Goal: Information Seeking & Learning: Compare options

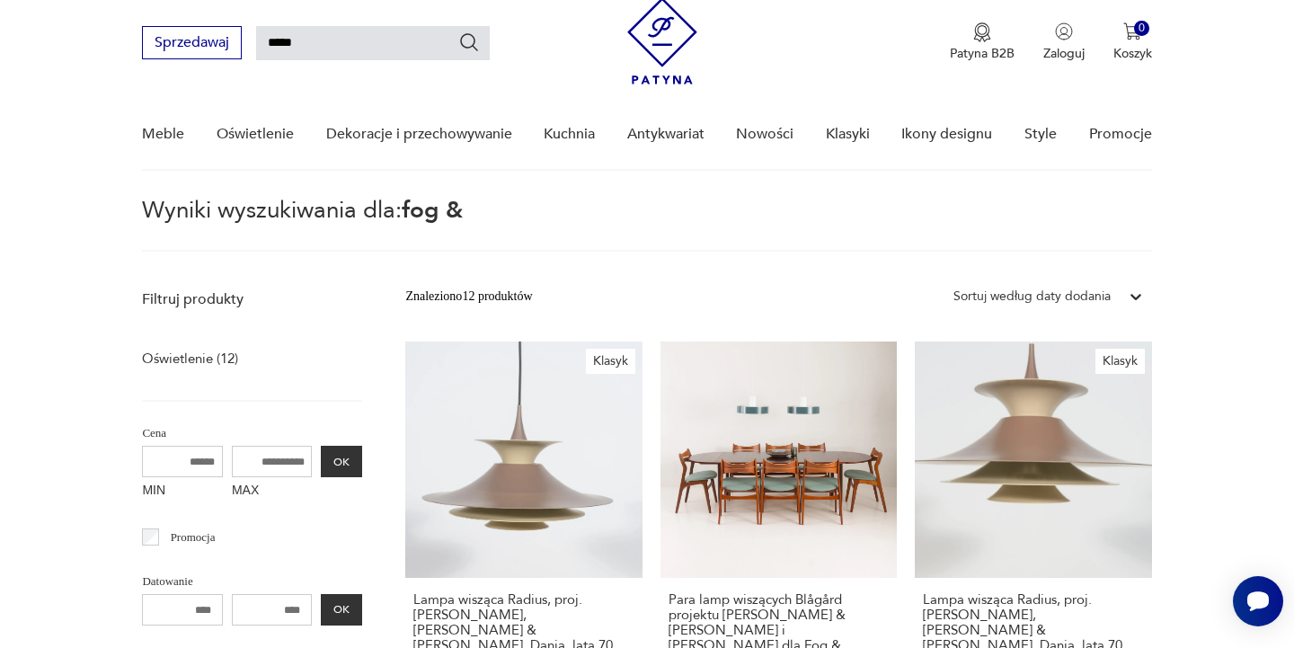
scroll to position [51, 0]
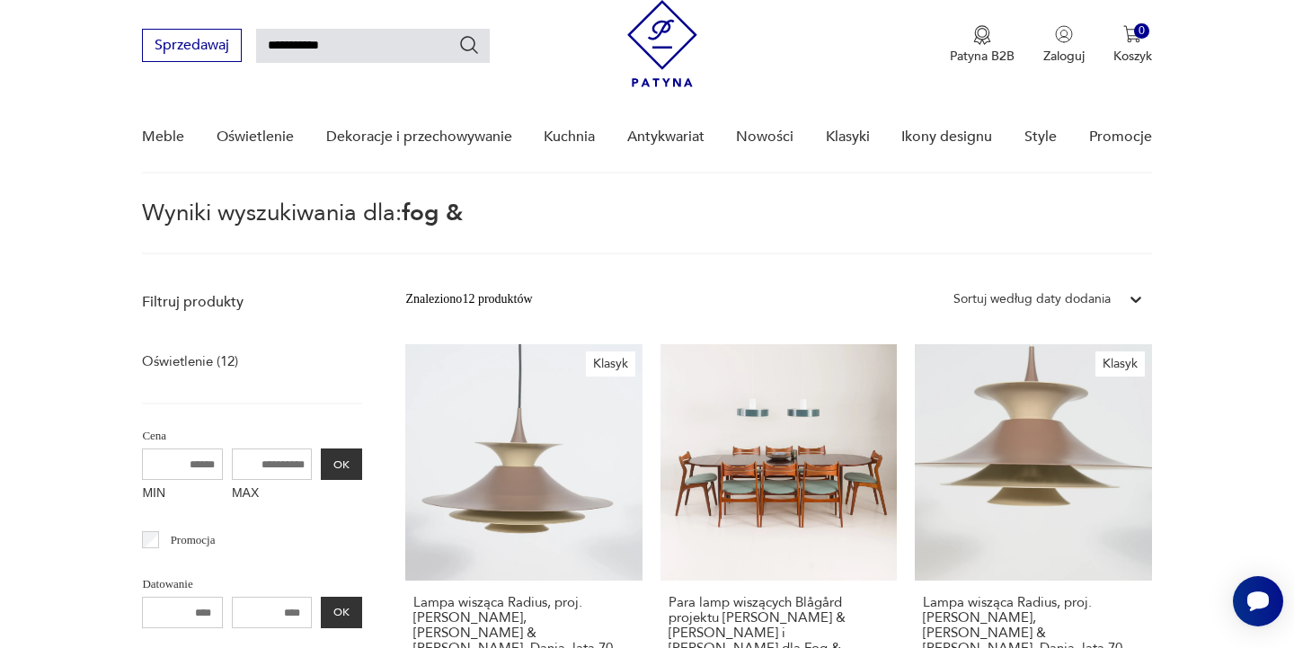
type input "**********"
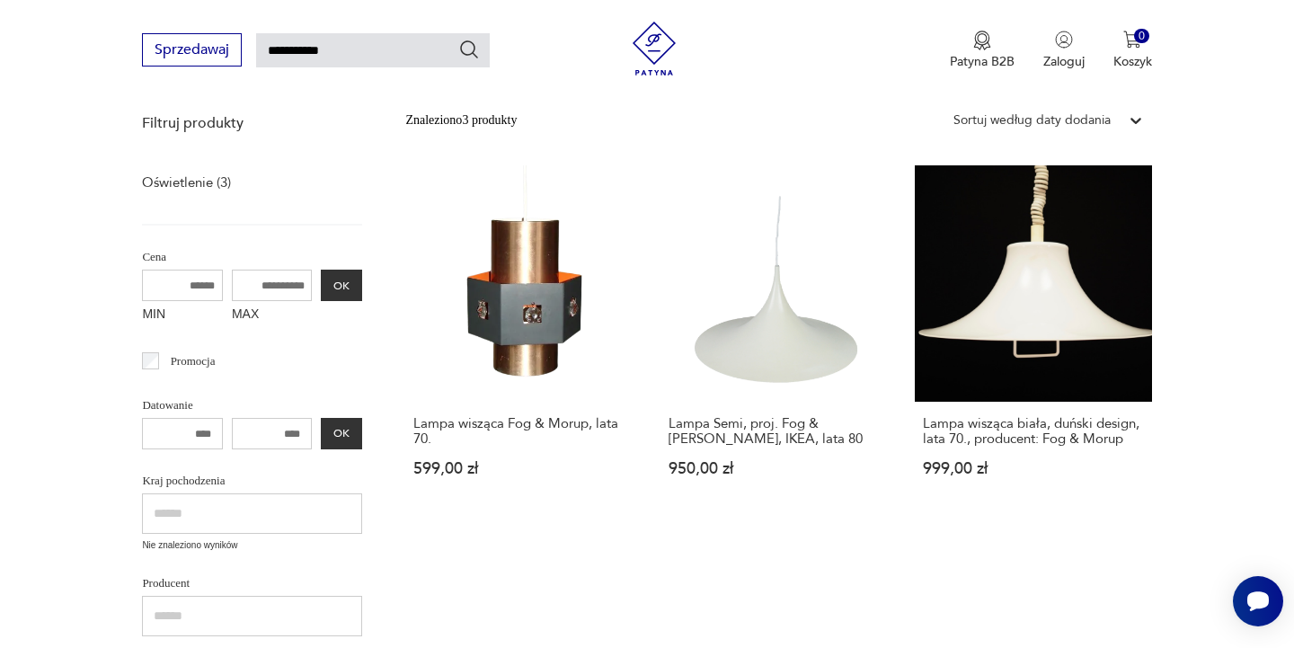
scroll to position [222, 0]
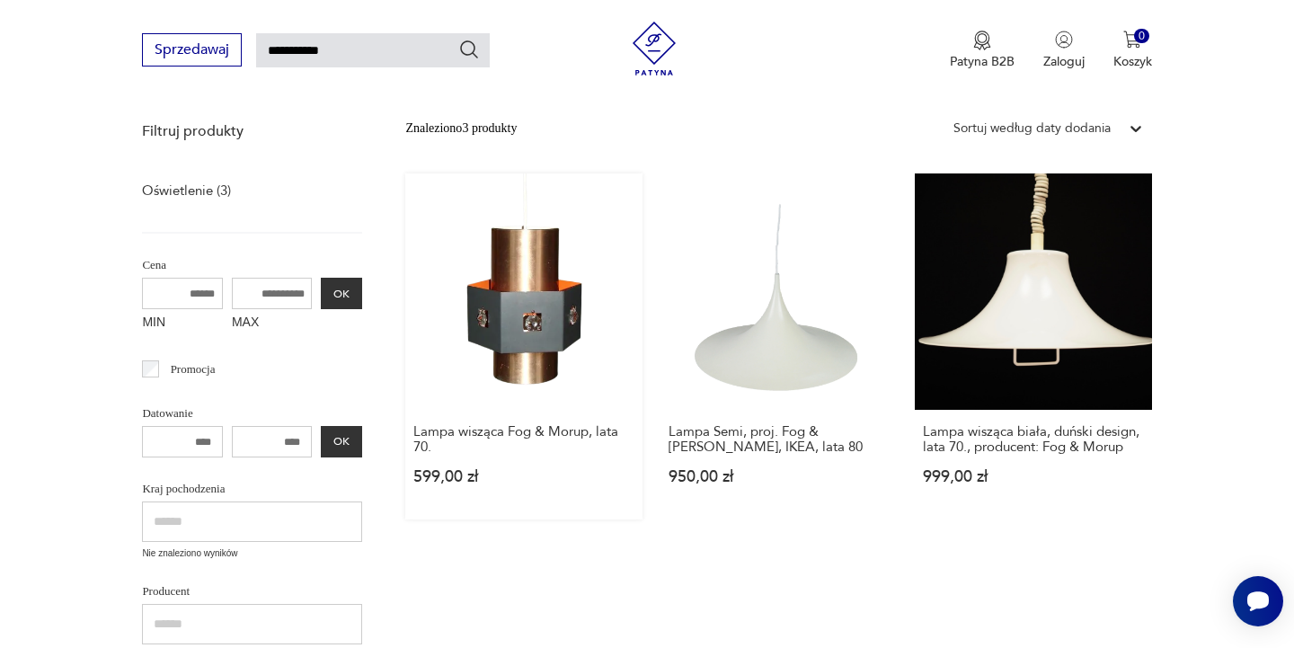
click at [519, 322] on link "Lampa wisząca Fog & Morup, lata 70. 599,00 zł" at bounding box center [523, 346] width 236 height 346
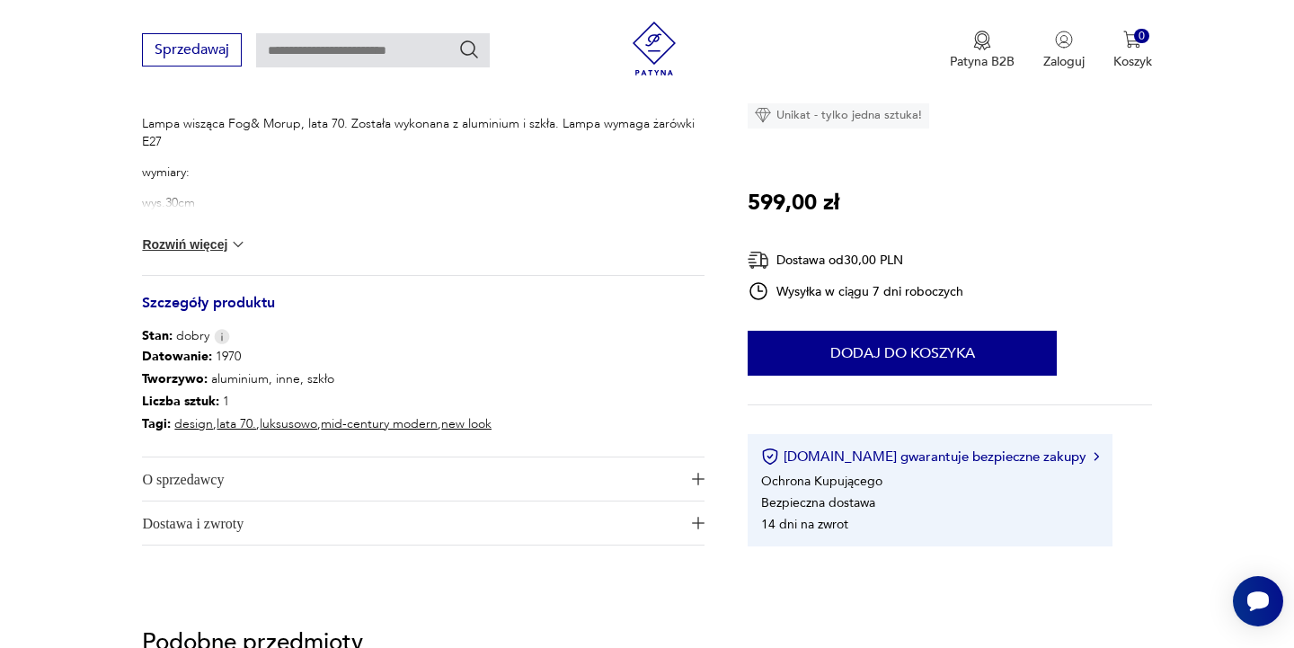
scroll to position [775, 0]
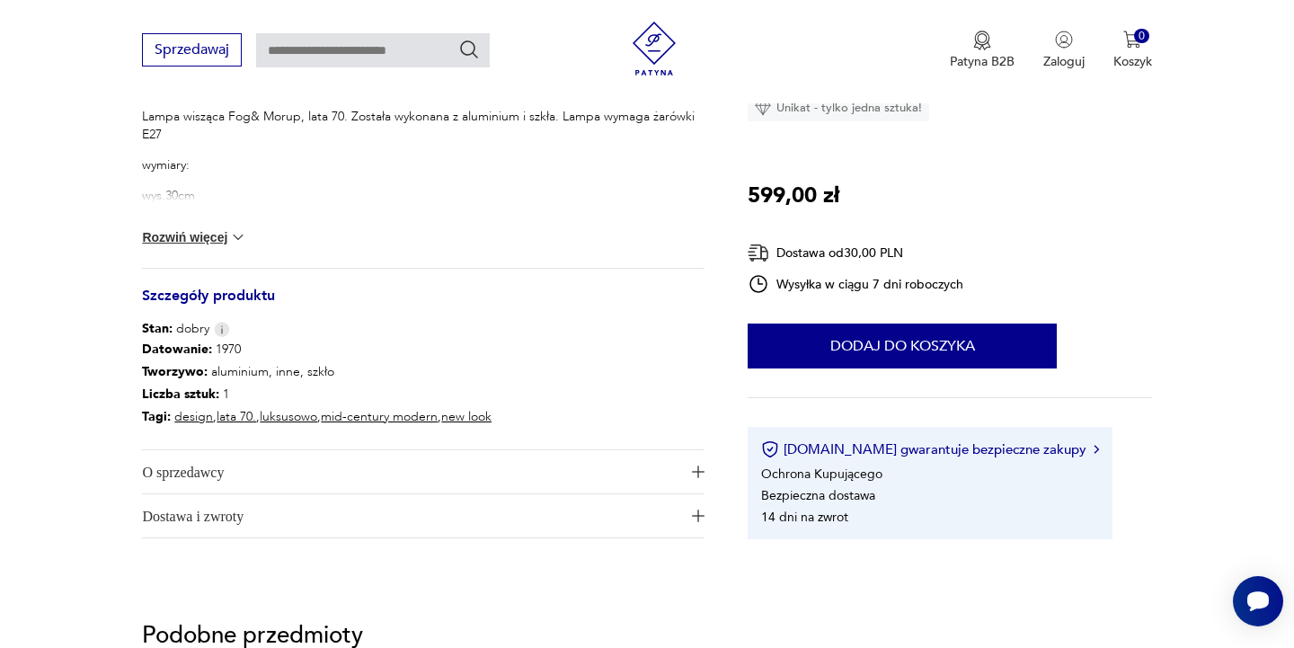
click at [193, 476] on span "O sprzedawcy" at bounding box center [410, 471] width 537 height 43
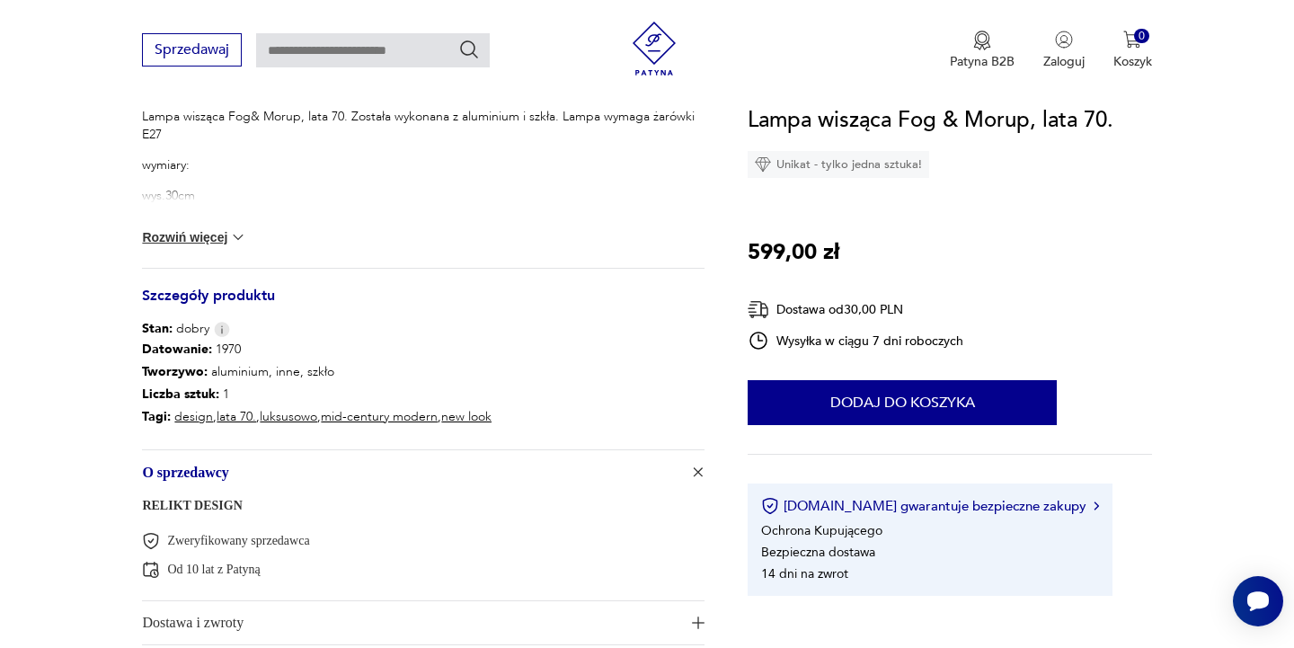
click at [197, 509] on link "RELIKT DESIGN" at bounding box center [192, 505] width 100 height 13
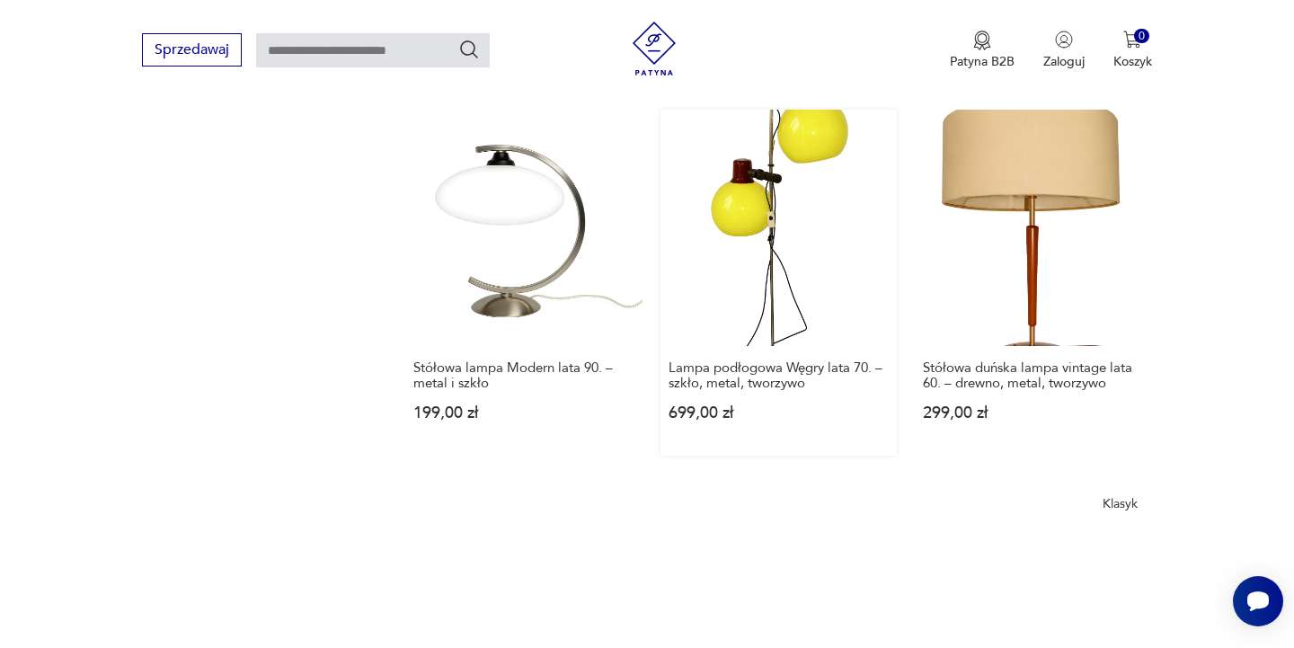
scroll to position [1324, 0]
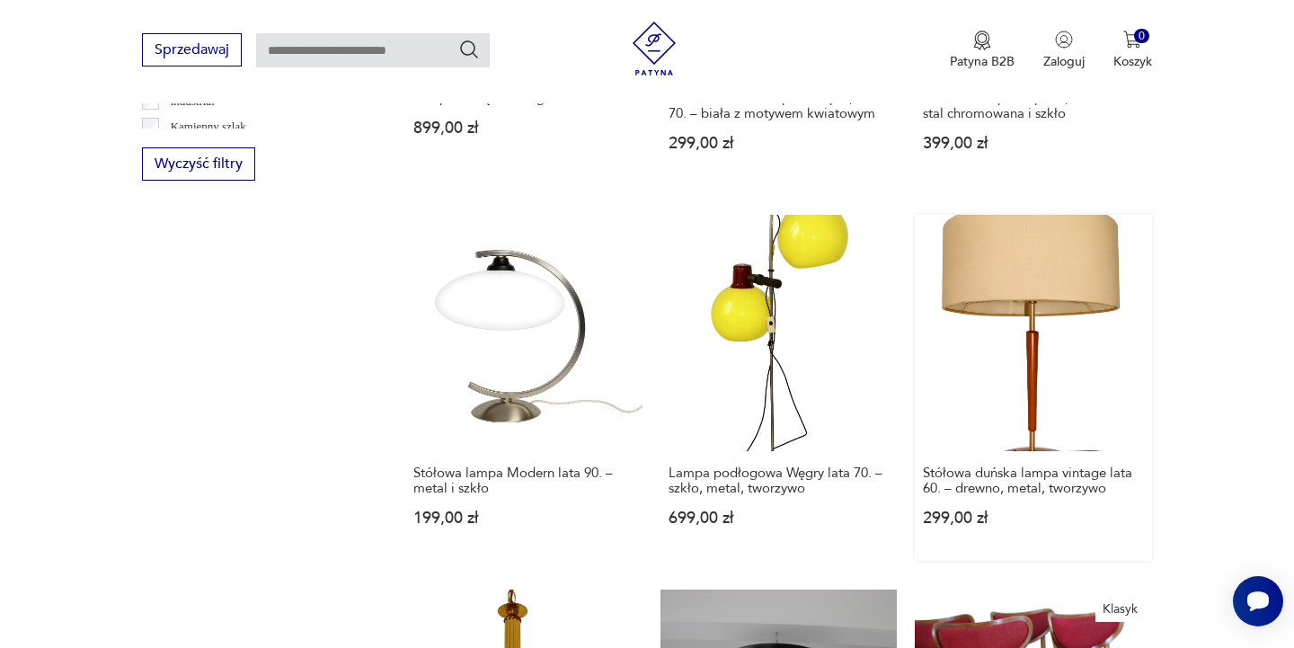
click at [1007, 311] on link "Stółowa duńska lampa vintage lata 60. – drewno, metal, tworzywo 299,00 zł" at bounding box center [1033, 388] width 236 height 346
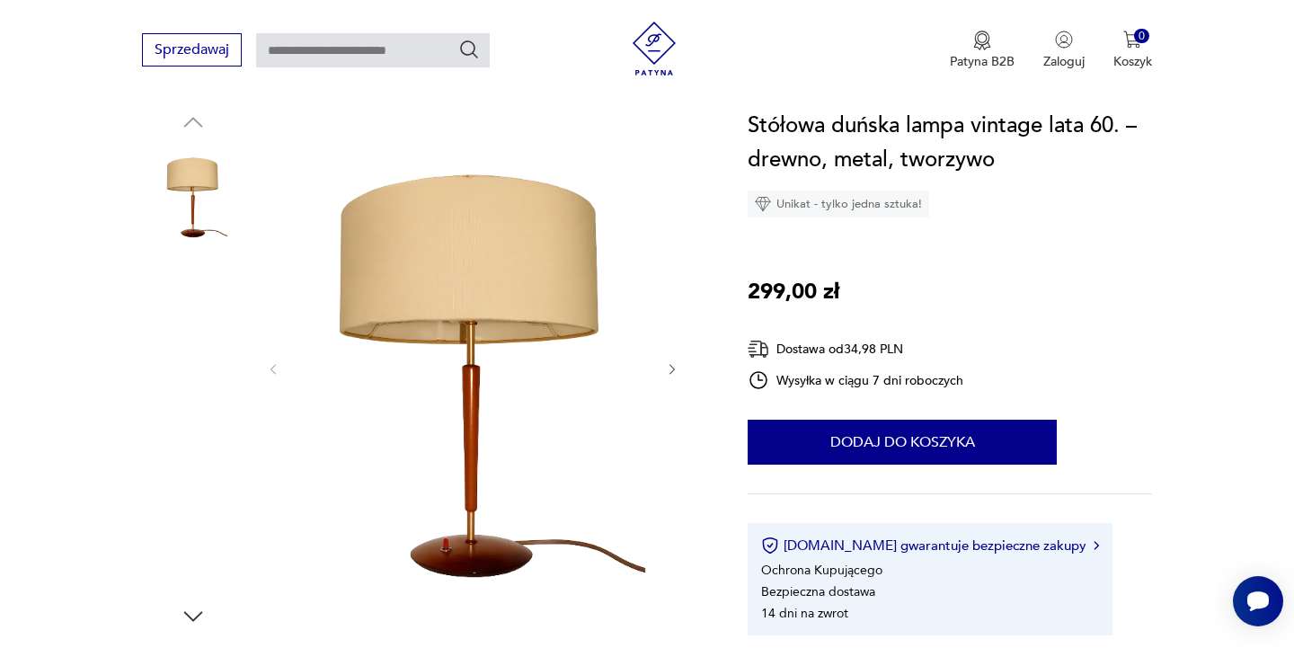
scroll to position [196, 0]
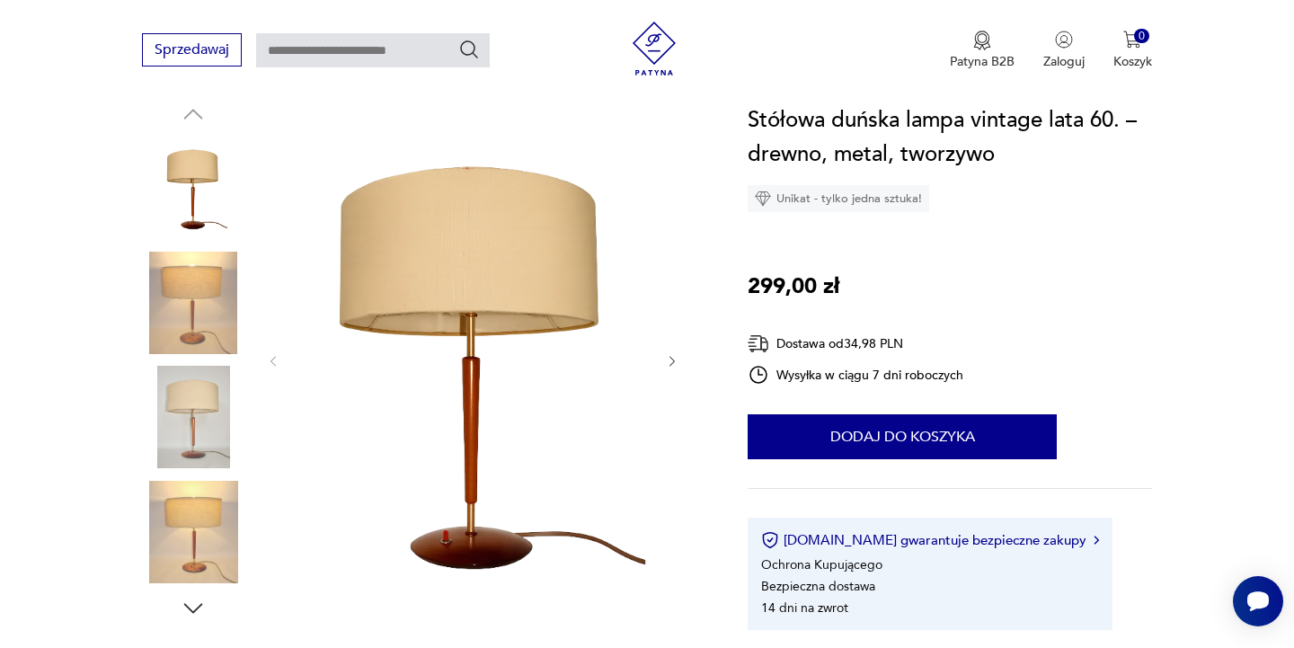
click at [191, 422] on img at bounding box center [193, 417] width 102 height 102
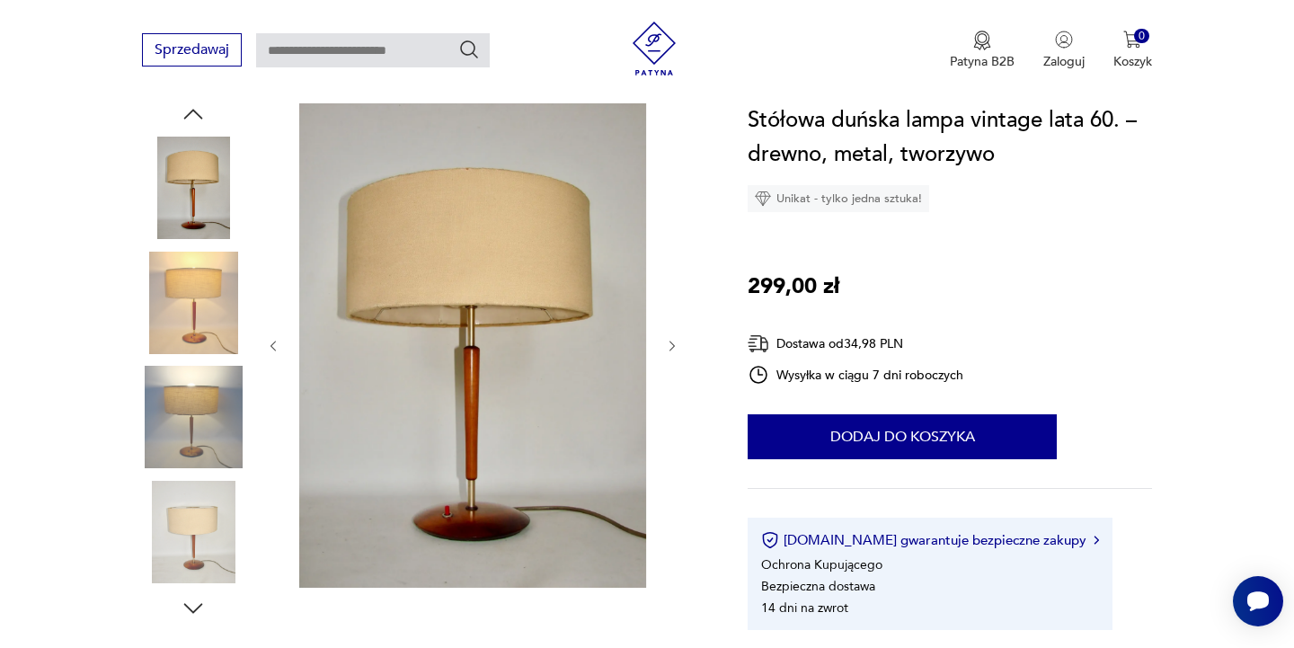
click at [200, 527] on img at bounding box center [193, 532] width 102 height 102
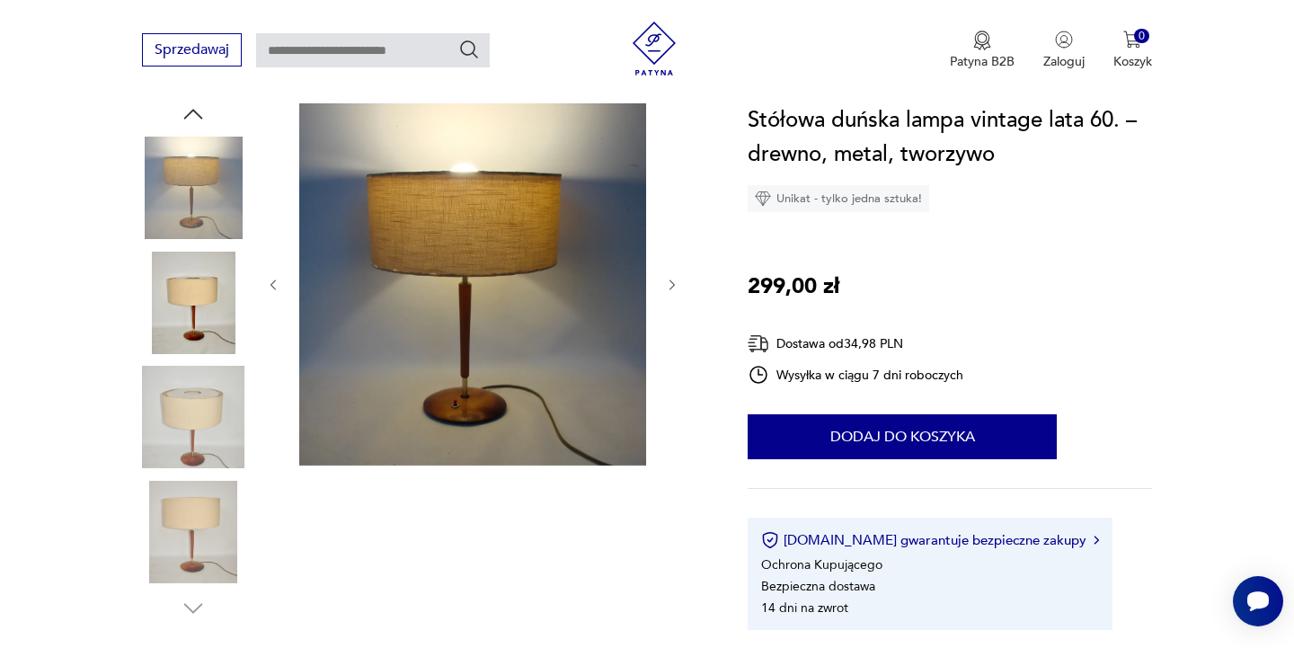
click at [201, 518] on img at bounding box center [193, 532] width 102 height 102
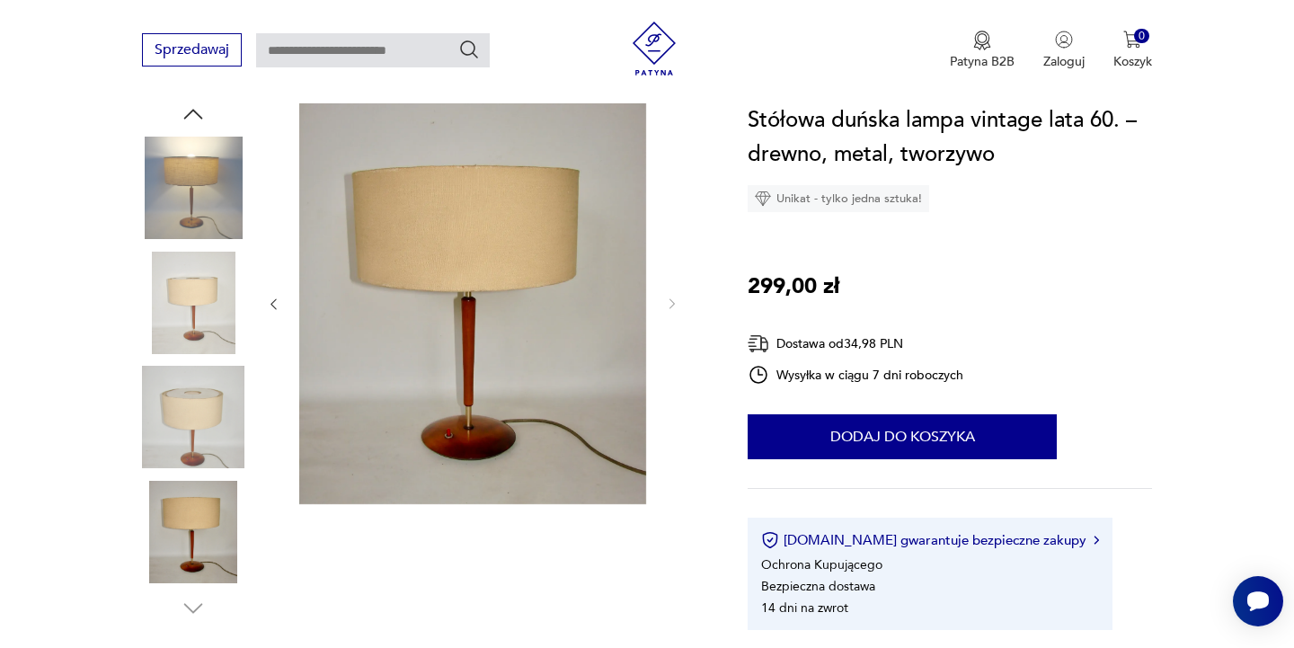
click at [203, 539] on img at bounding box center [193, 532] width 102 height 102
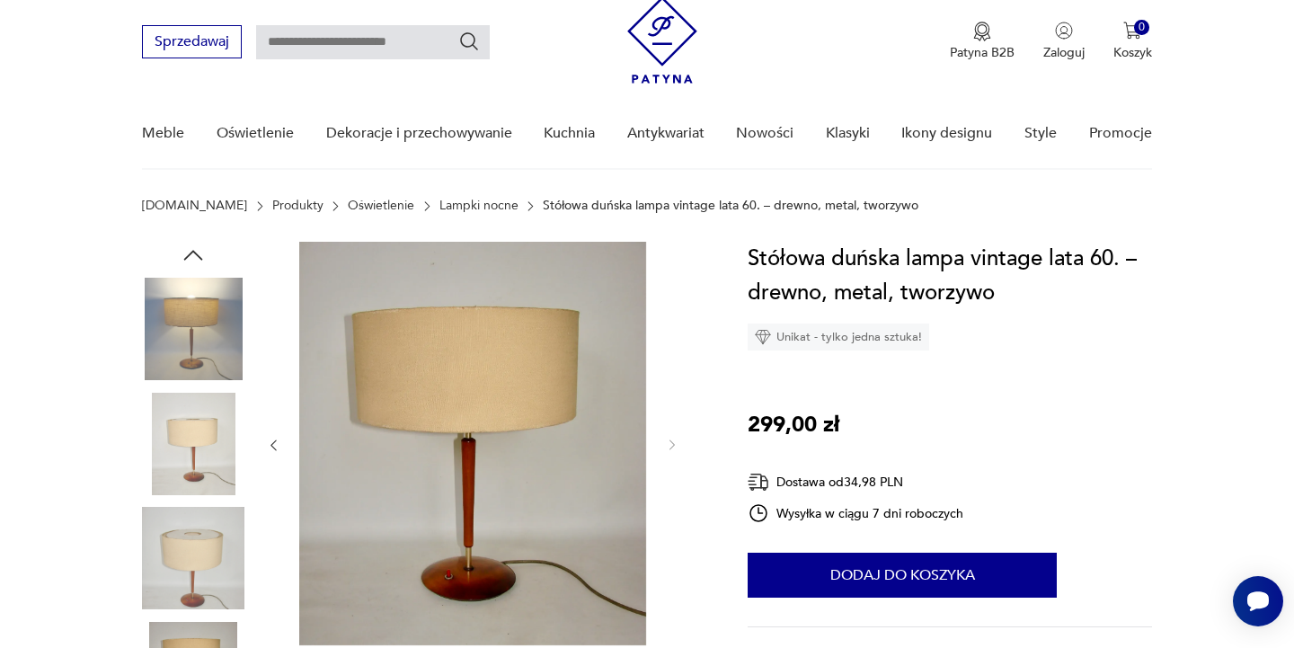
scroll to position [26, 0]
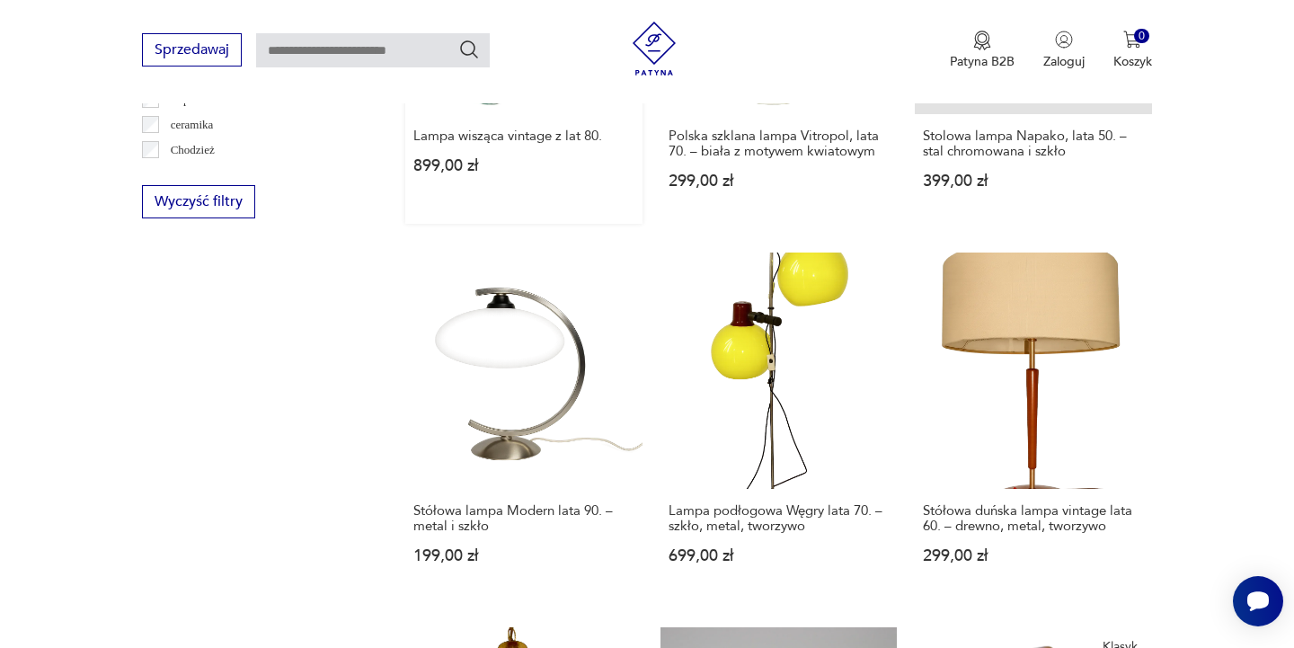
scroll to position [1182, 0]
click at [754, 360] on link "Lampa podłogowa Węgry lata 70. – szkło, metal, tworzywo 699,00 zł" at bounding box center [778, 426] width 236 height 346
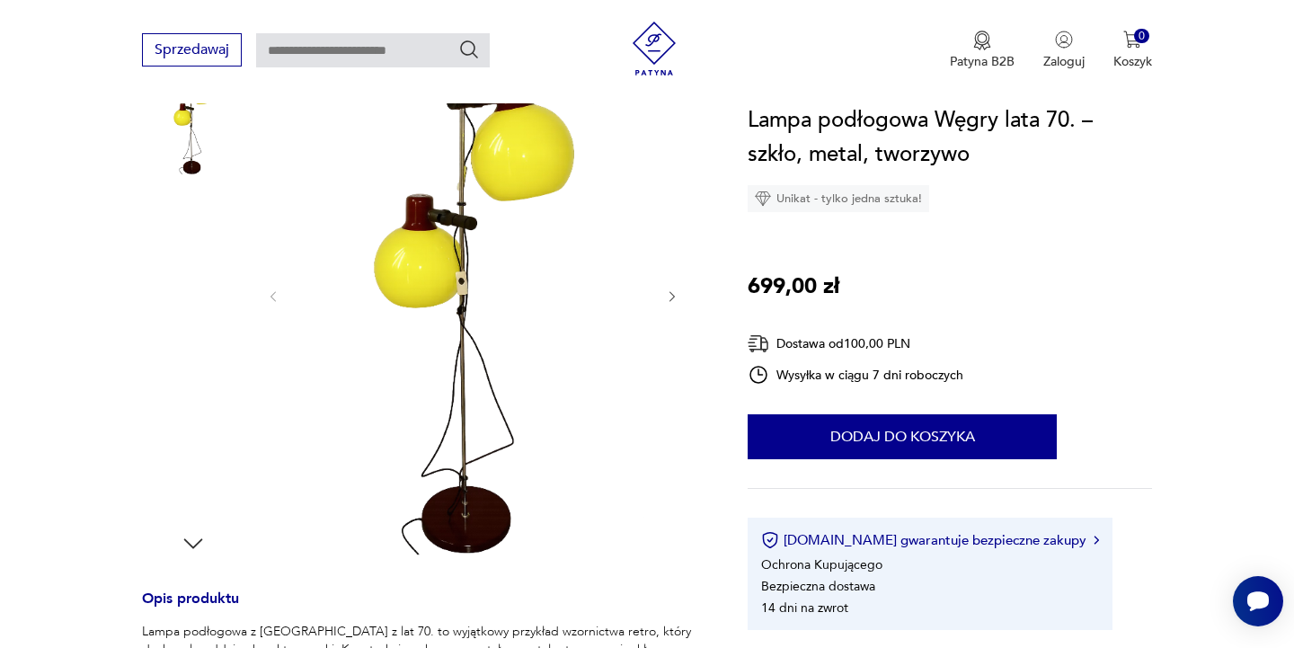
scroll to position [264, 0]
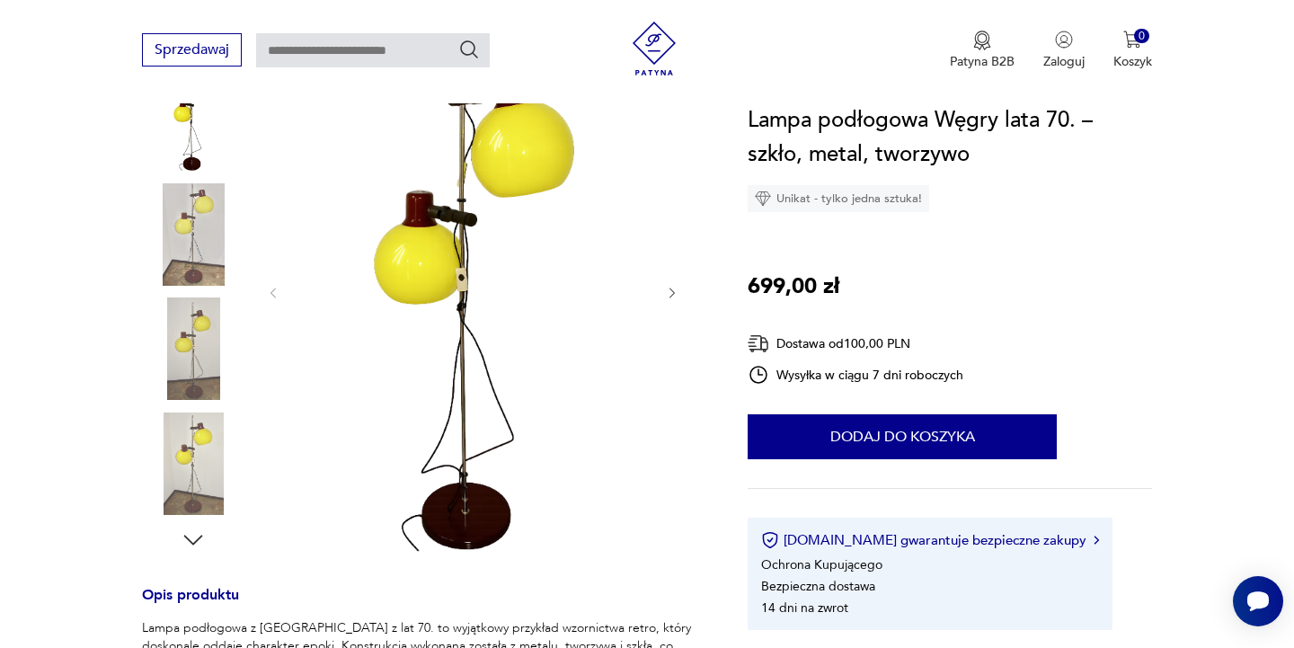
click at [182, 362] on img at bounding box center [193, 348] width 102 height 102
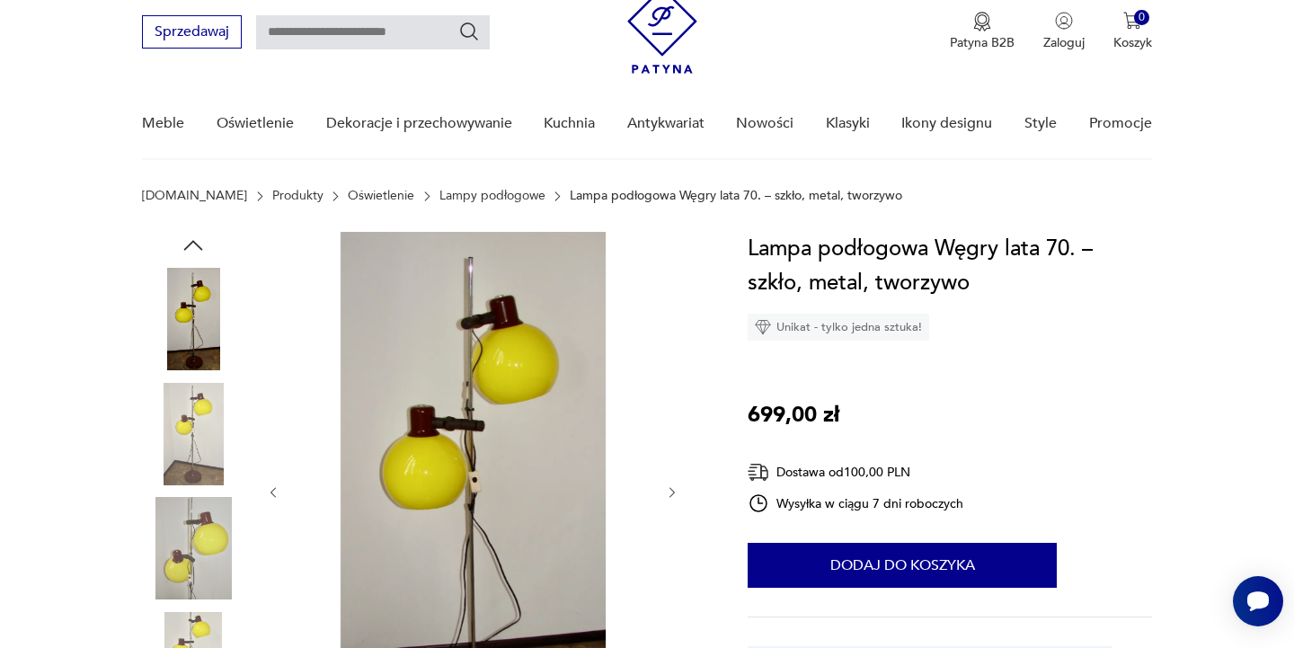
scroll to position [0, 0]
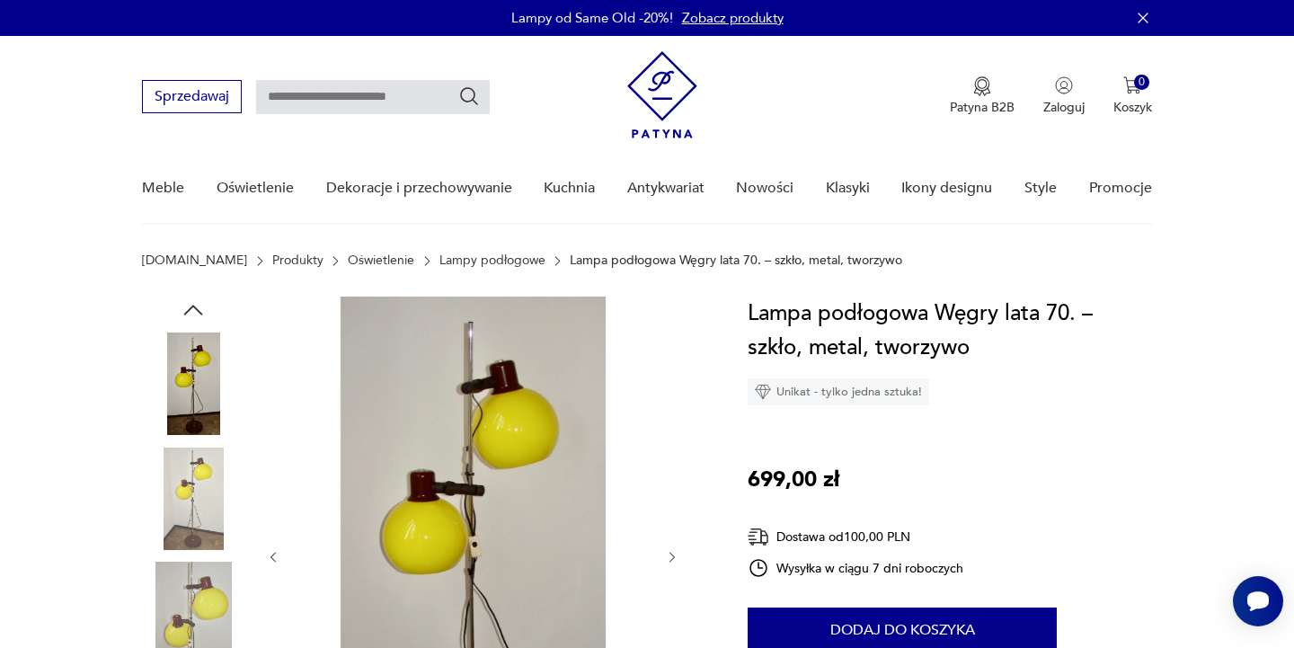
click at [395, 101] on input "text" at bounding box center [373, 97] width 234 height 34
type input "*****"
type input "***"
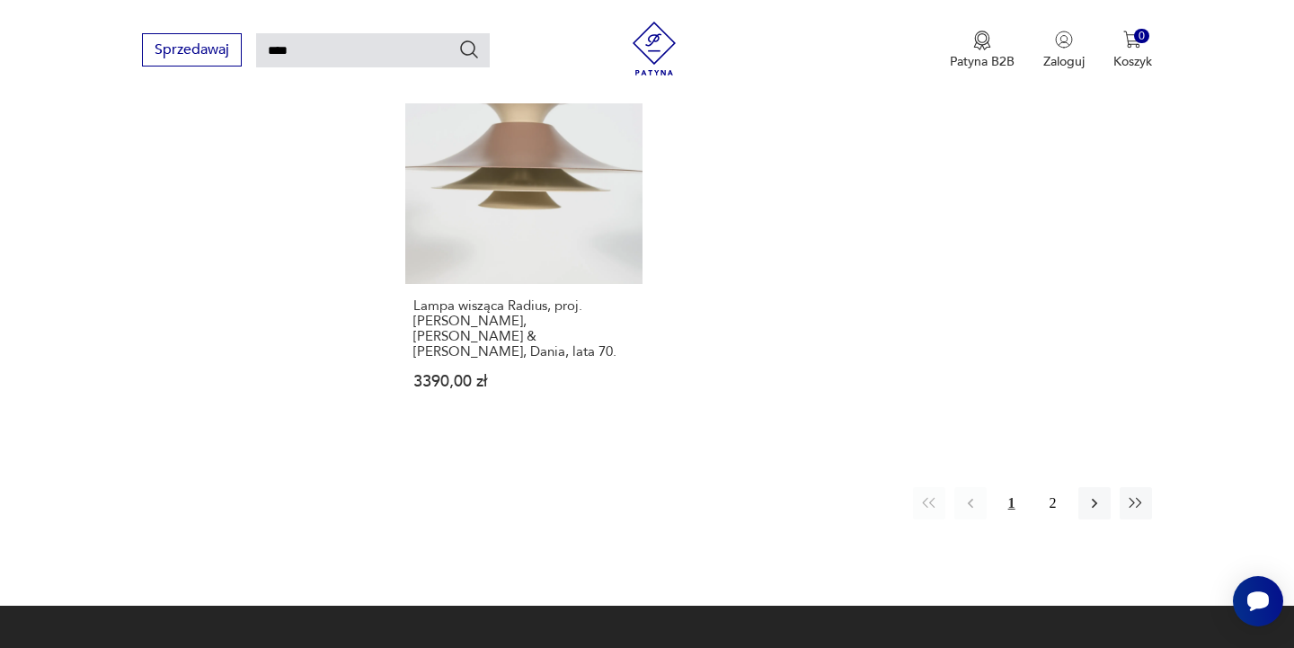
scroll to position [2429, 0]
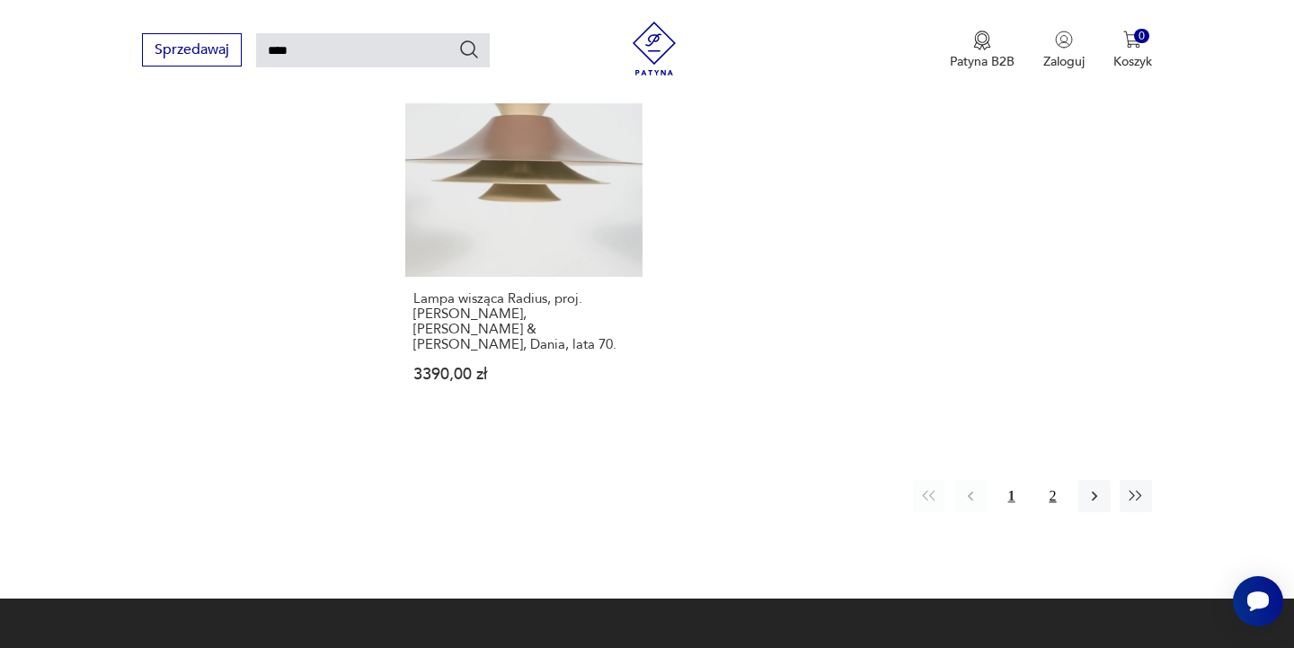
click at [1054, 480] on button "2" at bounding box center [1053, 496] width 32 height 32
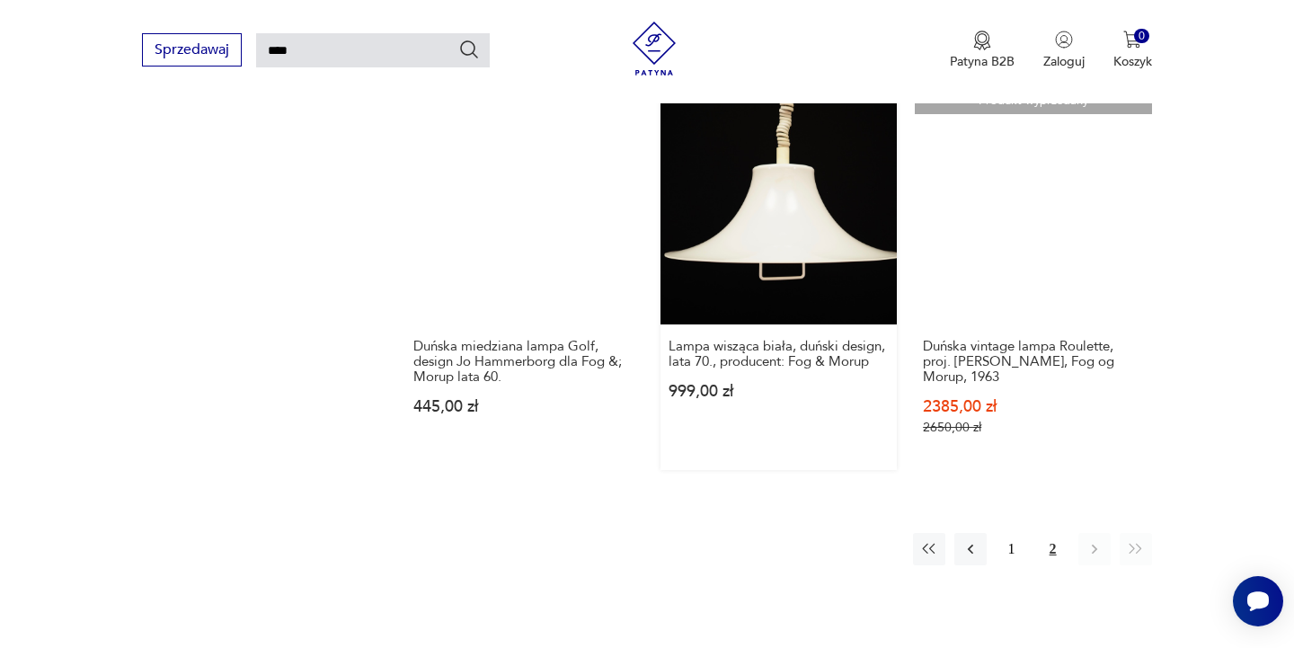
scroll to position [1587, 0]
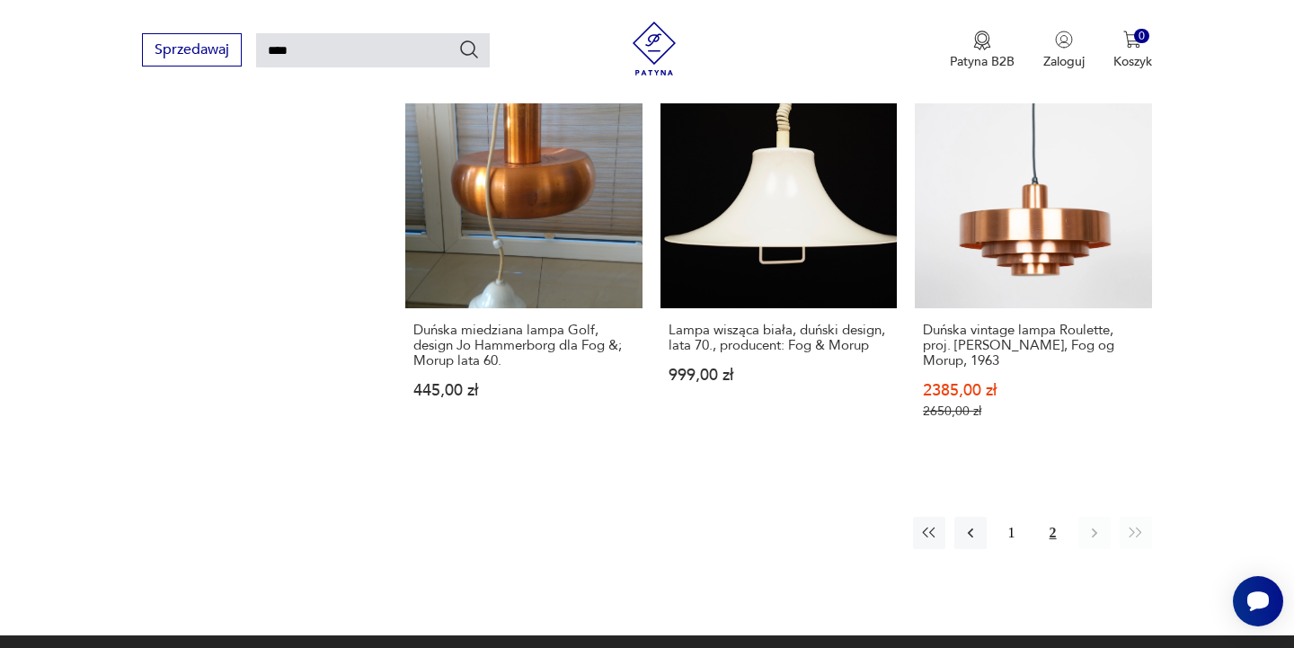
click at [1094, 524] on icon "button" at bounding box center [1094, 533] width 18 height 18
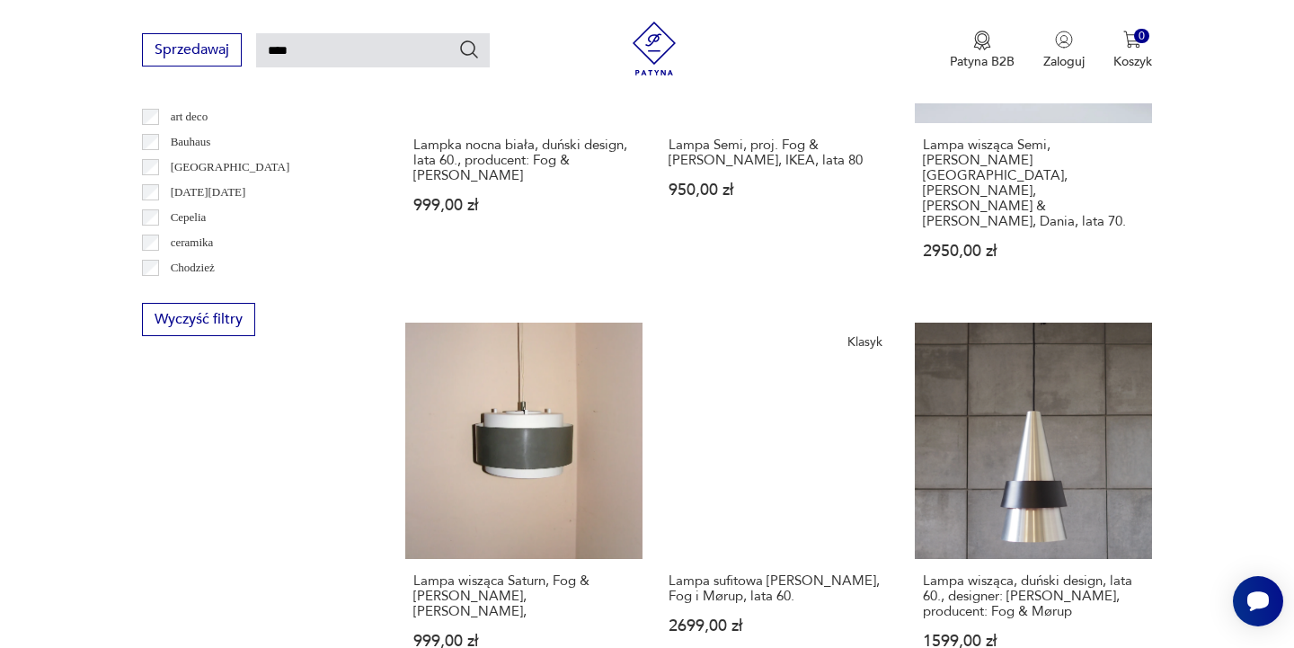
scroll to position [948, 0]
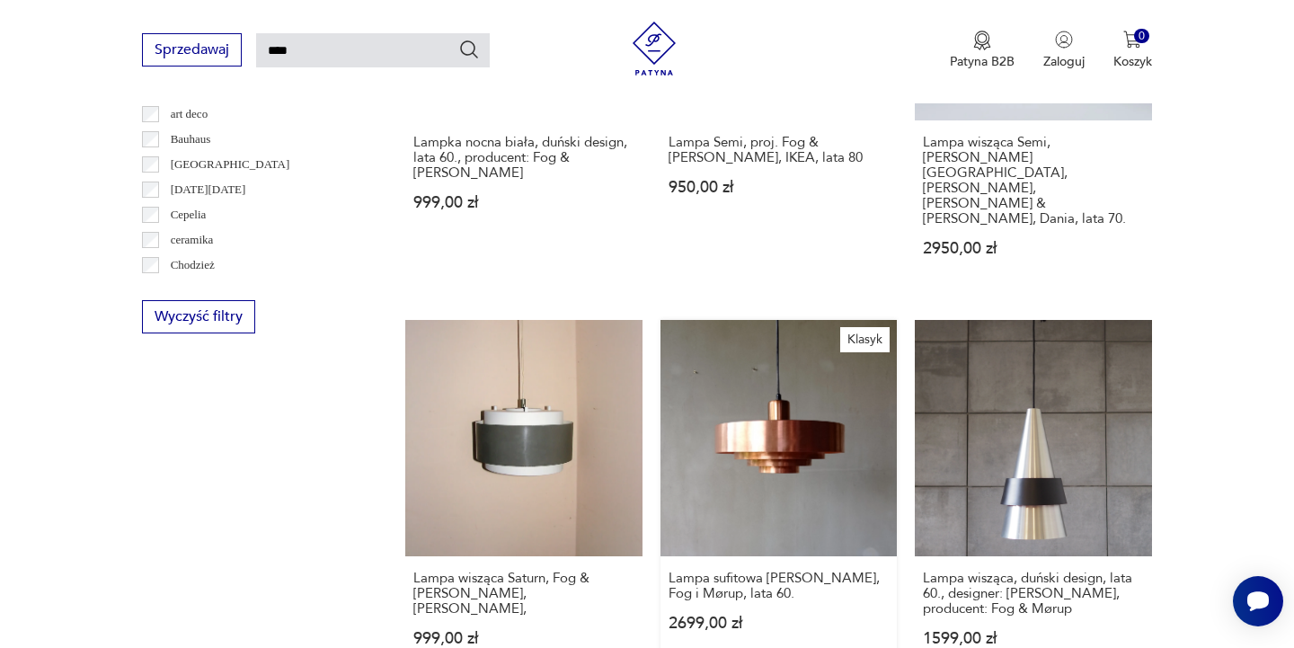
click at [734, 419] on link "Klasyk Lampa sufitowa [PERSON_NAME], Fog i Mørup, lata 60. 2699,00 zł" at bounding box center [778, 500] width 236 height 361
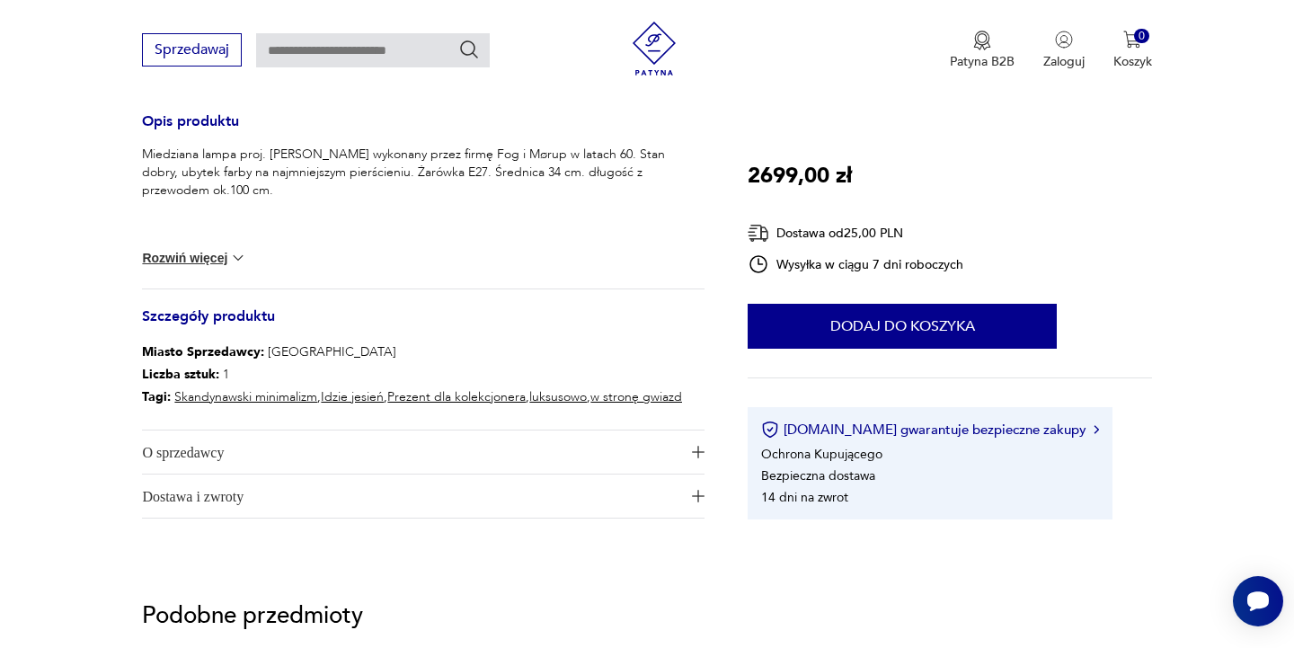
scroll to position [746, 0]
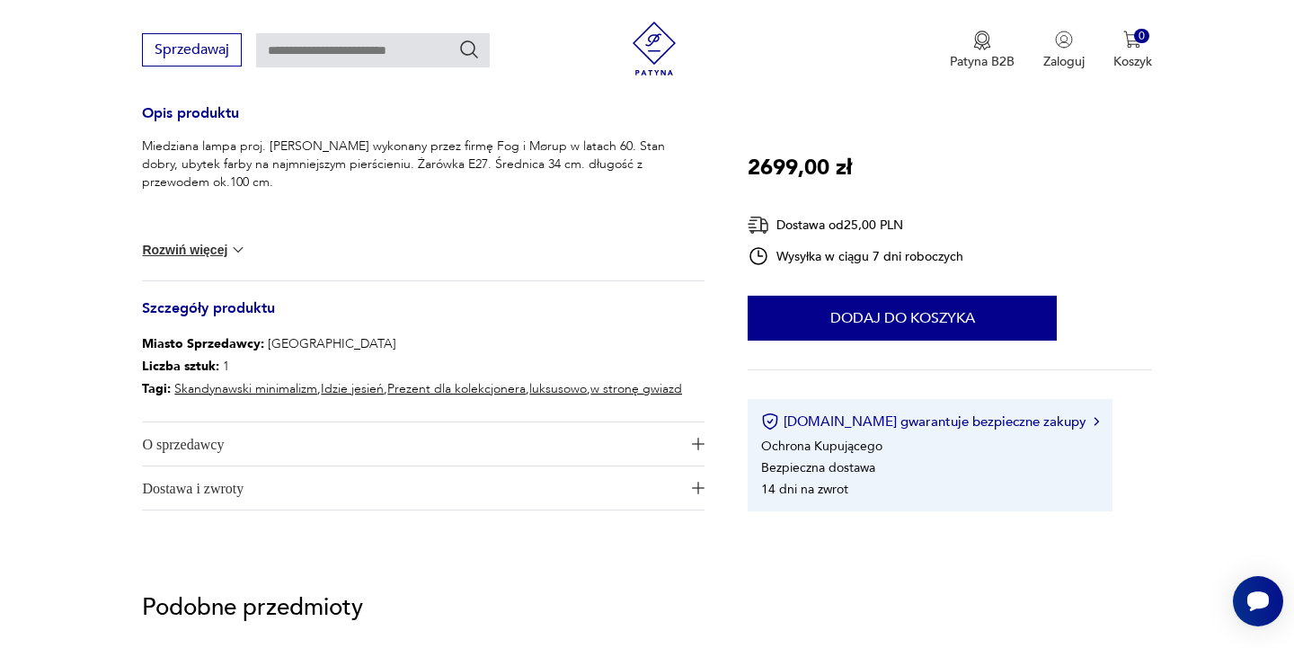
click at [271, 448] on span "O sprzedawcy" at bounding box center [410, 443] width 537 height 43
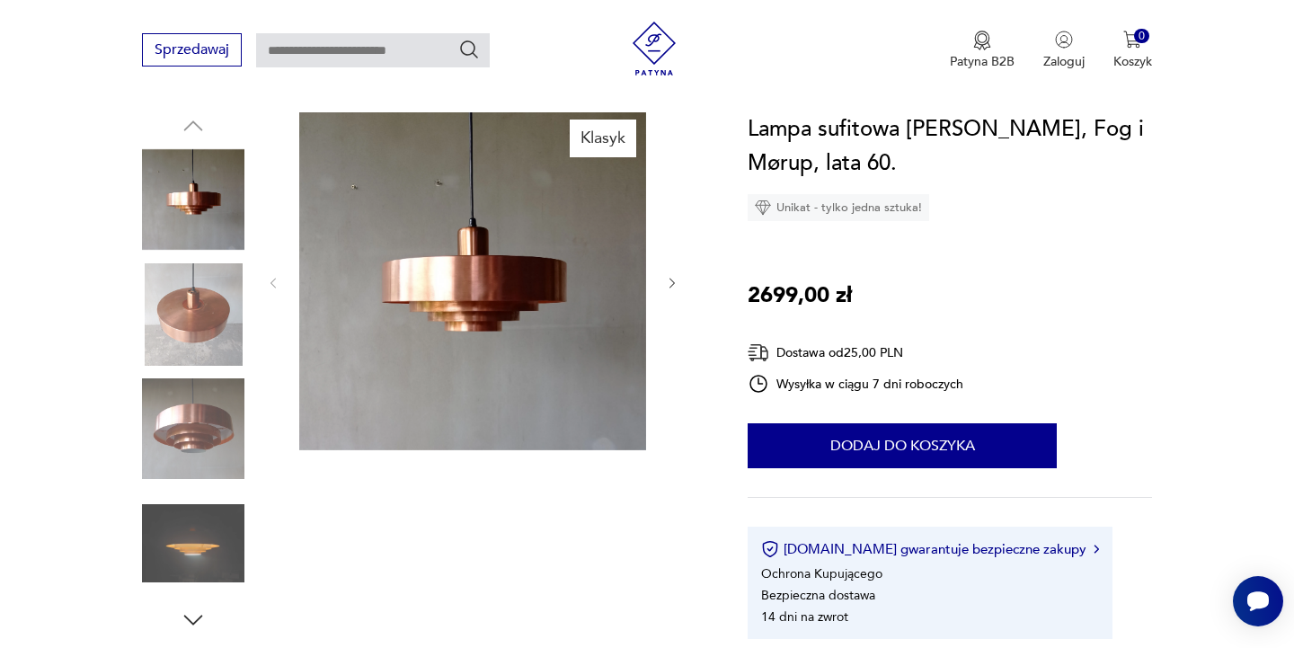
scroll to position [183, 0]
click at [217, 319] on img at bounding box center [193, 315] width 102 height 102
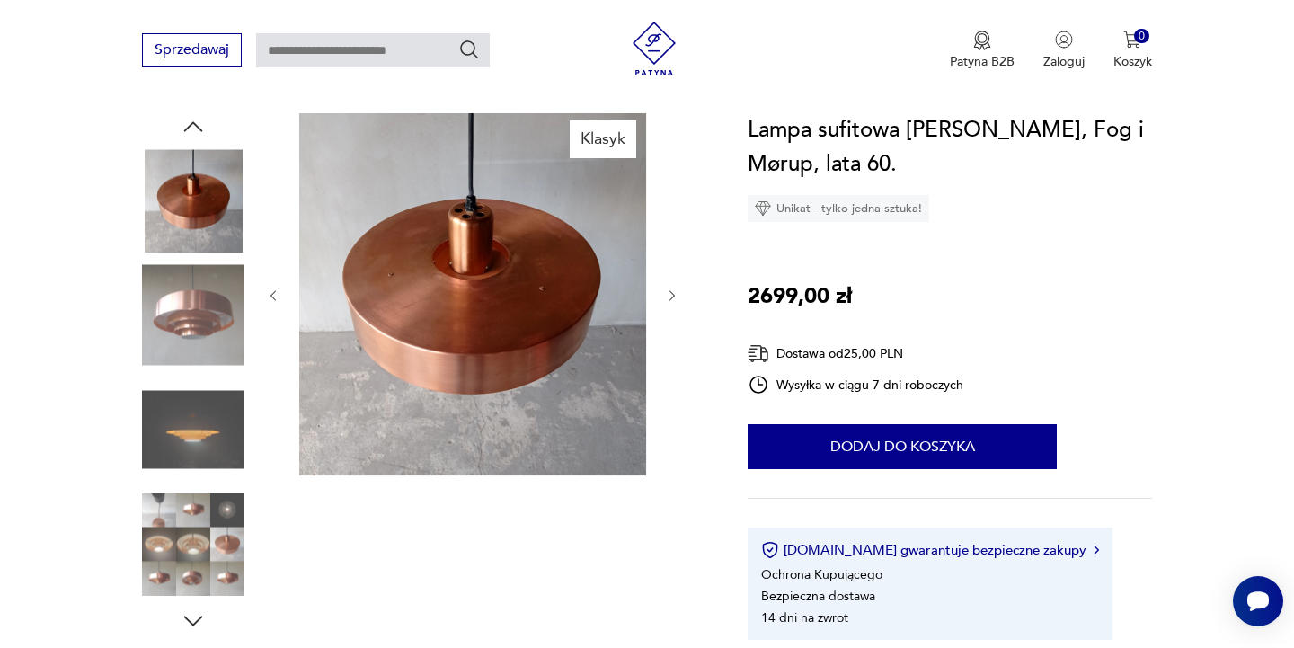
click at [208, 373] on div at bounding box center [193, 259] width 102 height 449
click at [197, 438] on img at bounding box center [193, 429] width 102 height 102
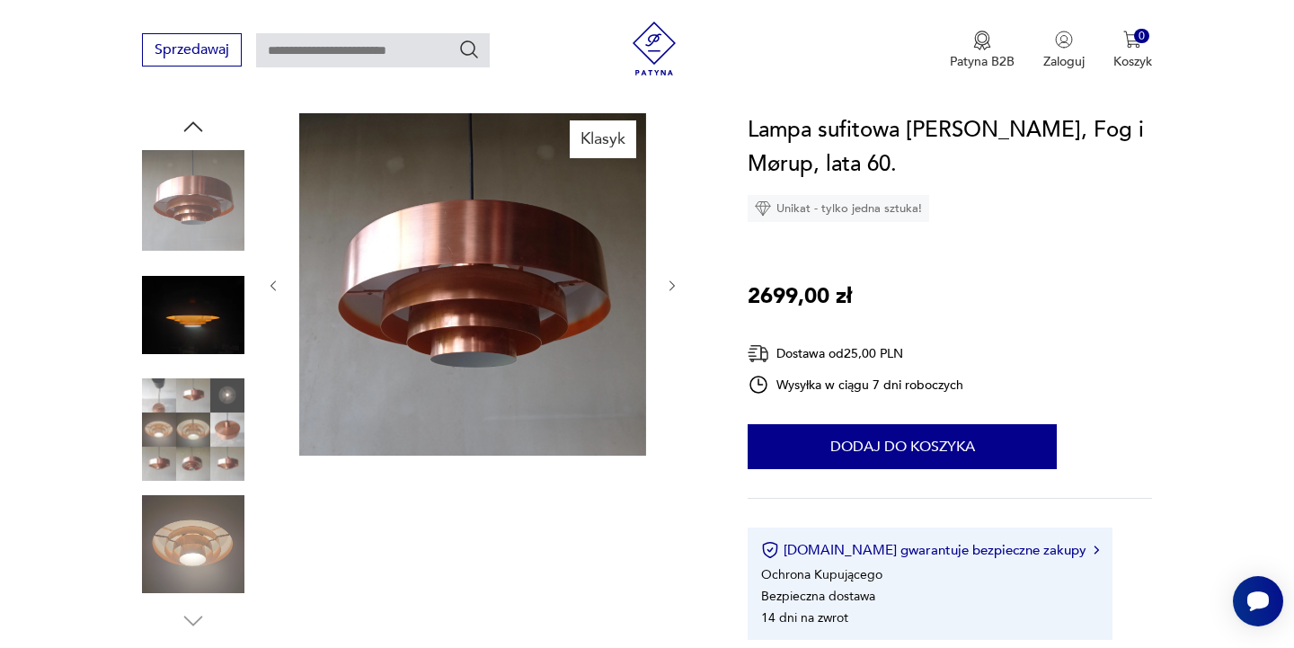
click at [201, 437] on img at bounding box center [193, 429] width 102 height 102
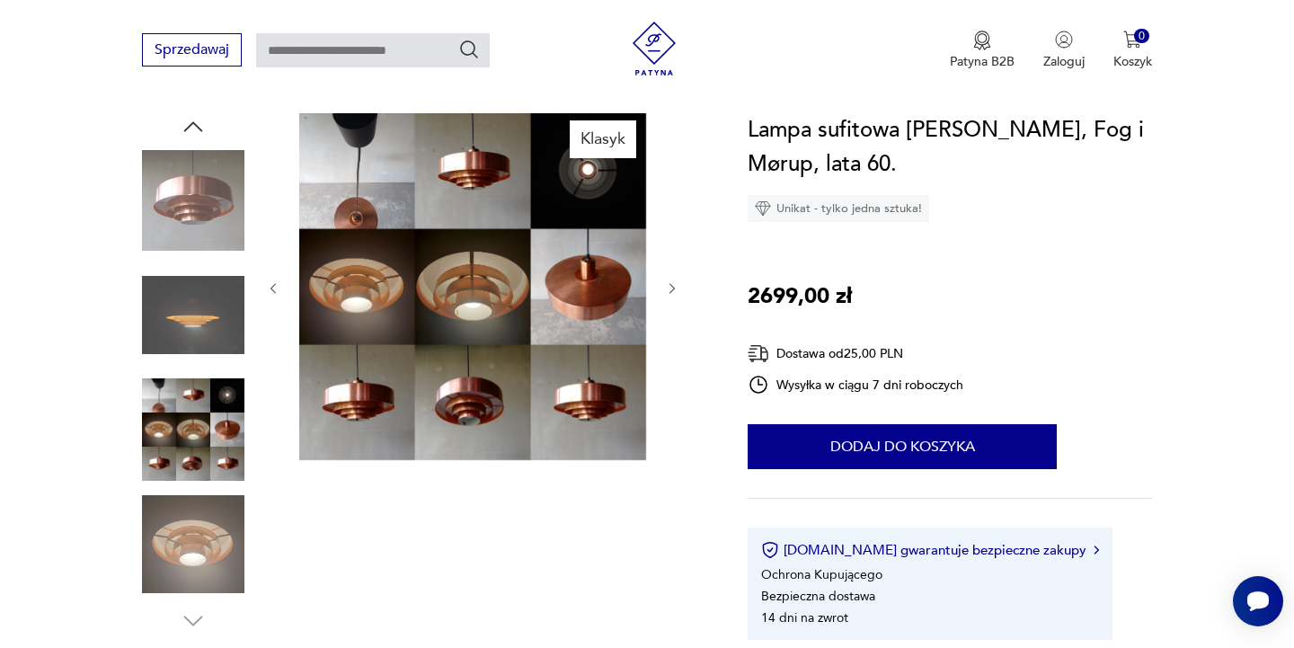
click at [199, 524] on img at bounding box center [193, 544] width 102 height 102
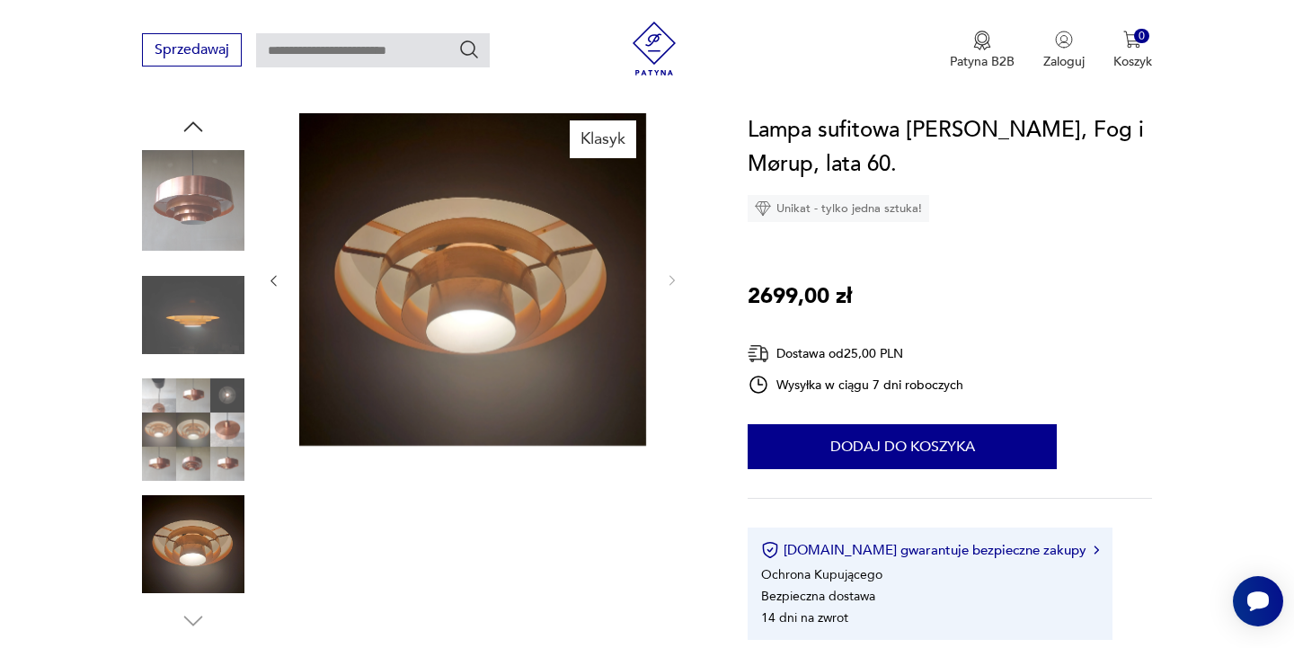
scroll to position [184, 0]
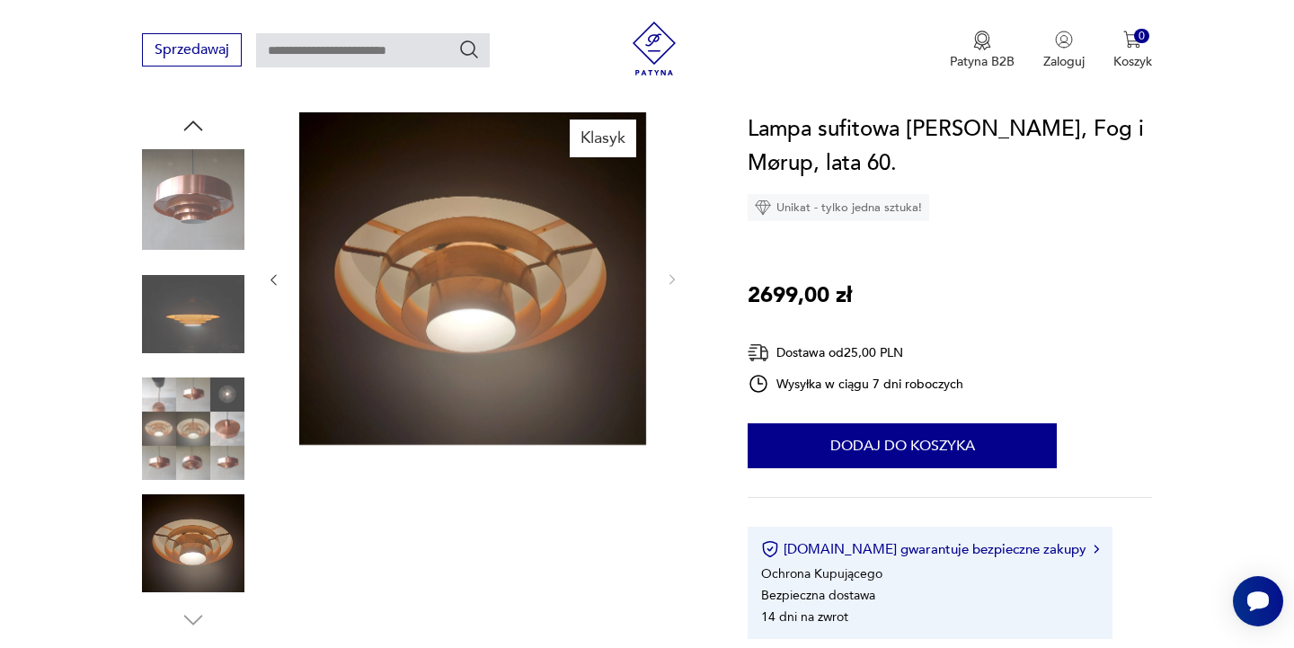
click at [194, 619] on icon "button" at bounding box center [193, 619] width 27 height 27
click at [198, 615] on icon "button" at bounding box center [193, 619] width 27 height 27
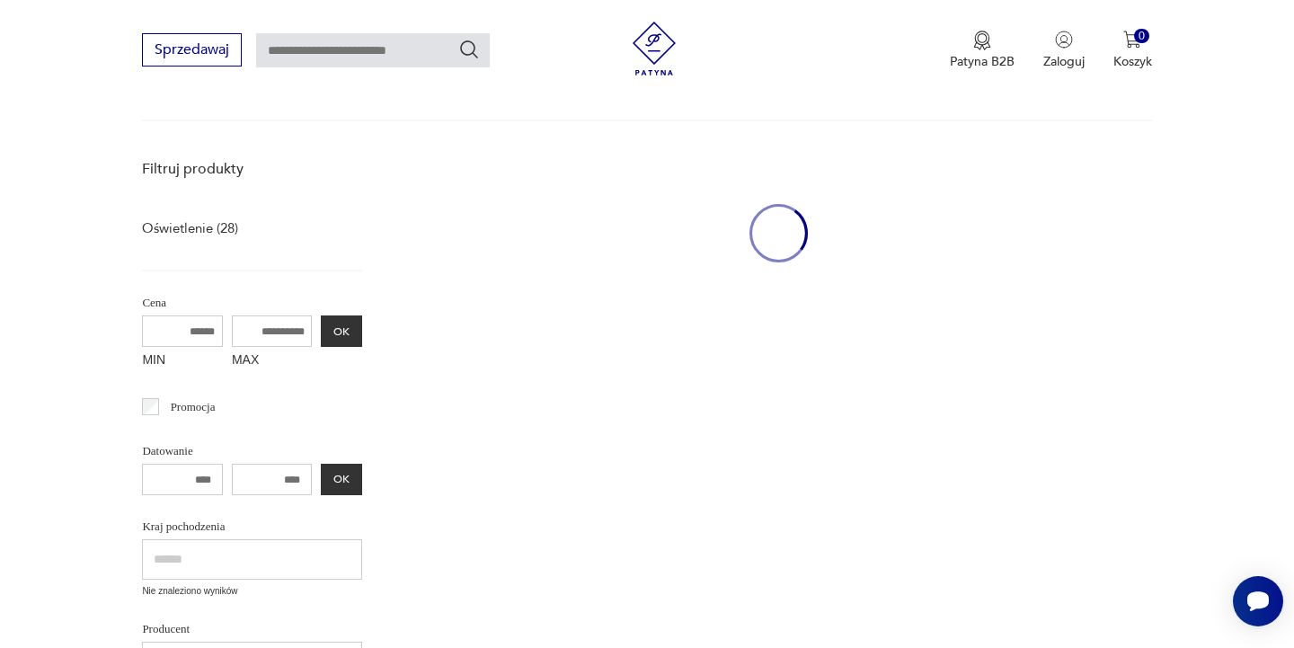
type input "***"
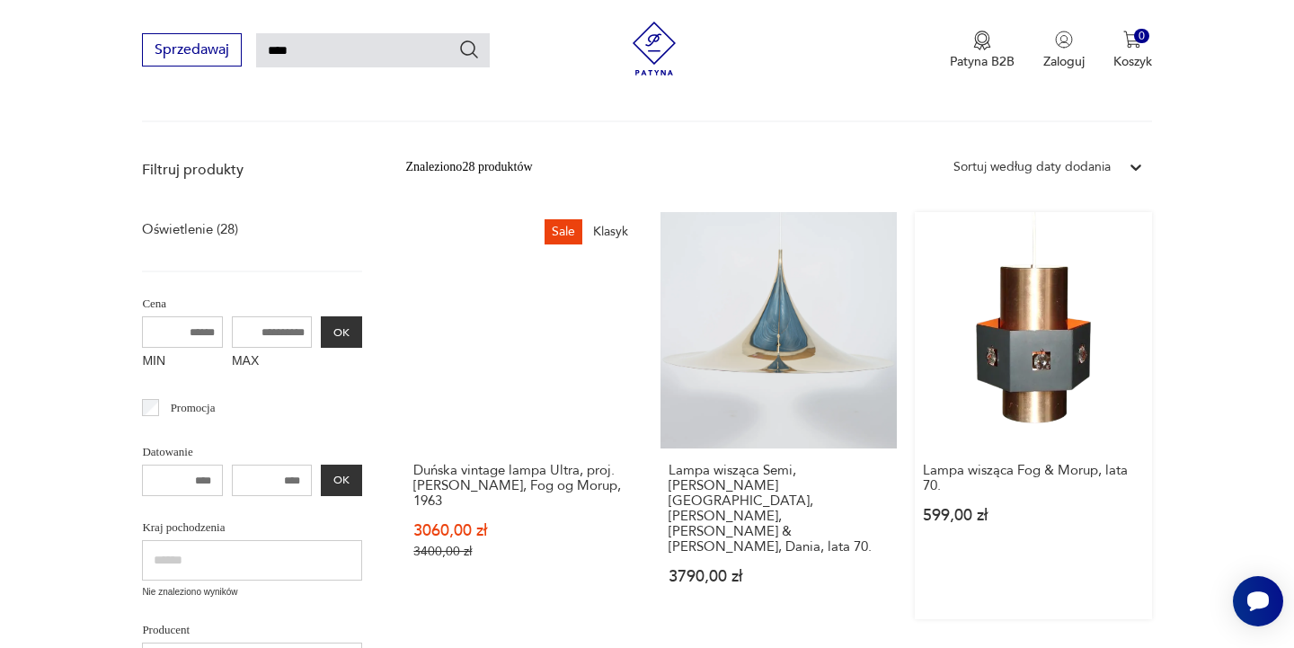
scroll to position [188, 0]
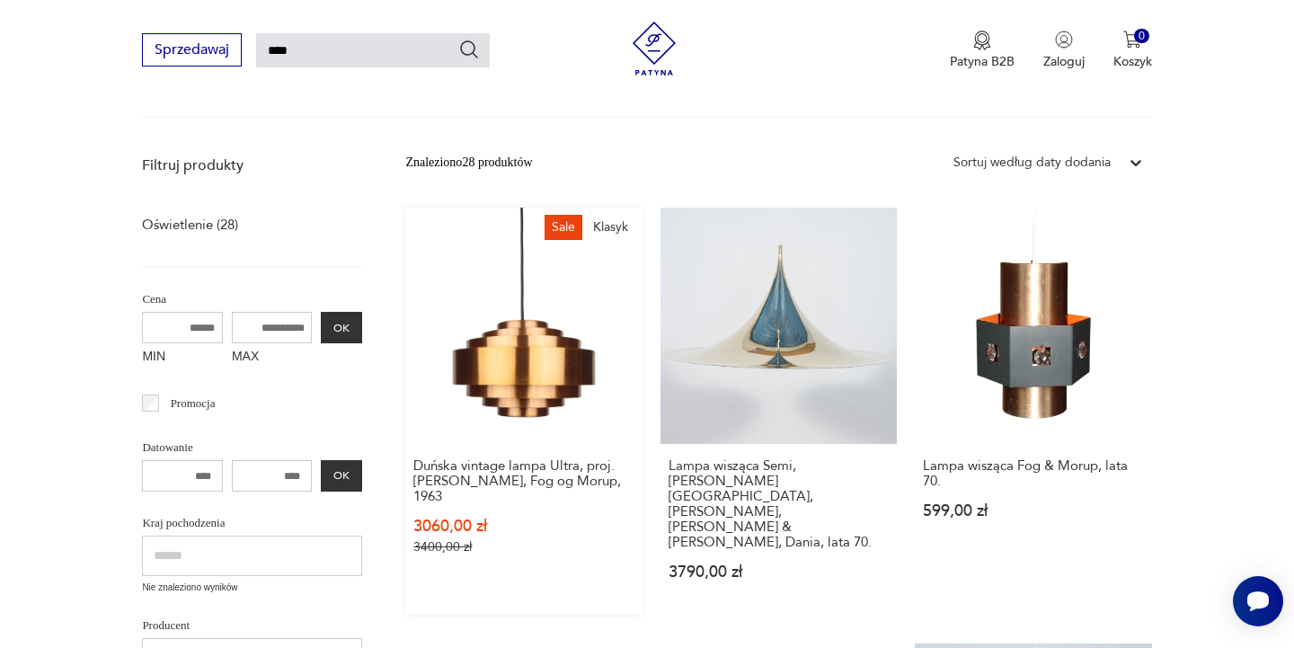
click at [540, 369] on link "Sale Klasyk Duńska vintage lampa Ultra, proj. [PERSON_NAME], Fog og Morup, 1963…" at bounding box center [523, 411] width 236 height 407
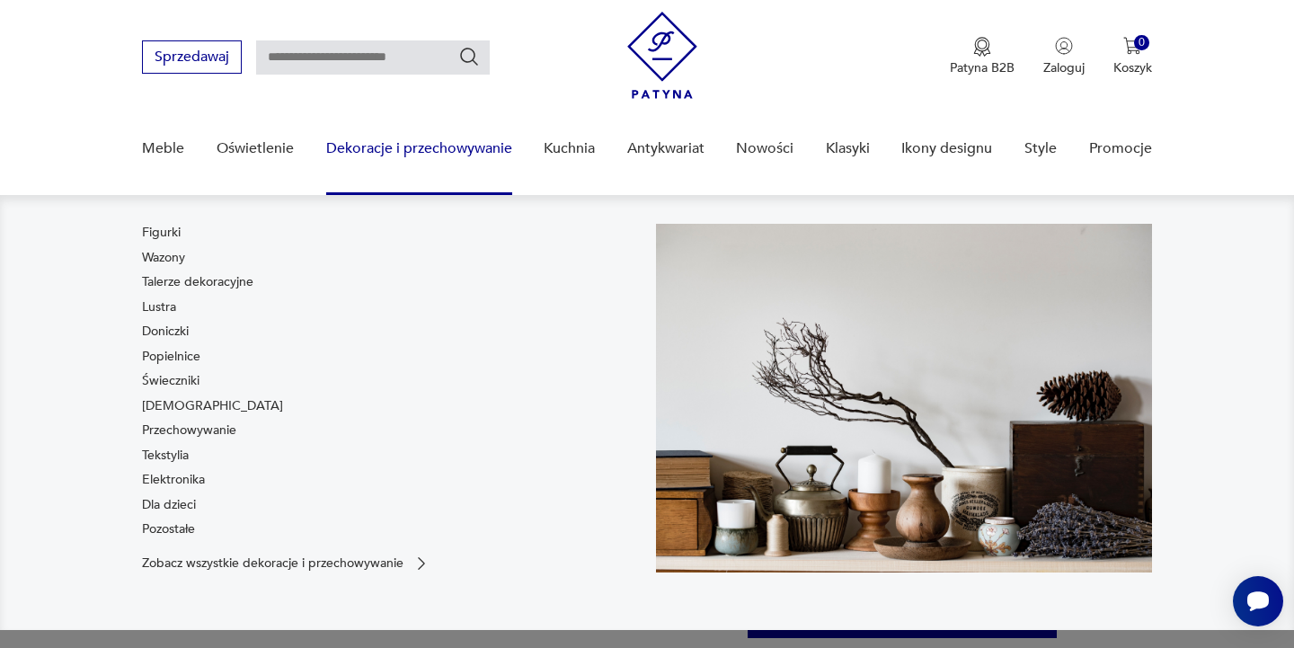
scroll to position [28, 0]
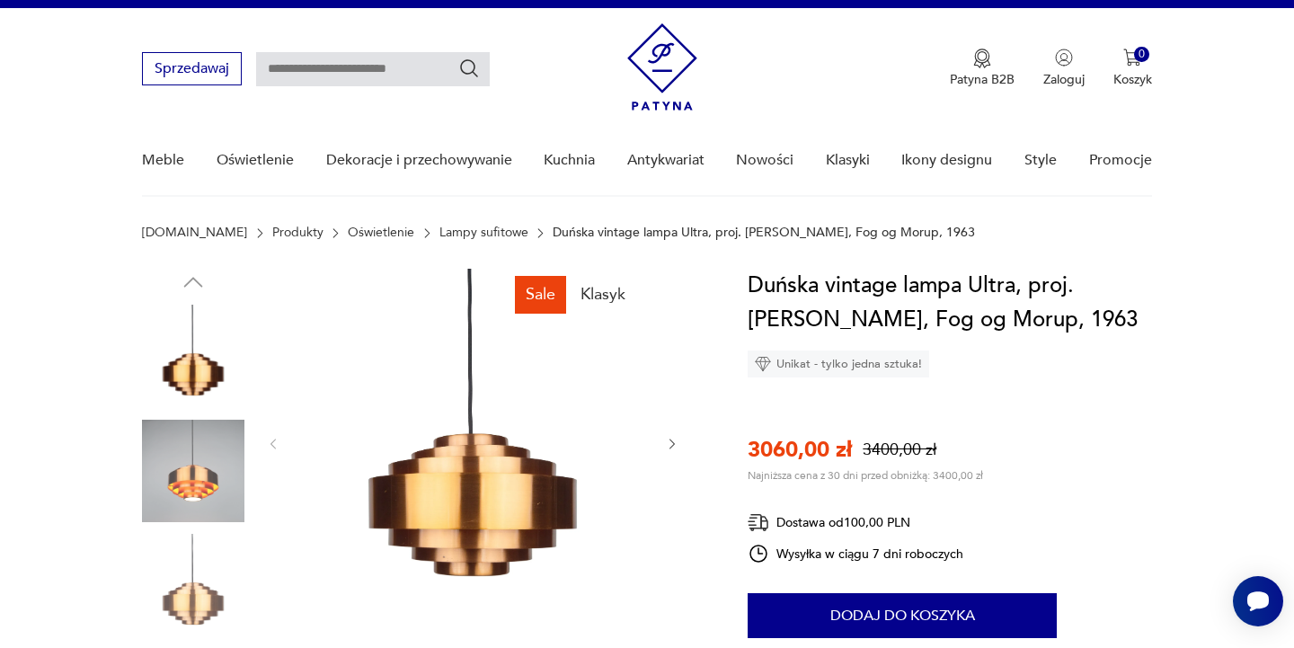
type input "***"
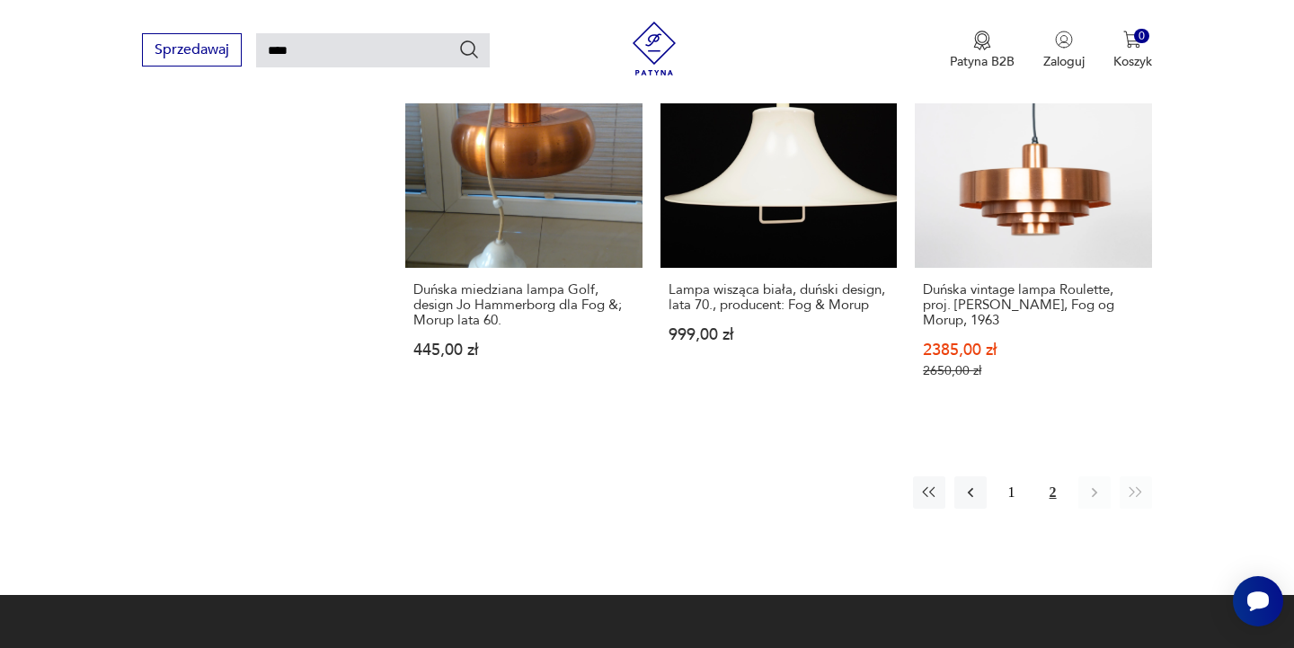
scroll to position [1648, 0]
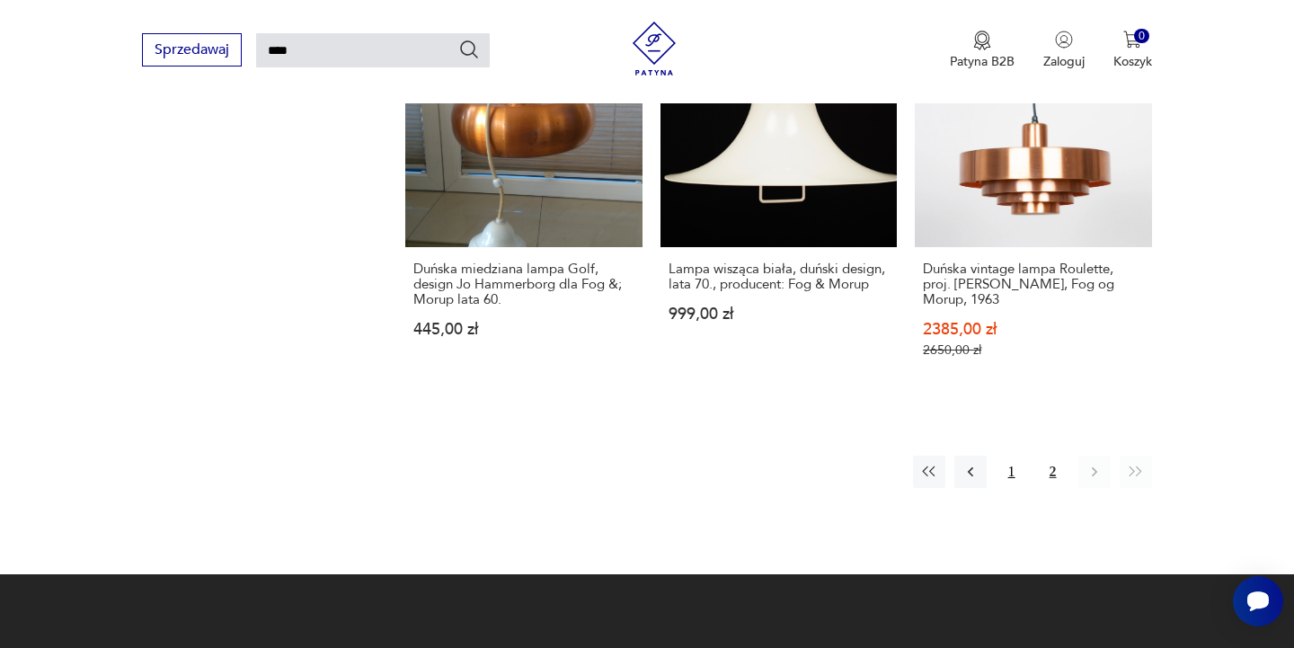
click at [1015, 456] on button "1" at bounding box center [1011, 472] width 32 height 32
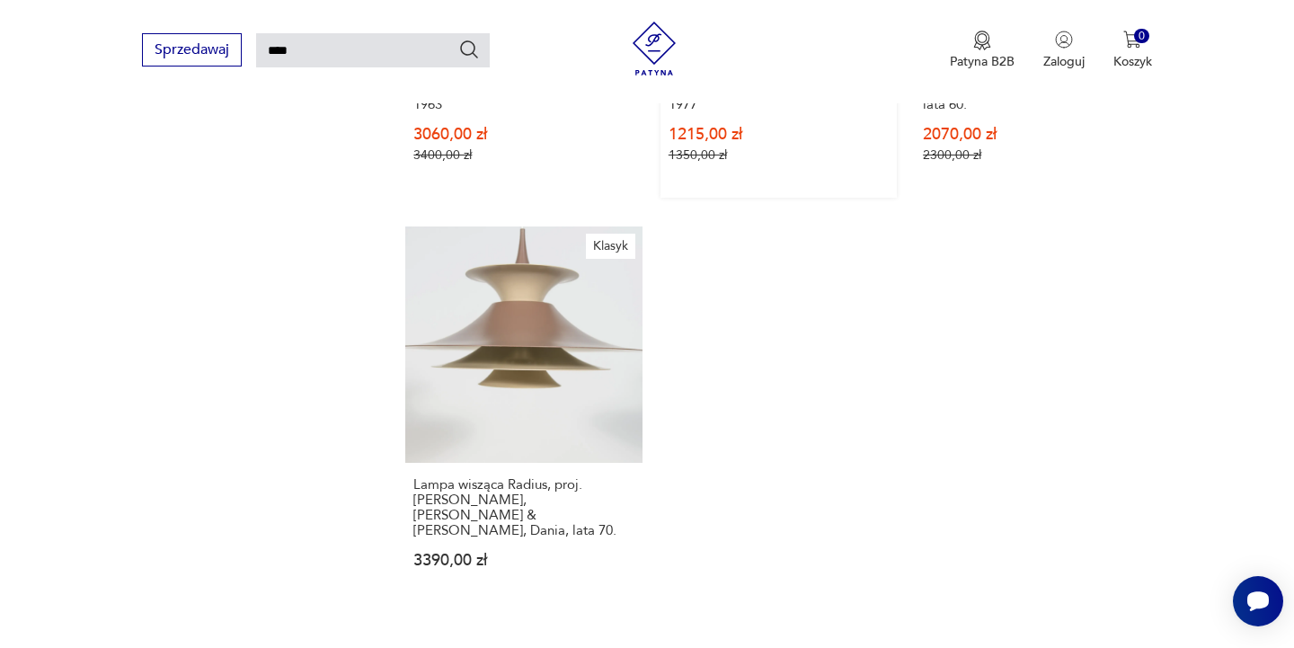
scroll to position [2268, 0]
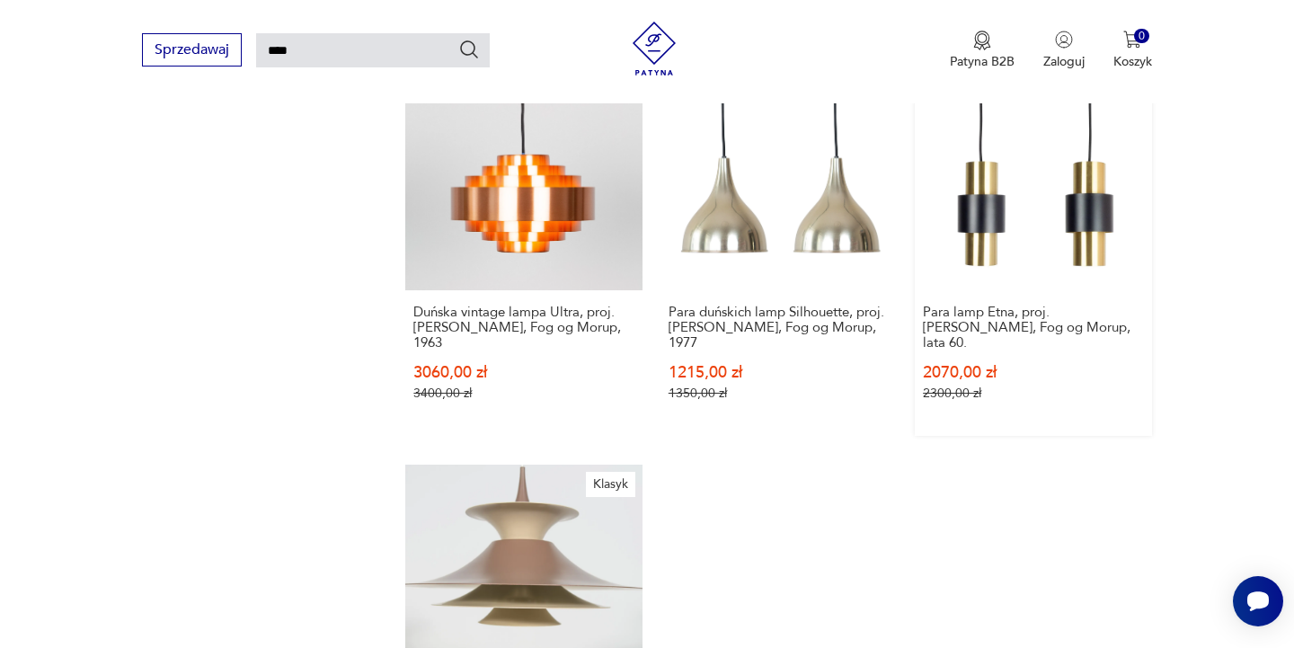
click at [1013, 199] on link "Sale Klasyk Para lamp Etna, proj. [PERSON_NAME], Fog og Morup, lata 60. 2070,00…" at bounding box center [1033, 245] width 236 height 382
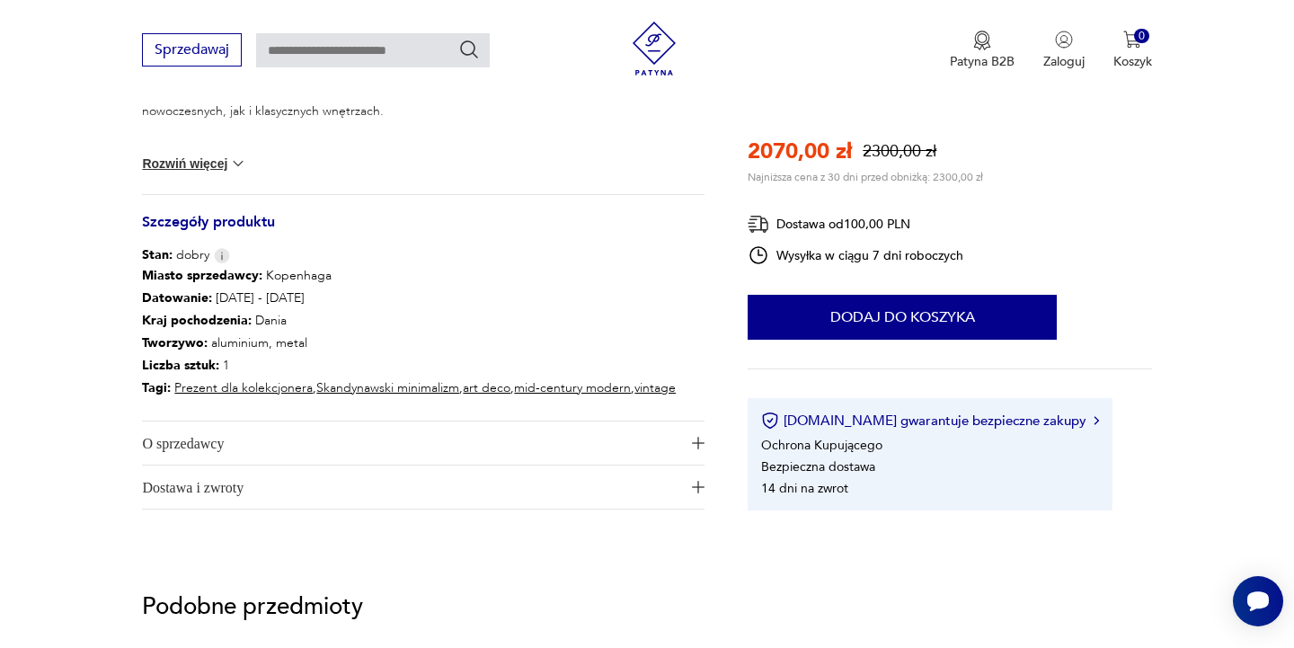
scroll to position [881, 0]
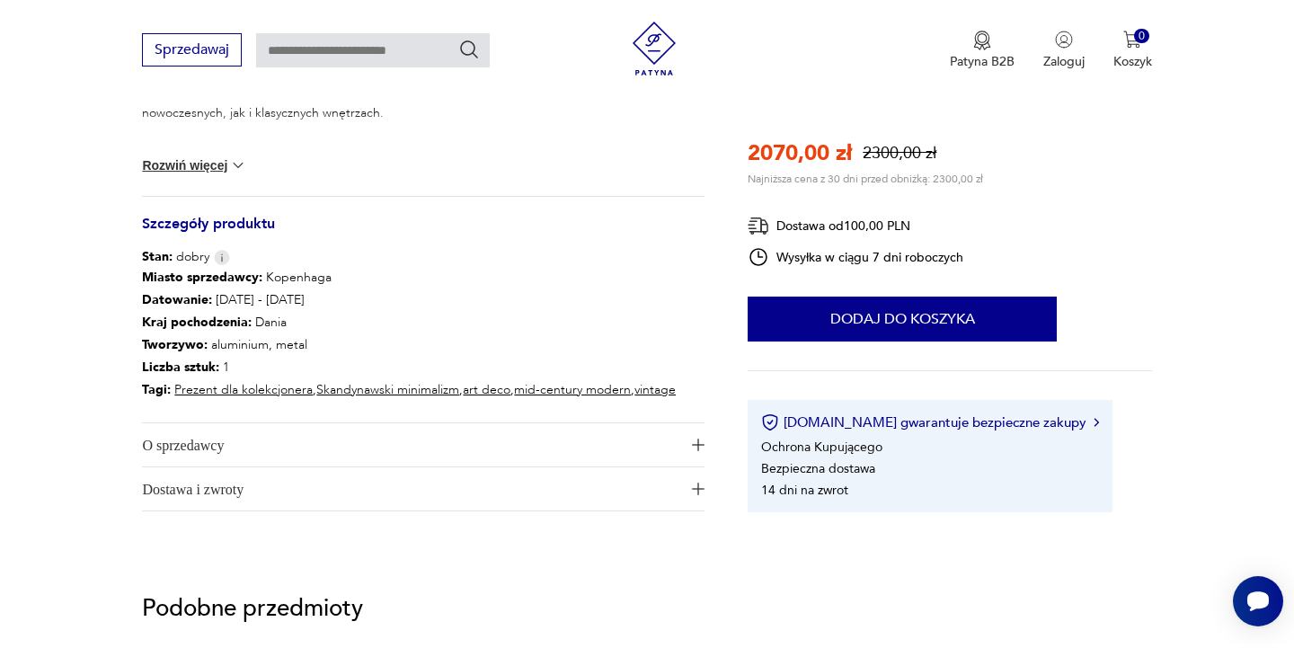
click at [252, 444] on span "O sprzedawcy" at bounding box center [410, 444] width 537 height 43
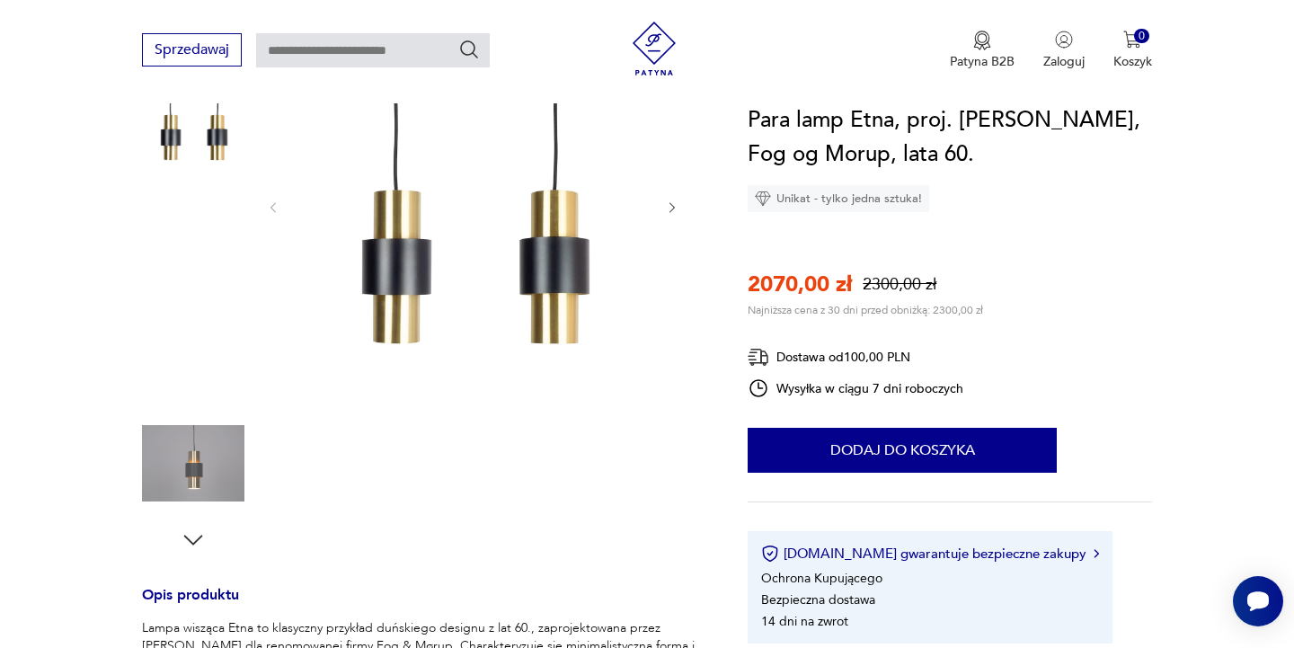
scroll to position [262, 0]
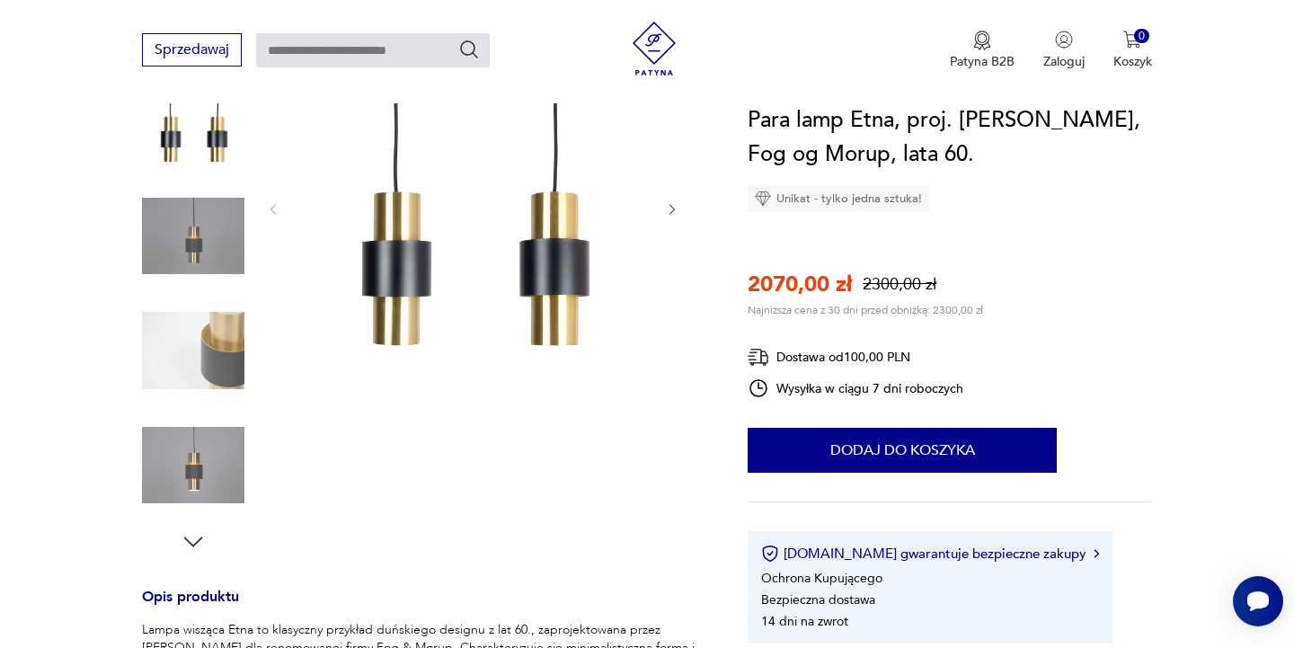
click at [675, 210] on icon "button" at bounding box center [672, 209] width 15 height 15
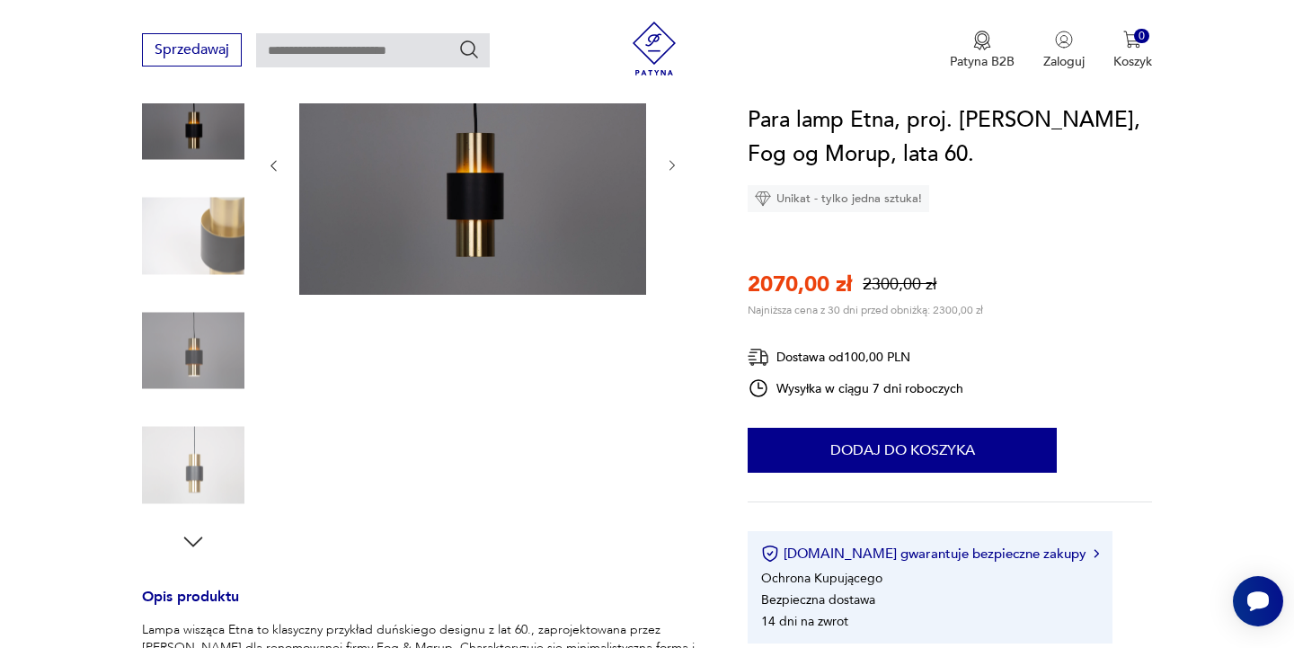
click at [668, 170] on icon "button" at bounding box center [672, 165] width 15 height 15
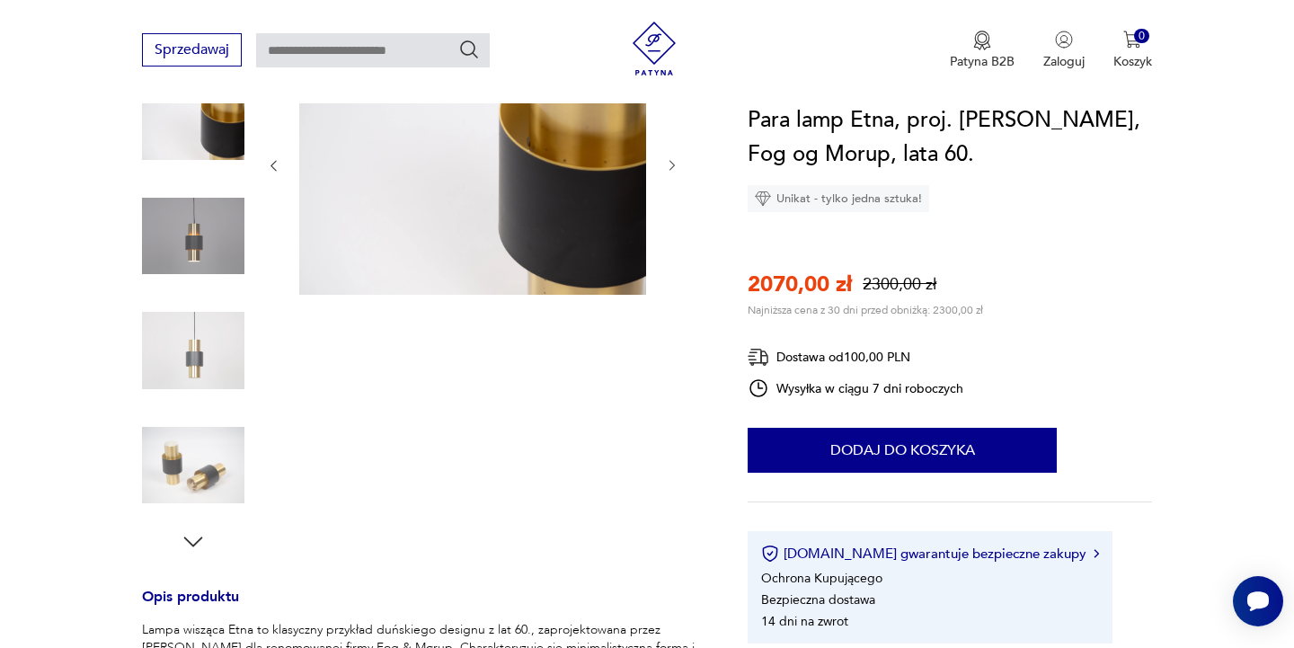
click at [589, 183] on img at bounding box center [472, 164] width 347 height 261
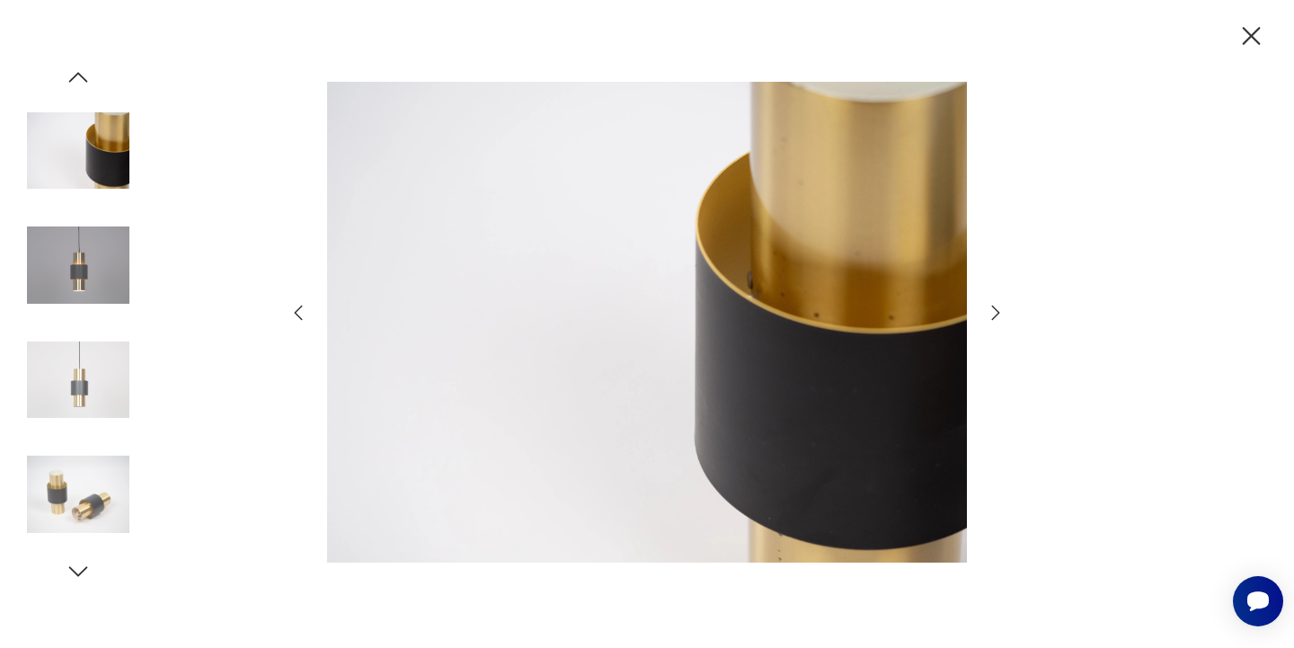
click at [996, 316] on icon "button" at bounding box center [996, 313] width 22 height 22
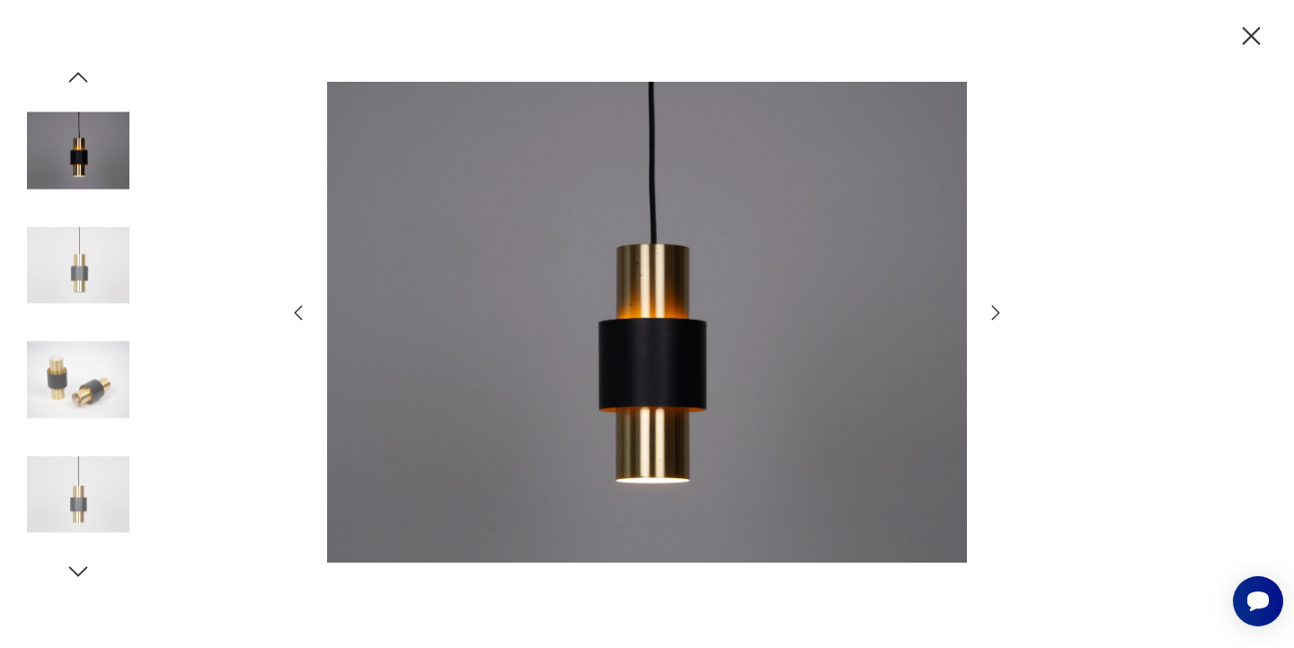
click at [996, 316] on icon "button" at bounding box center [996, 313] width 22 height 22
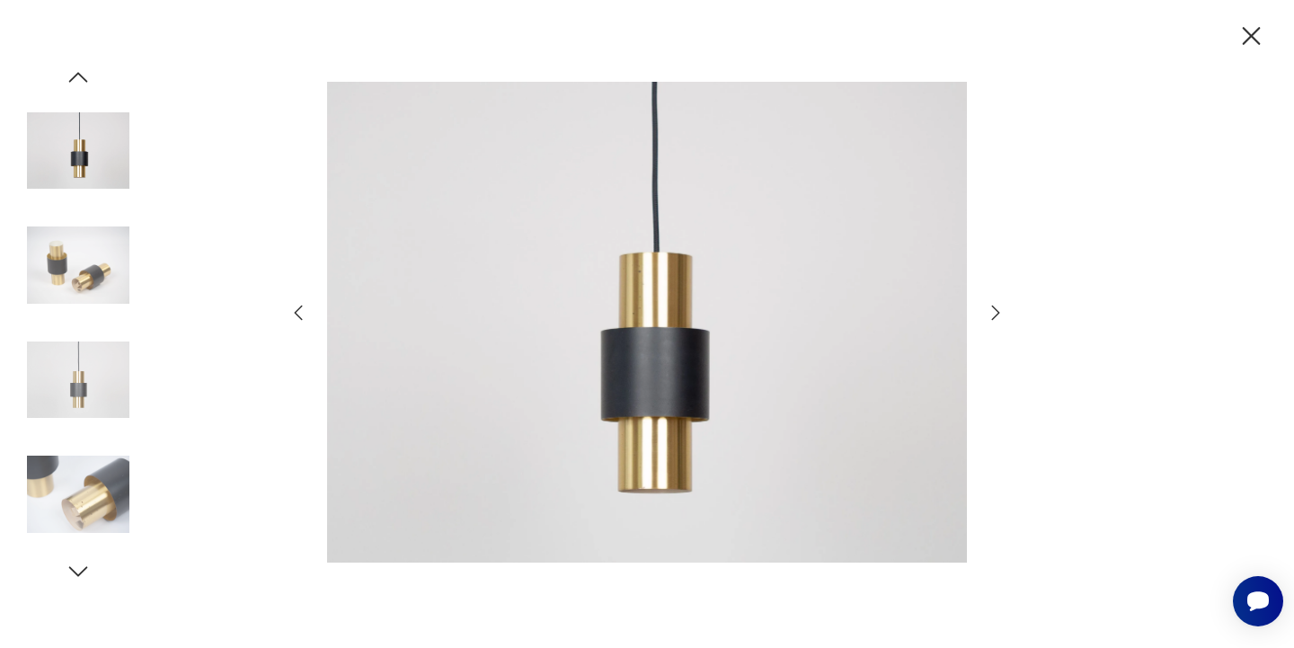
click at [996, 316] on icon "button" at bounding box center [996, 313] width 22 height 22
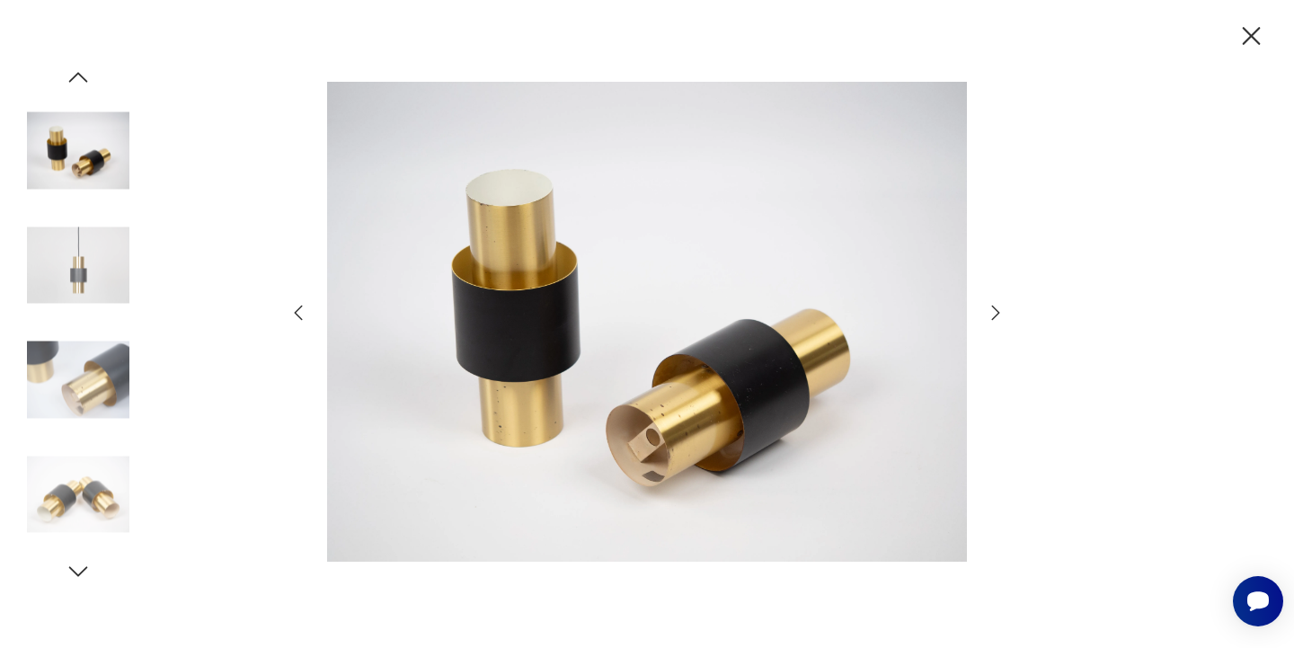
click at [996, 316] on icon "button" at bounding box center [996, 313] width 22 height 22
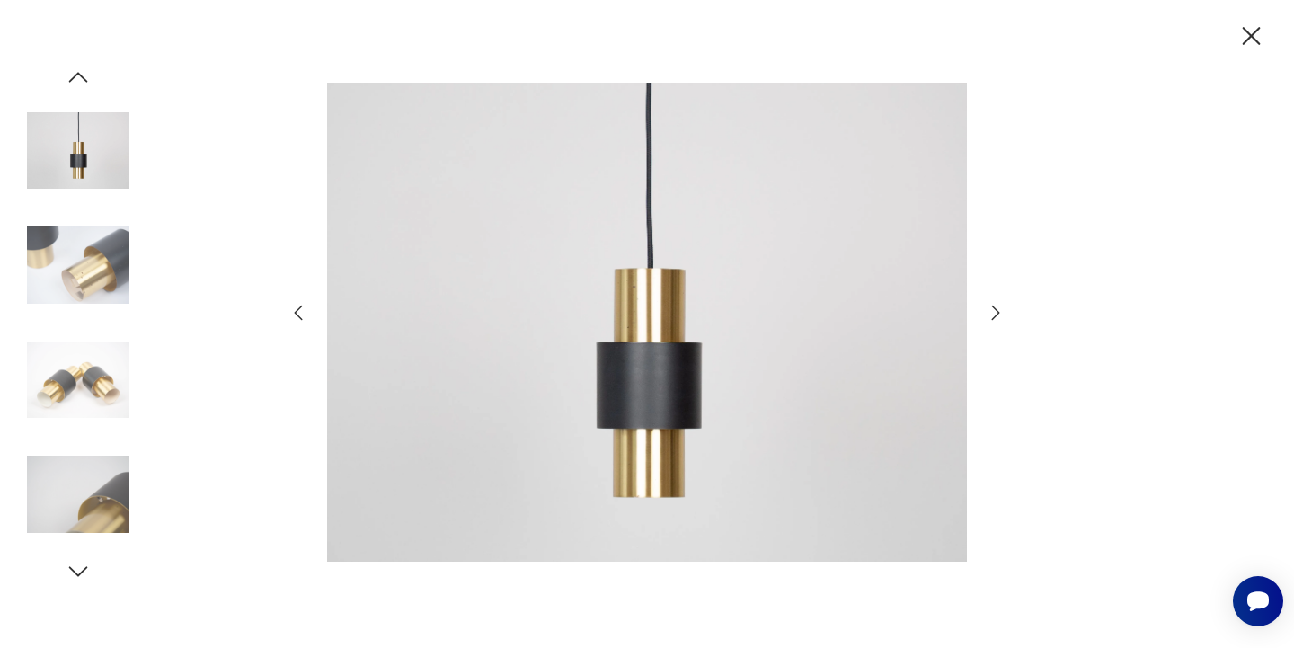
click at [996, 316] on icon "button" at bounding box center [996, 313] width 22 height 22
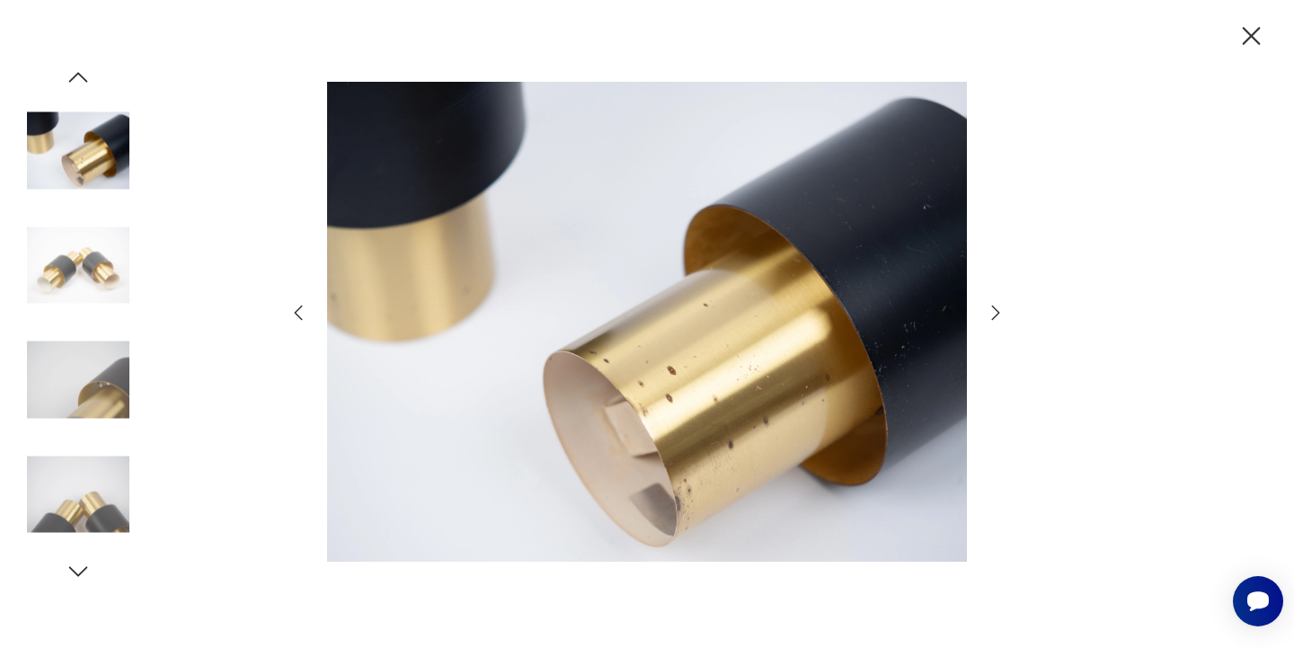
click at [996, 316] on icon "button" at bounding box center [996, 313] width 22 height 22
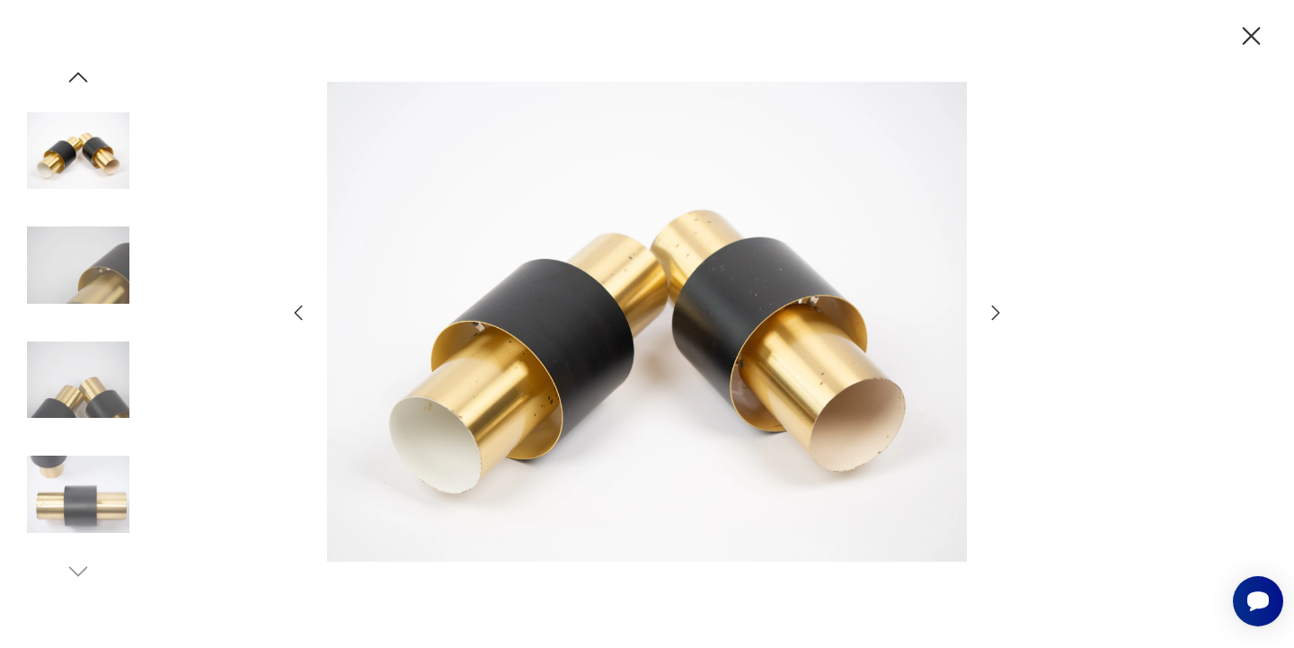
click at [996, 316] on icon "button" at bounding box center [996, 313] width 22 height 22
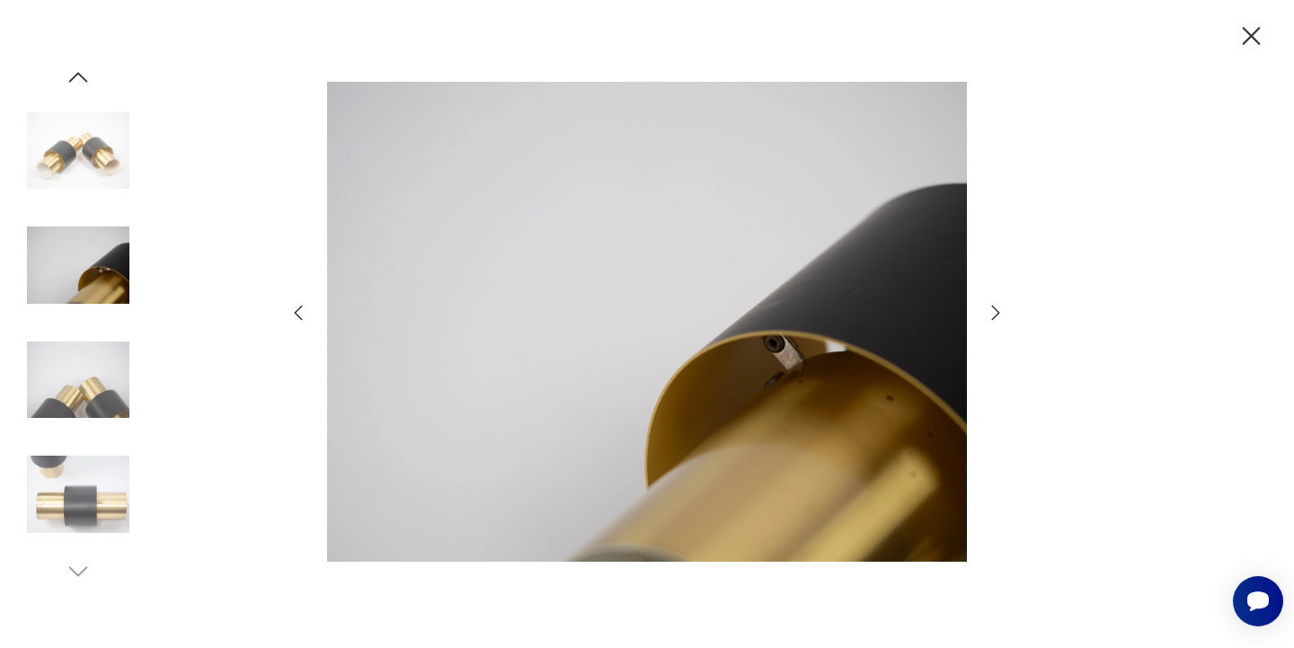
click at [996, 316] on icon "button" at bounding box center [996, 313] width 22 height 22
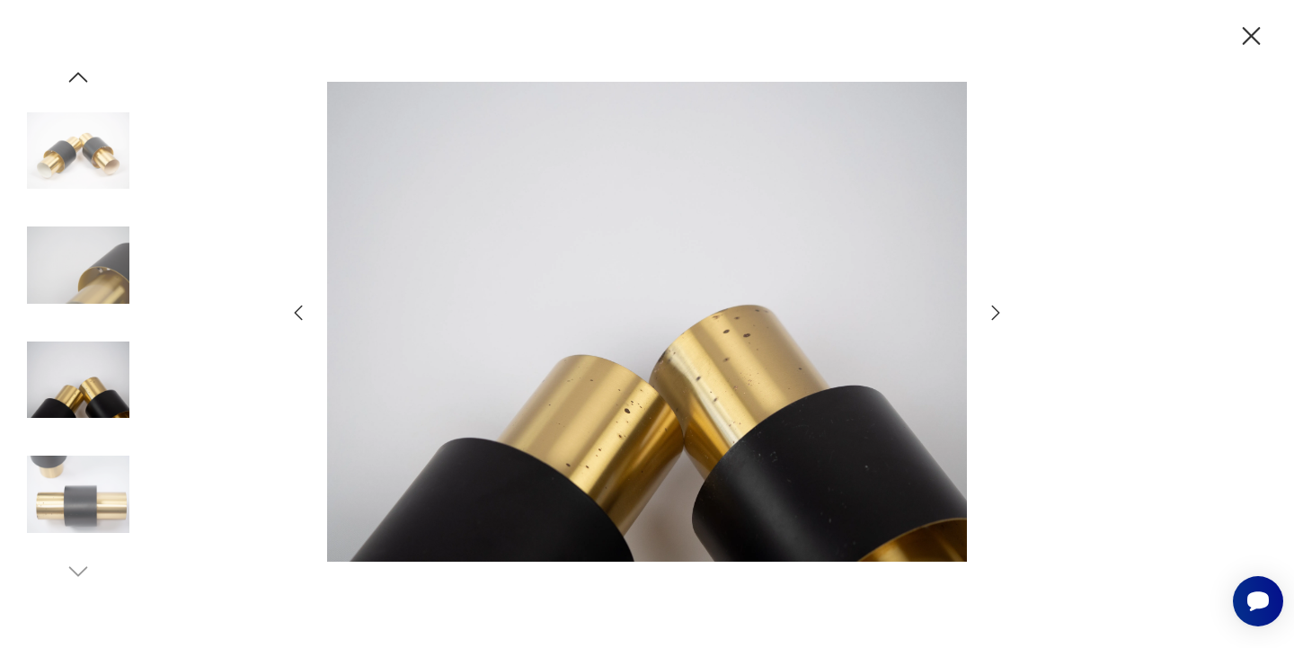
click at [996, 316] on icon "button" at bounding box center [996, 313] width 22 height 22
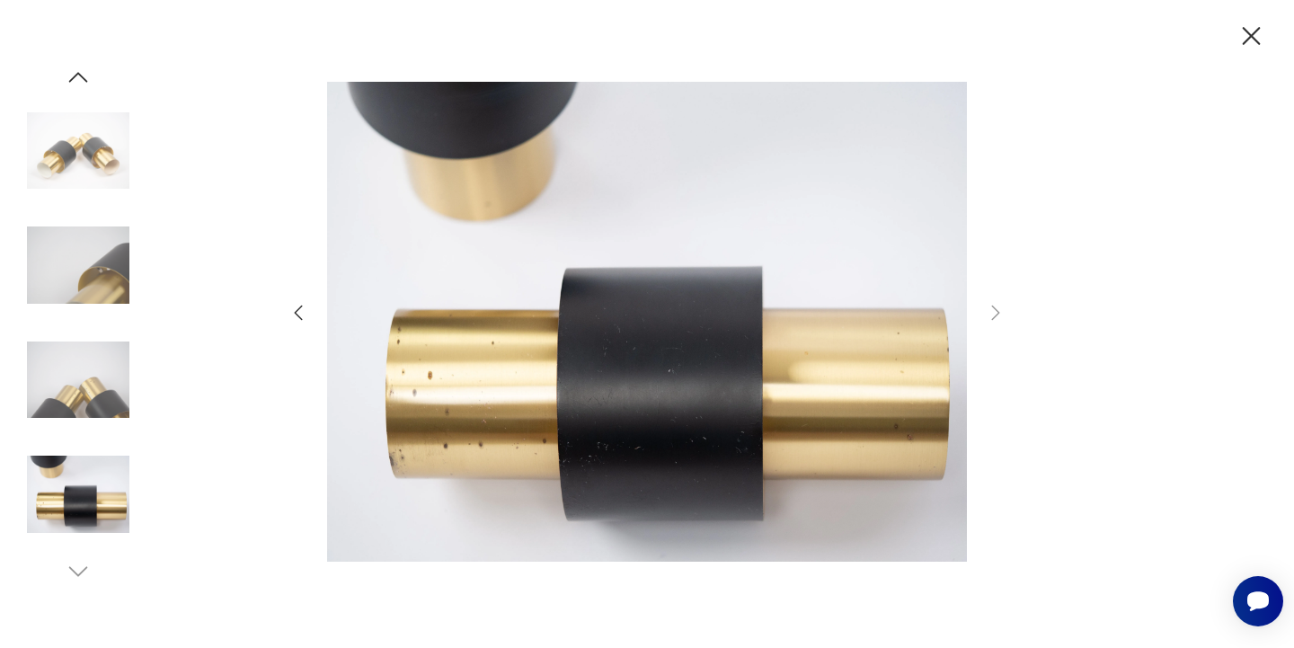
click at [996, 316] on icon "button" at bounding box center [996, 313] width 22 height 22
click at [1245, 36] on icon "button" at bounding box center [1250, 36] width 31 height 31
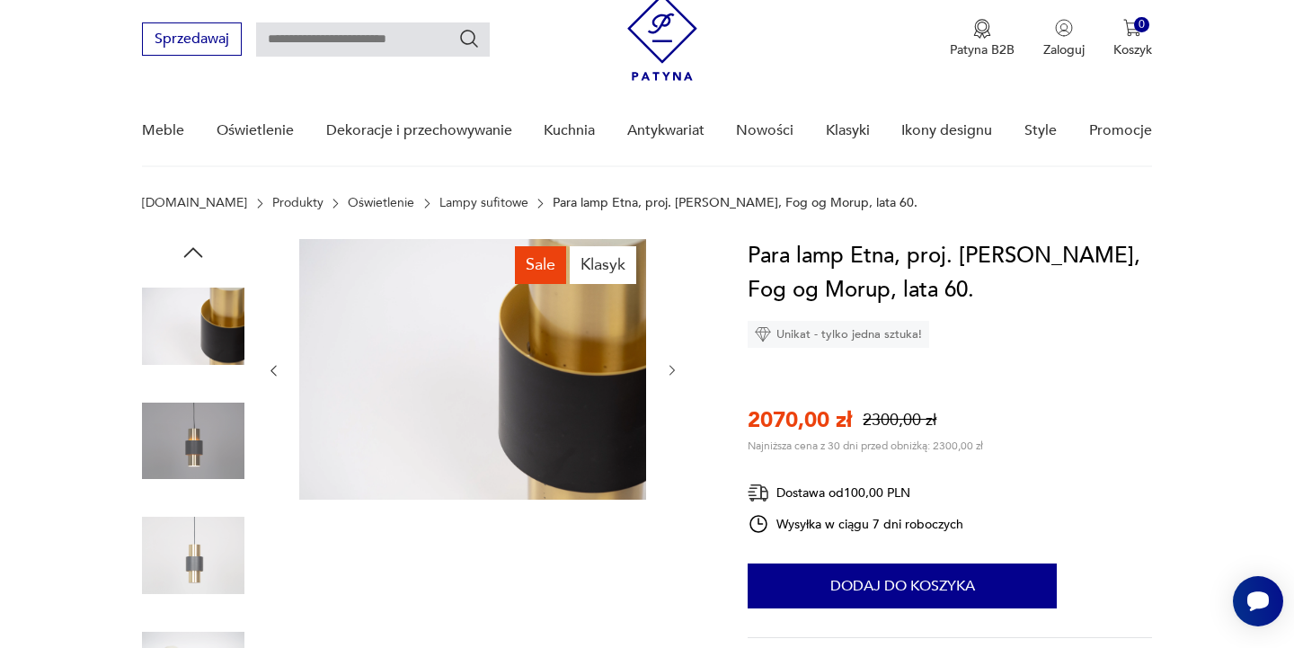
scroll to position [0, 0]
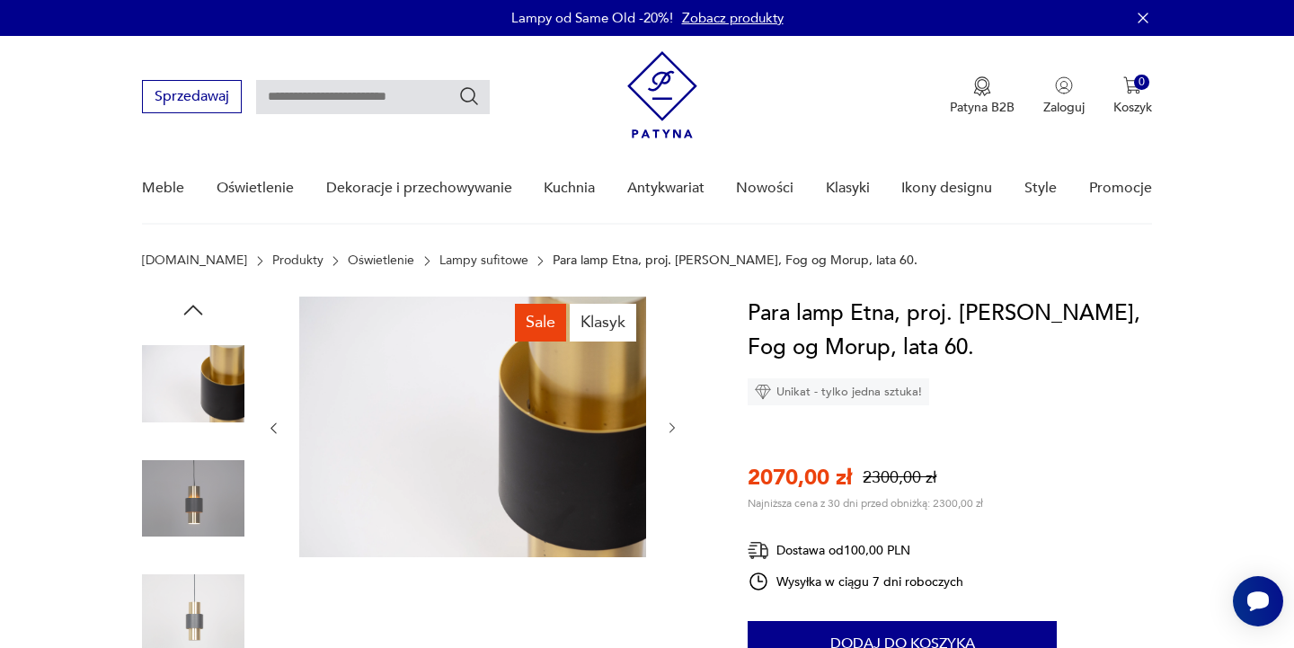
click at [359, 97] on input "text" at bounding box center [373, 97] width 234 height 34
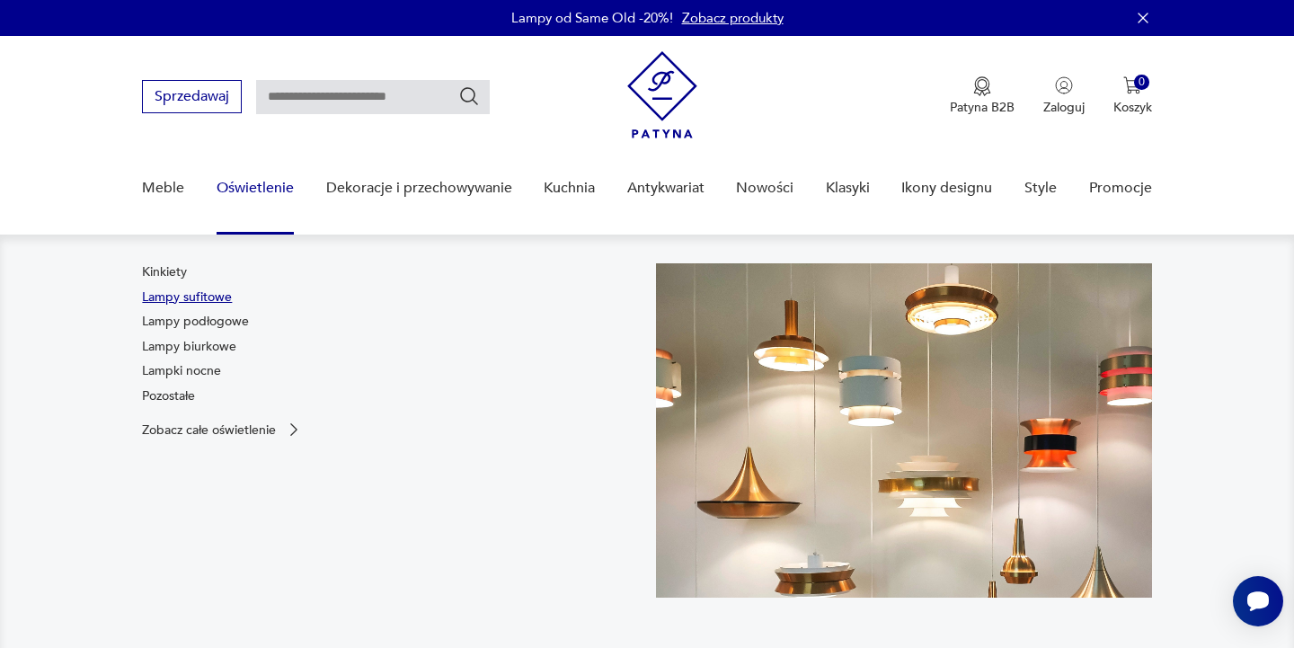
click at [212, 296] on link "Lampy sufitowe" at bounding box center [187, 297] width 90 height 18
click at [266, 183] on link "Oświetlenie" at bounding box center [255, 188] width 77 height 69
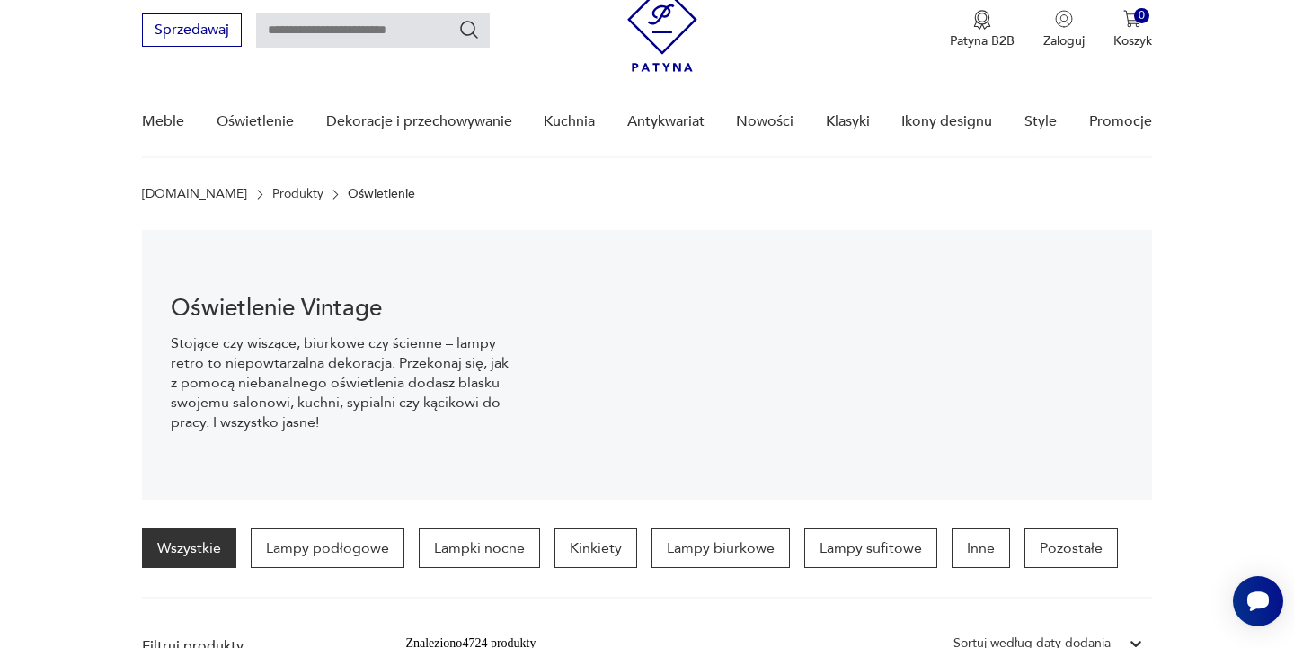
scroll to position [63, 0]
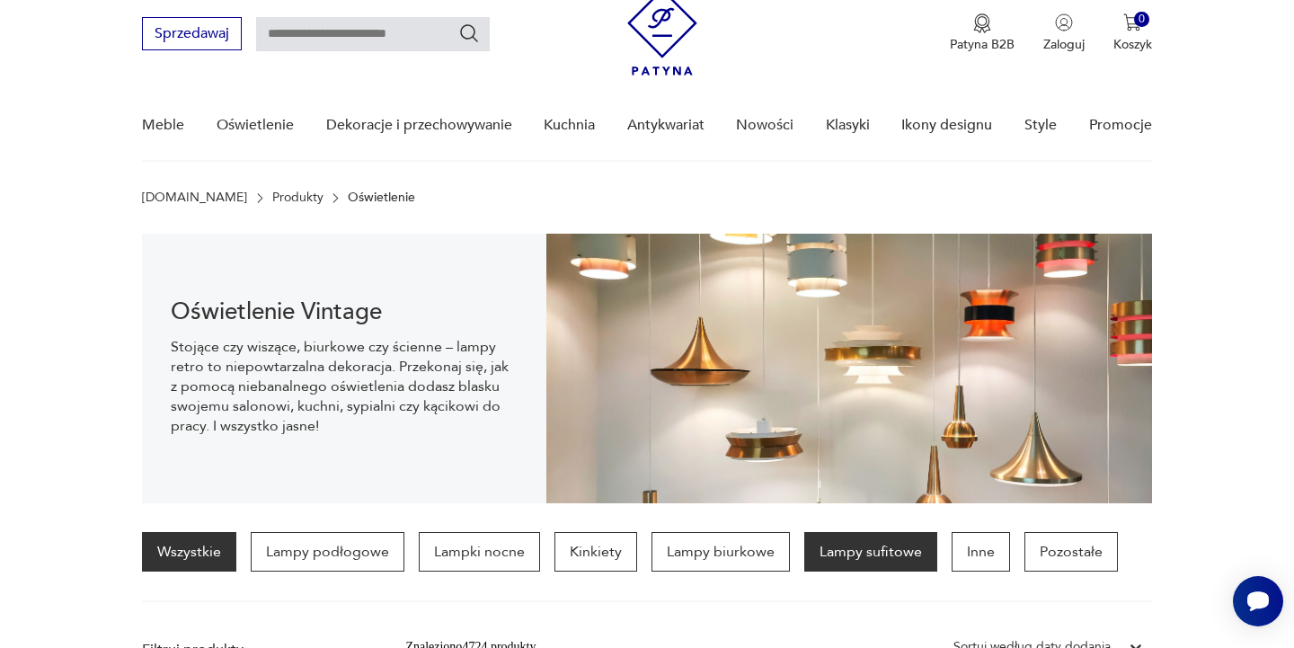
click at [884, 556] on p "Lampy sufitowe" at bounding box center [870, 552] width 133 height 40
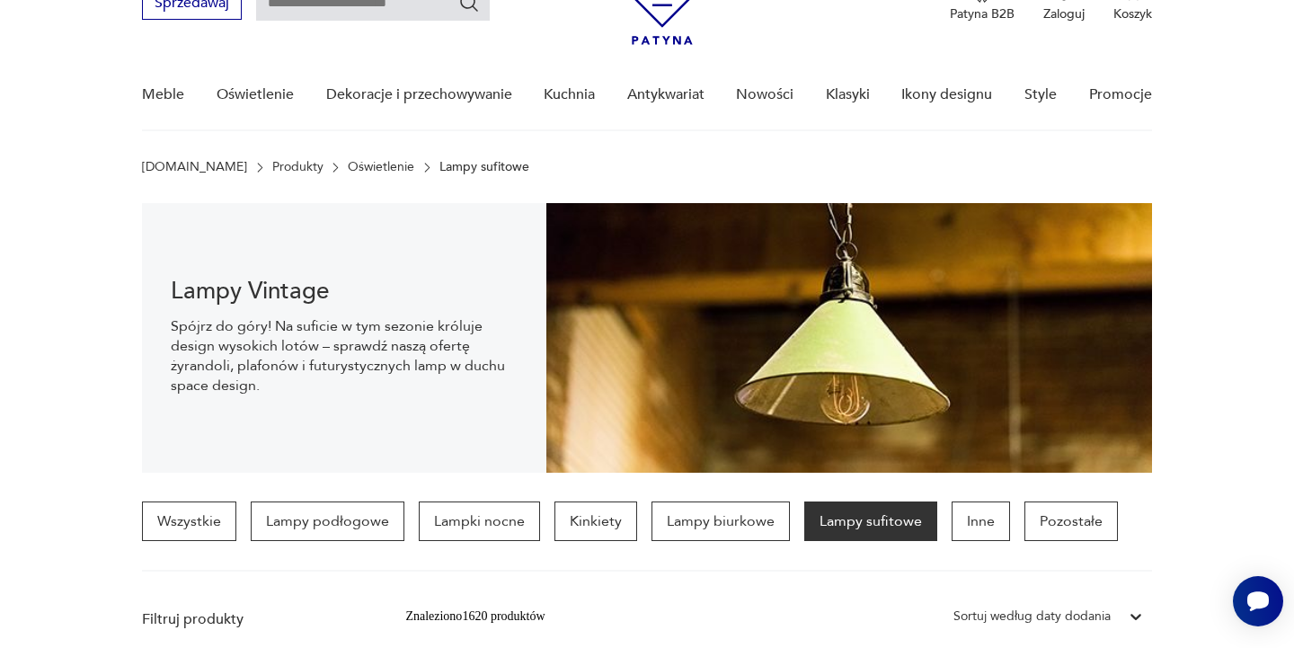
scroll to position [82, 0]
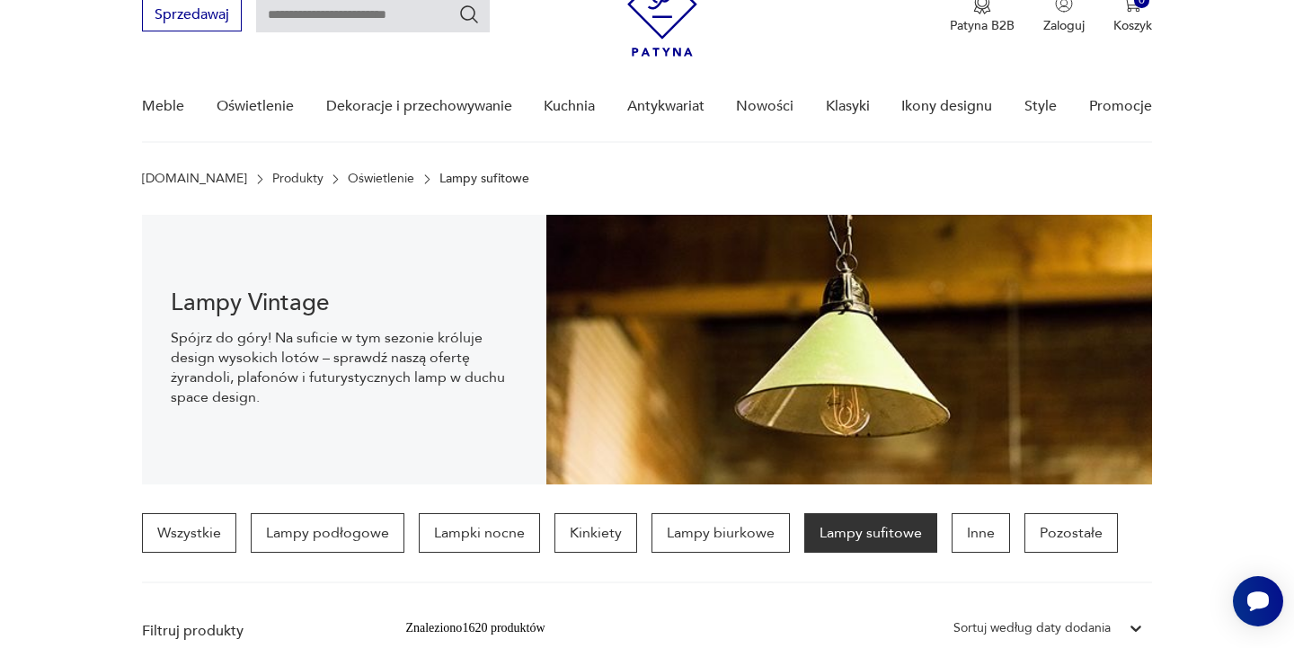
click at [335, 23] on input "text" at bounding box center [373, 15] width 234 height 34
type input "**********"
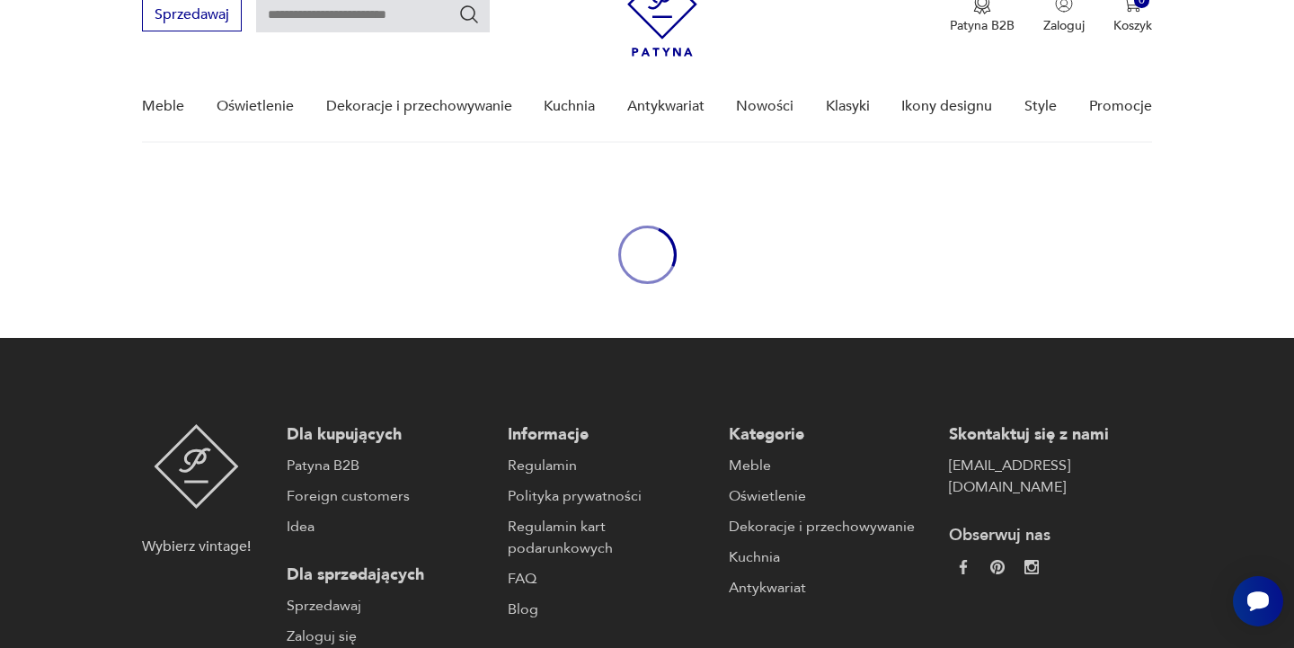
type input "**********"
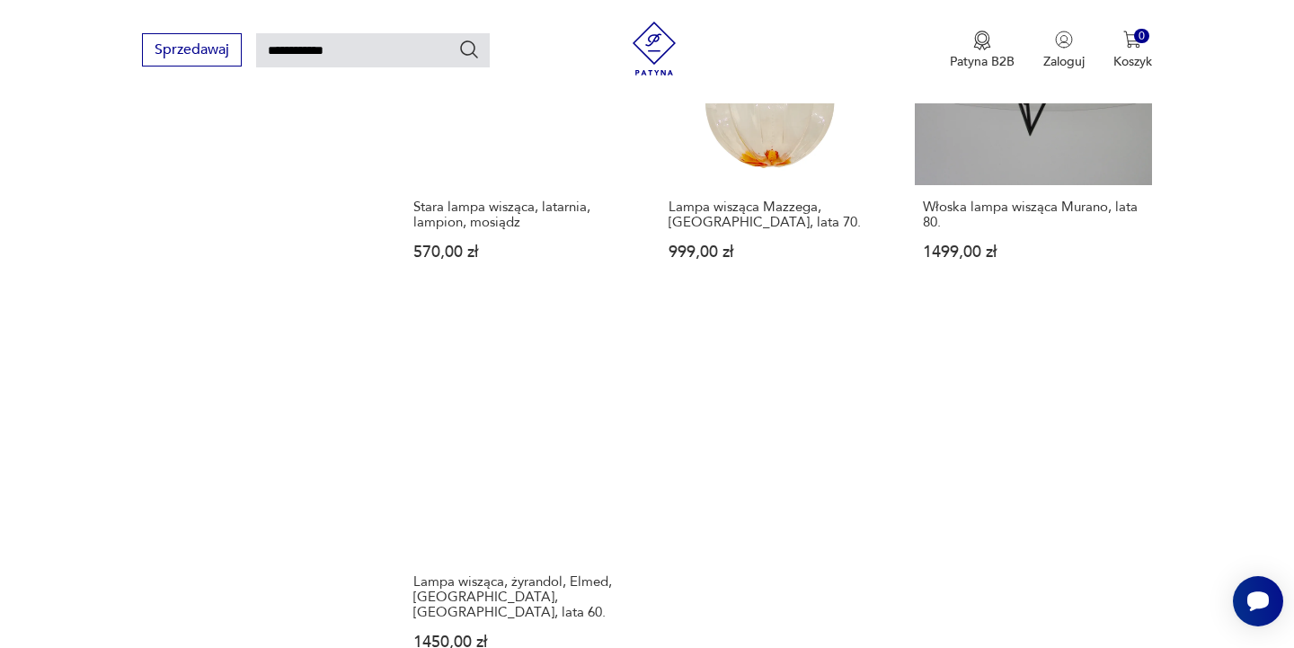
scroll to position [2162, 0]
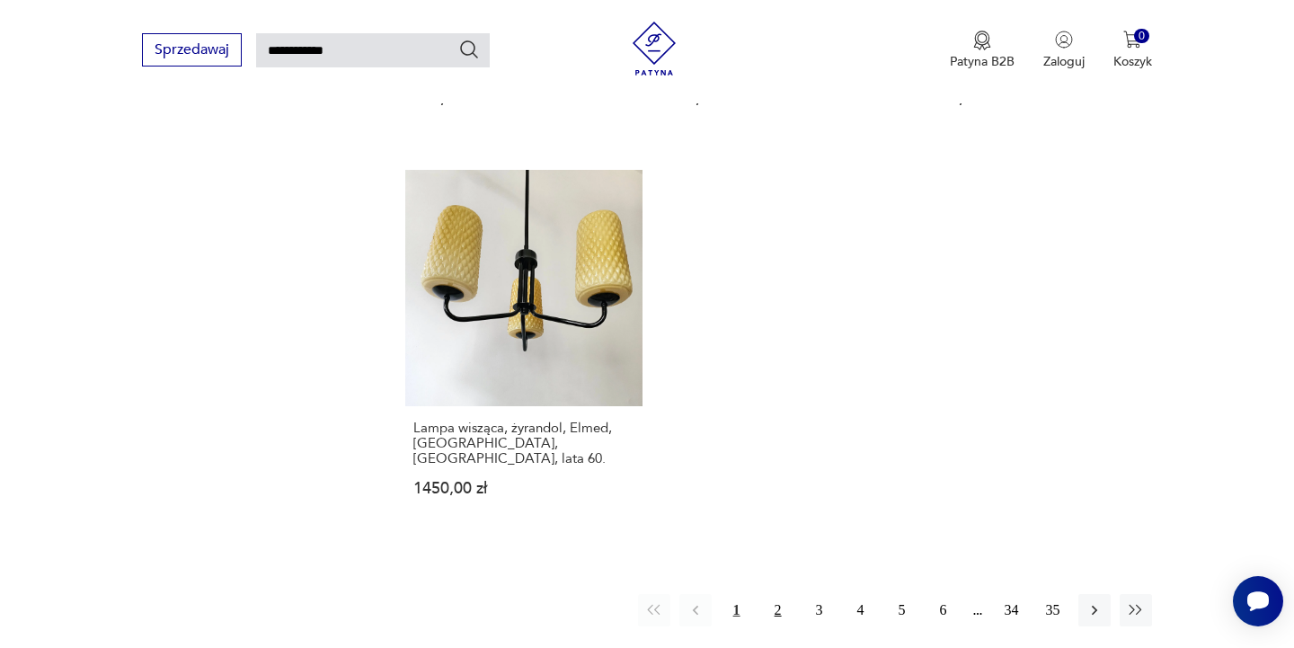
click at [783, 594] on button "2" at bounding box center [778, 610] width 32 height 32
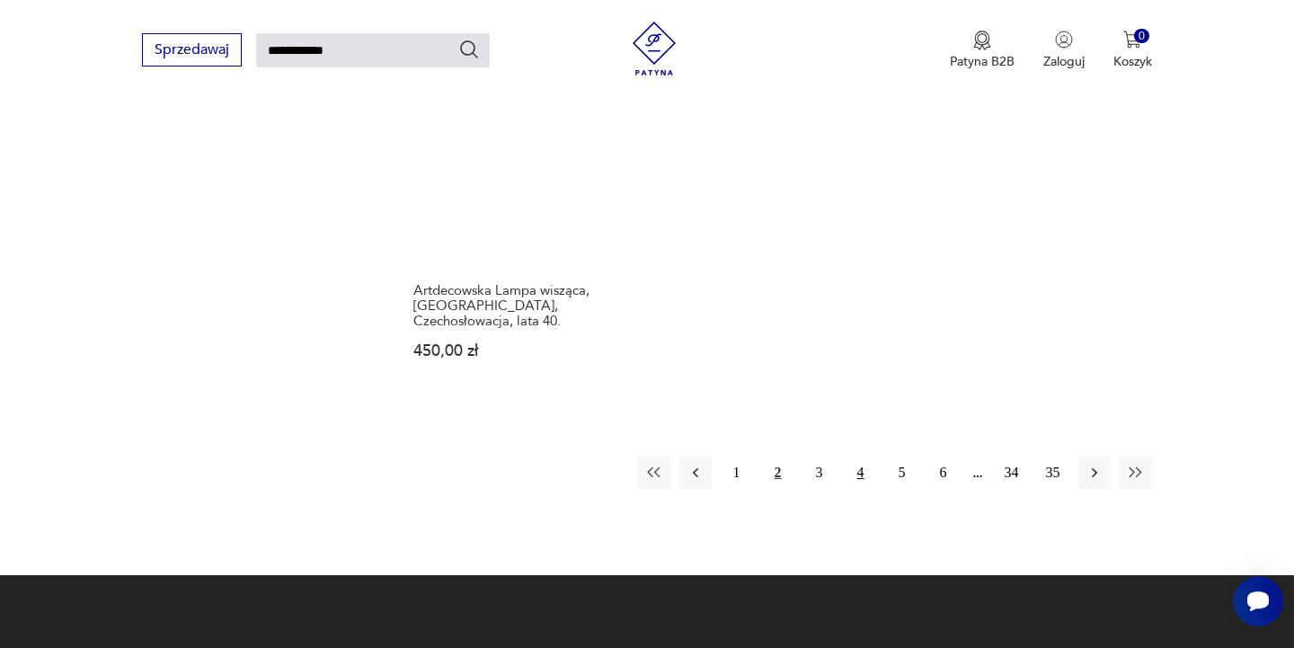
scroll to position [2369, 0]
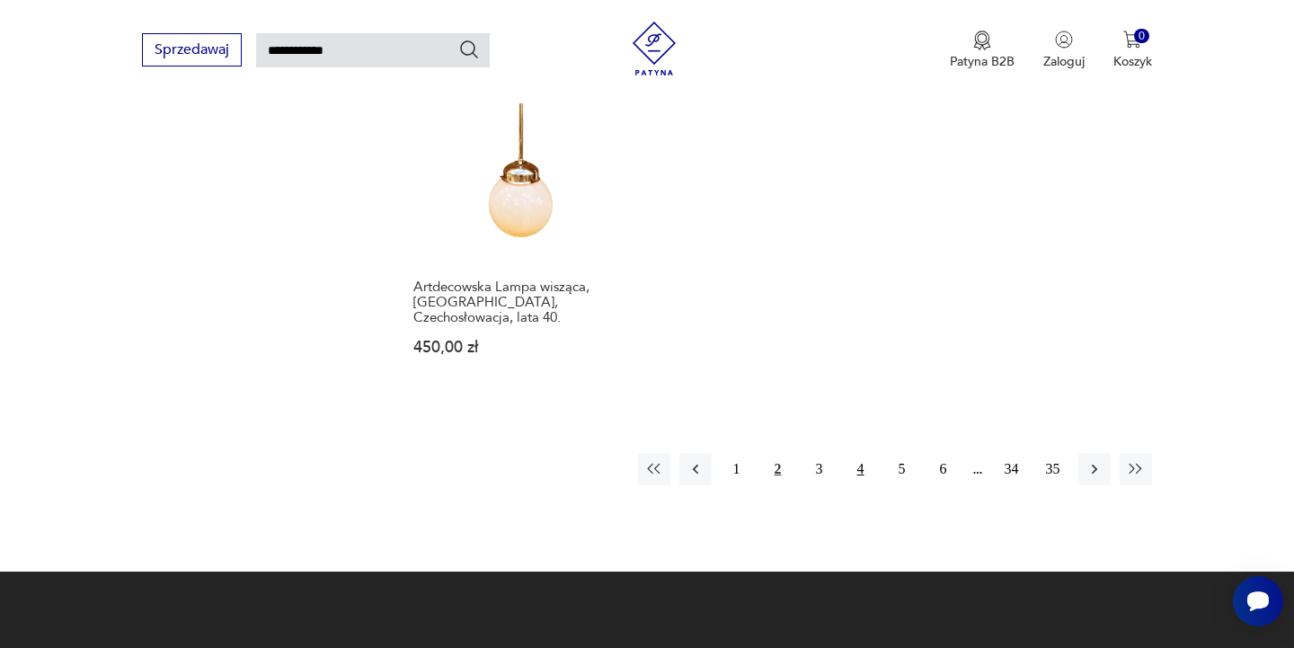
click at [861, 453] on button "4" at bounding box center [861, 469] width 32 height 32
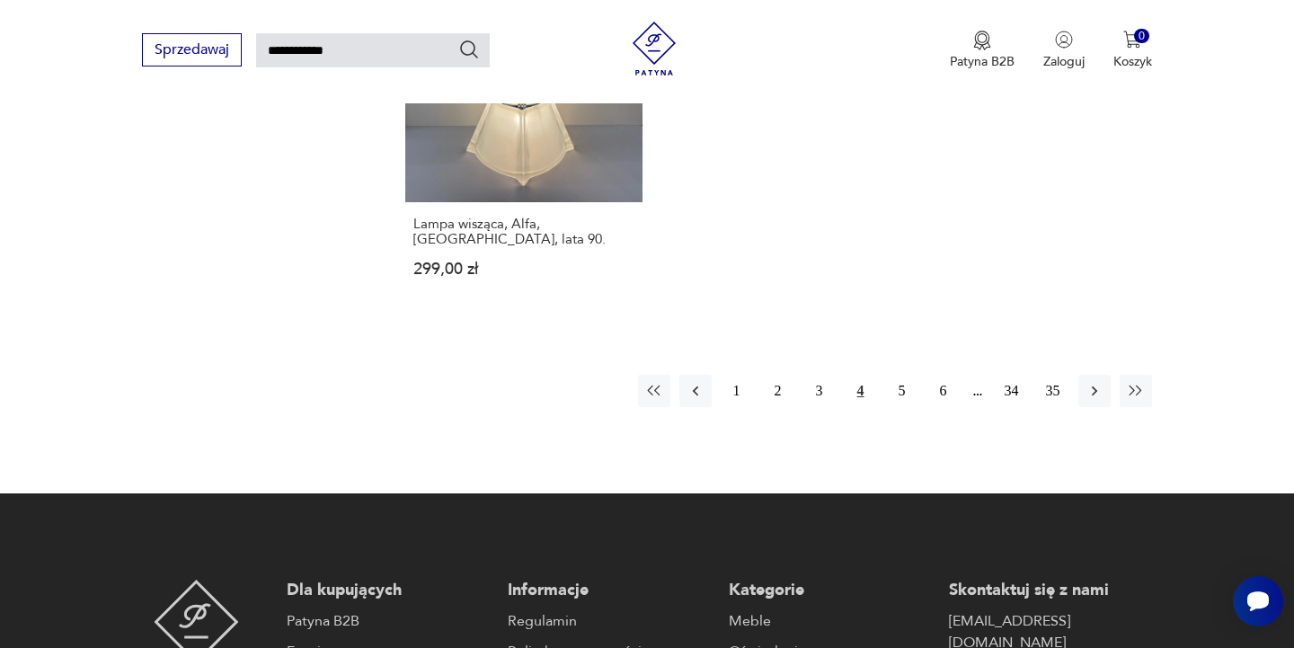
scroll to position [2392, 0]
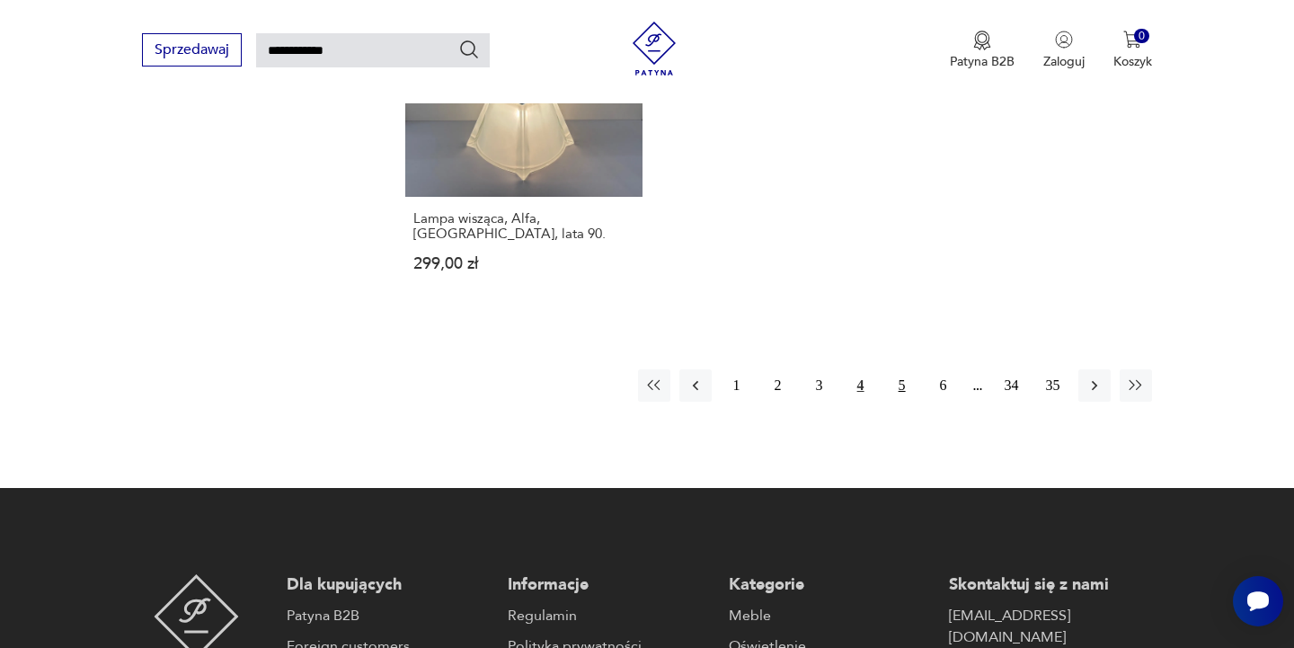
click at [902, 369] on button "5" at bounding box center [902, 385] width 32 height 32
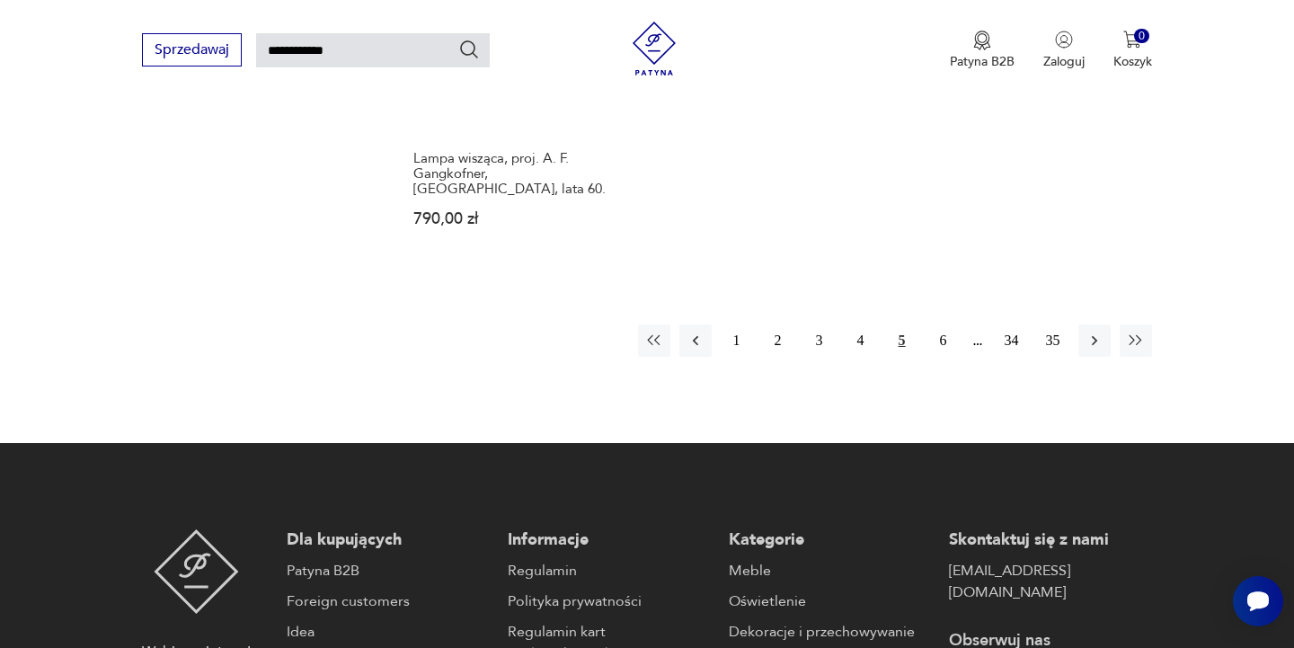
scroll to position [2500, 0]
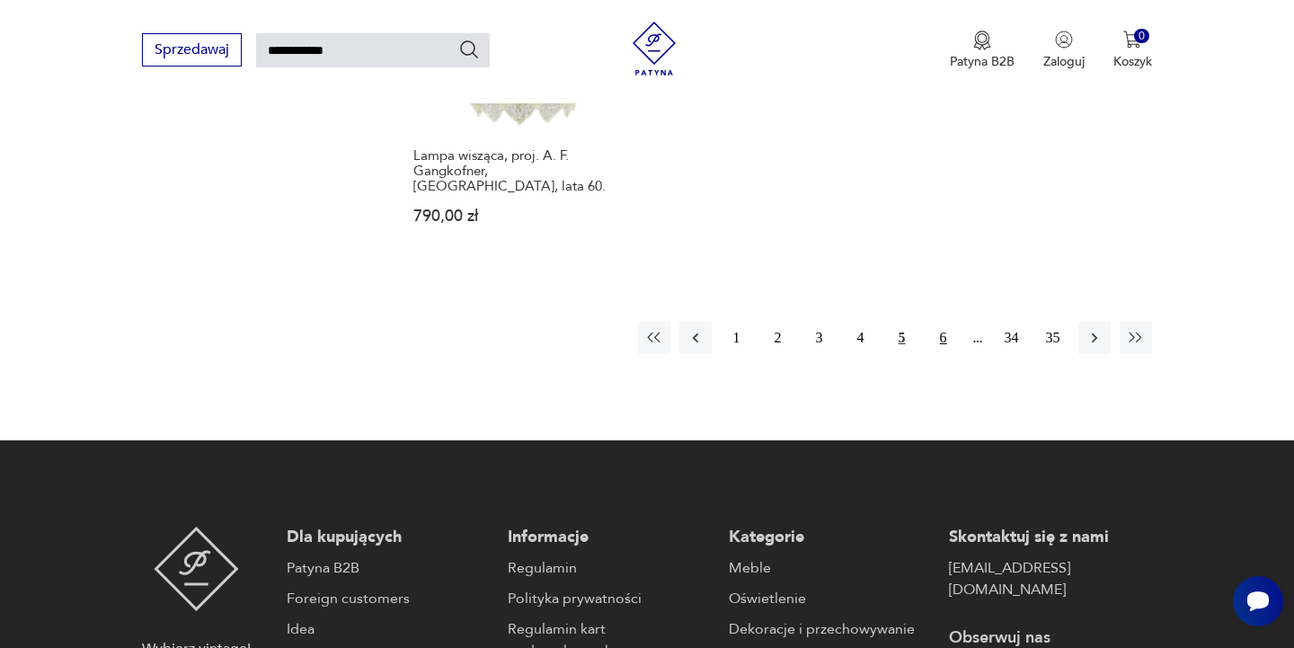
click at [942, 322] on button "6" at bounding box center [943, 338] width 32 height 32
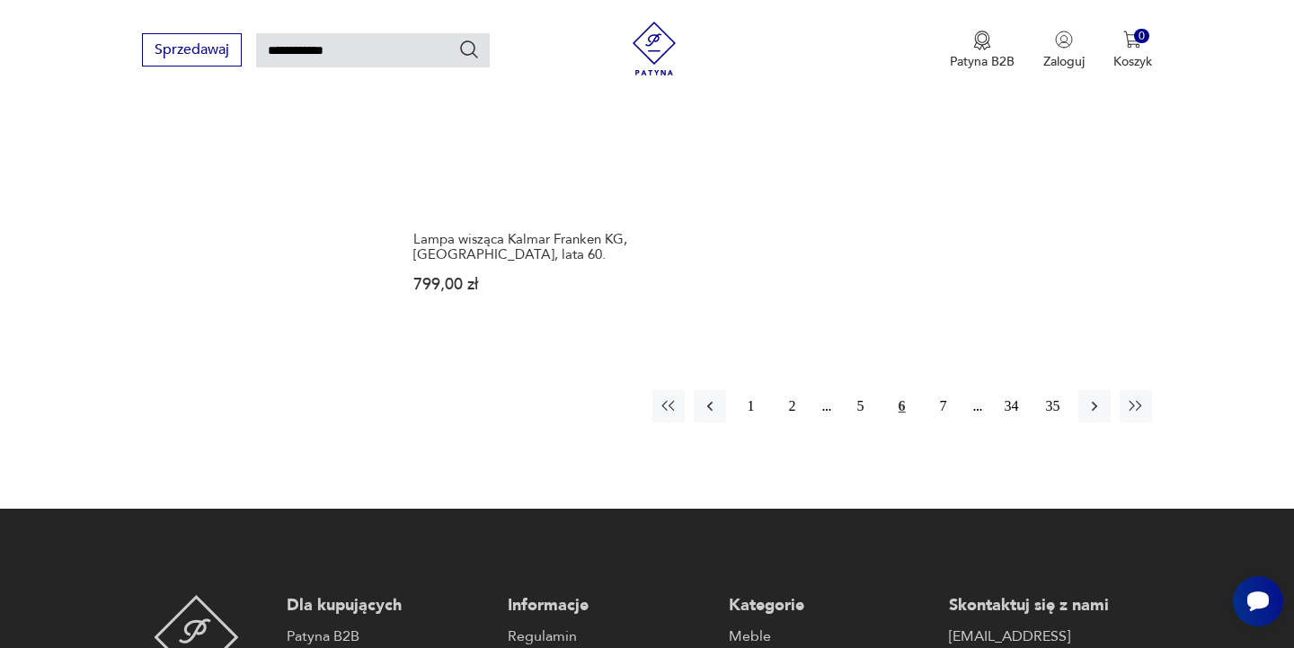
scroll to position [2375, 0]
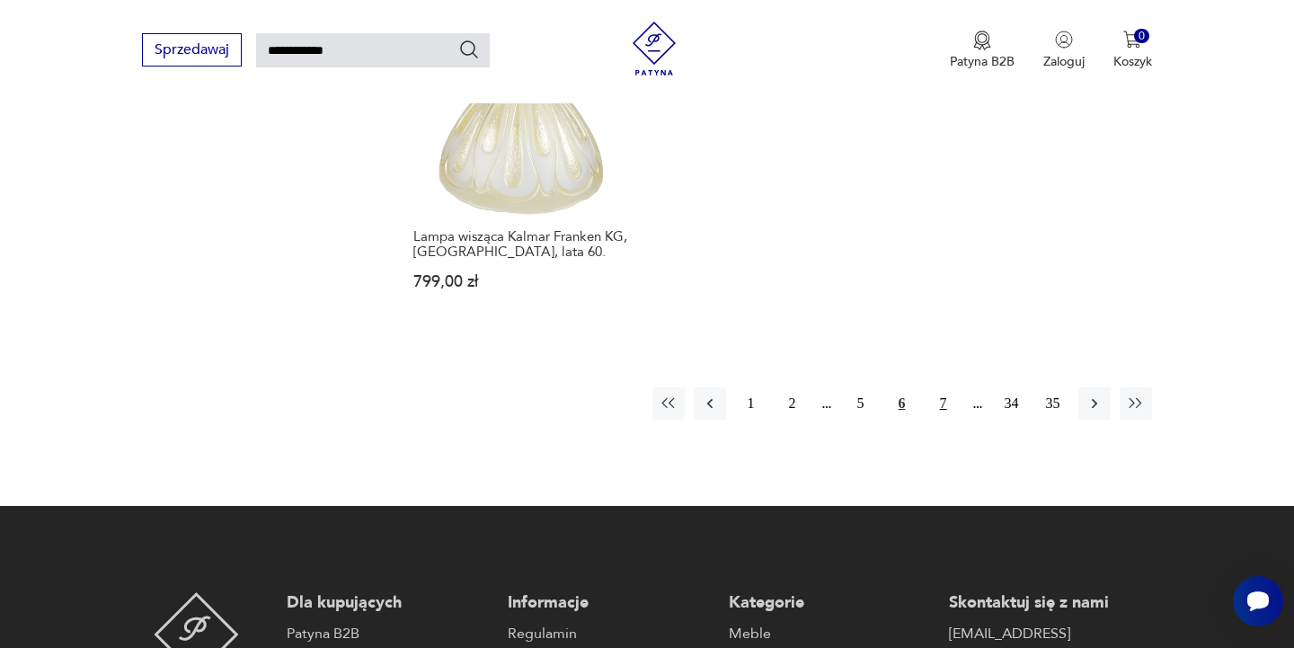
click at [942, 387] on button "7" at bounding box center [943, 403] width 32 height 32
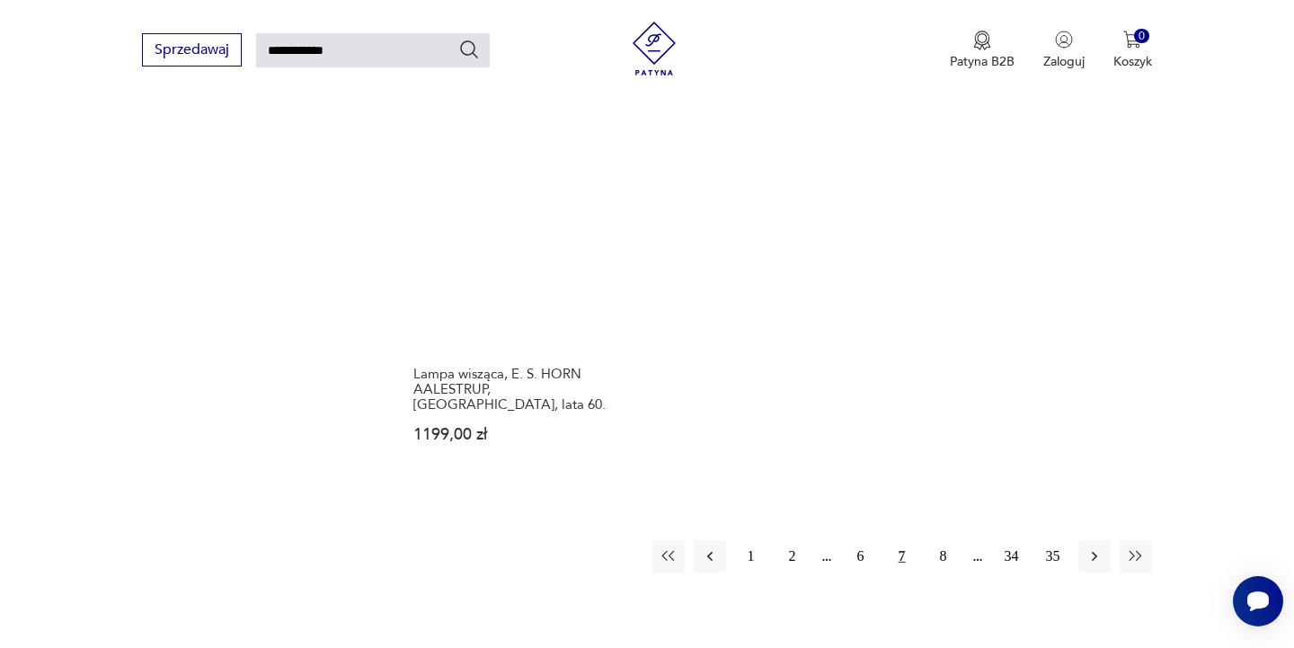
scroll to position [2321, 0]
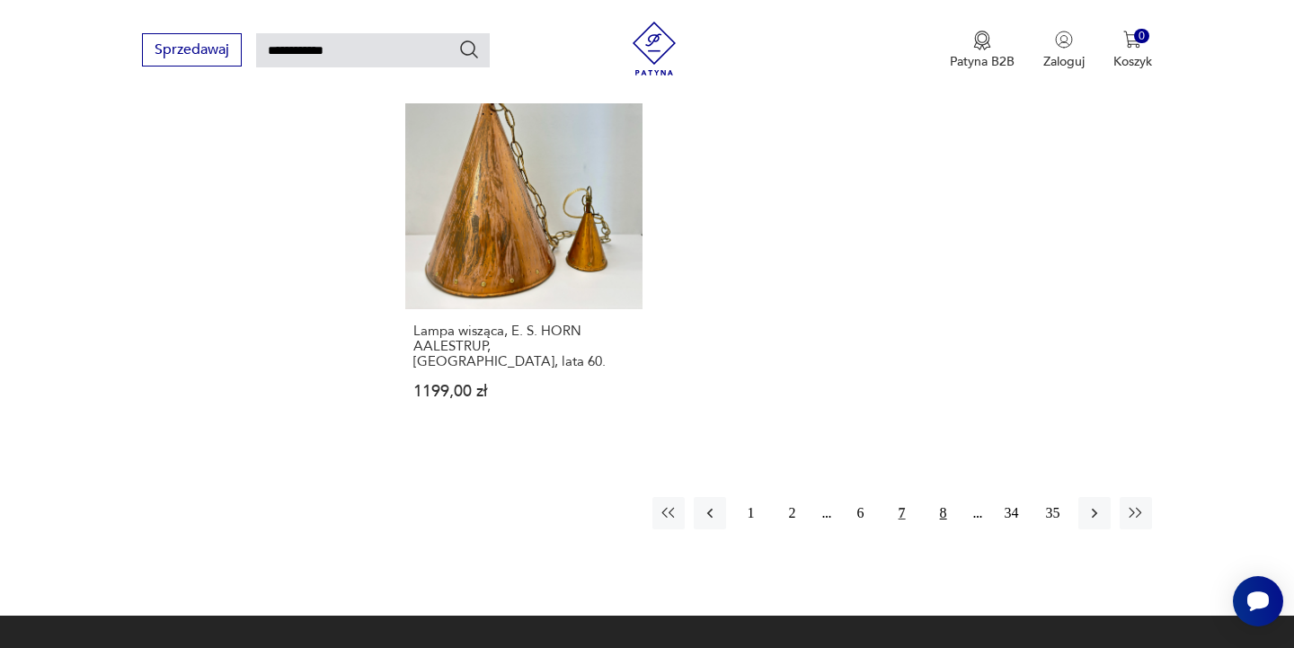
click at [941, 497] on button "8" at bounding box center [943, 513] width 32 height 32
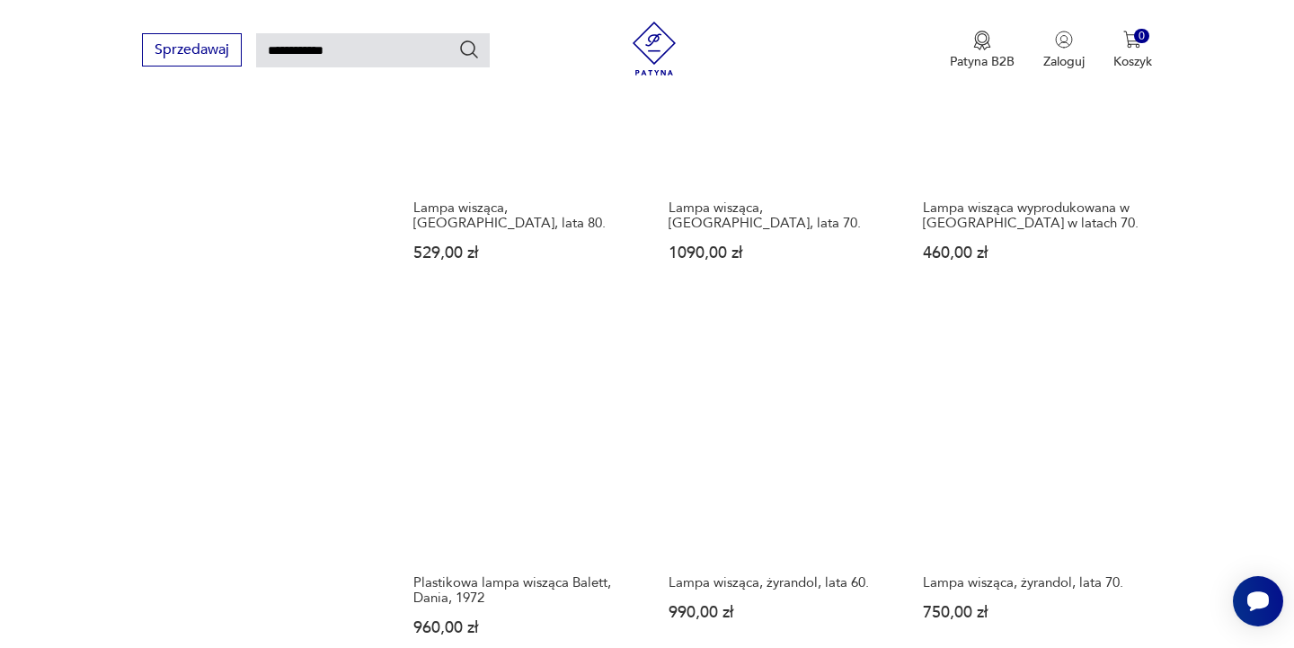
scroll to position [1520, 0]
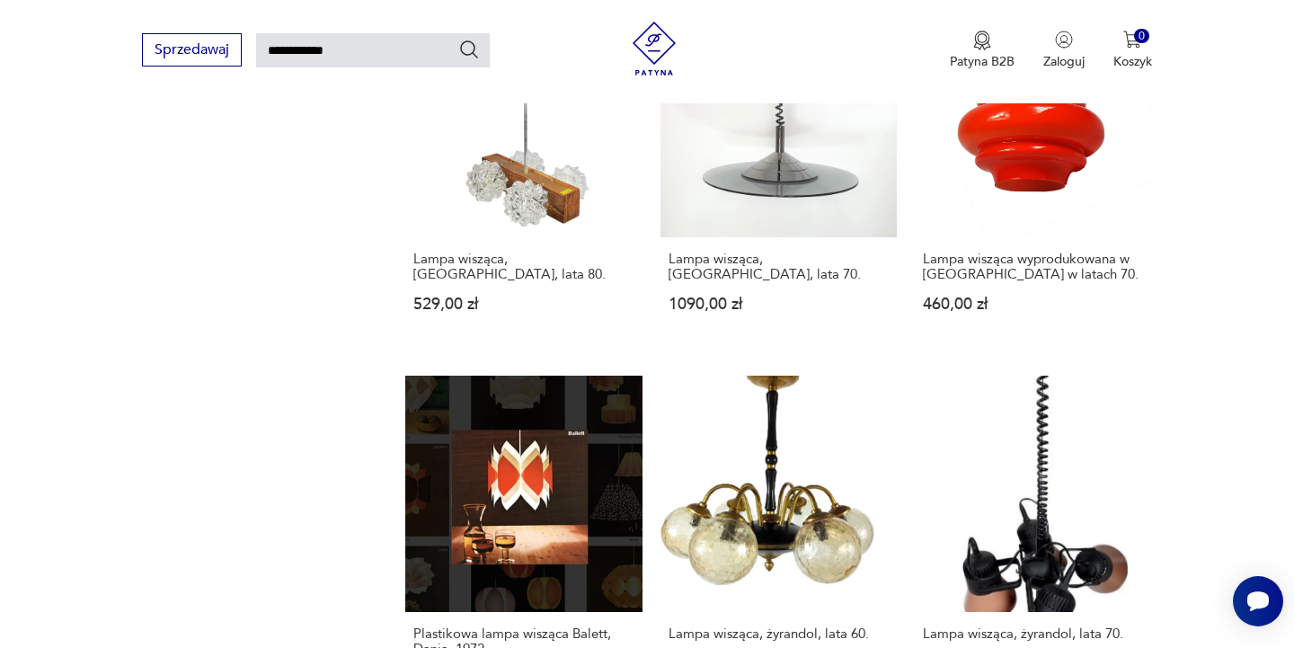
click at [372, 61] on input "**********" at bounding box center [373, 50] width 234 height 34
type input "**********"
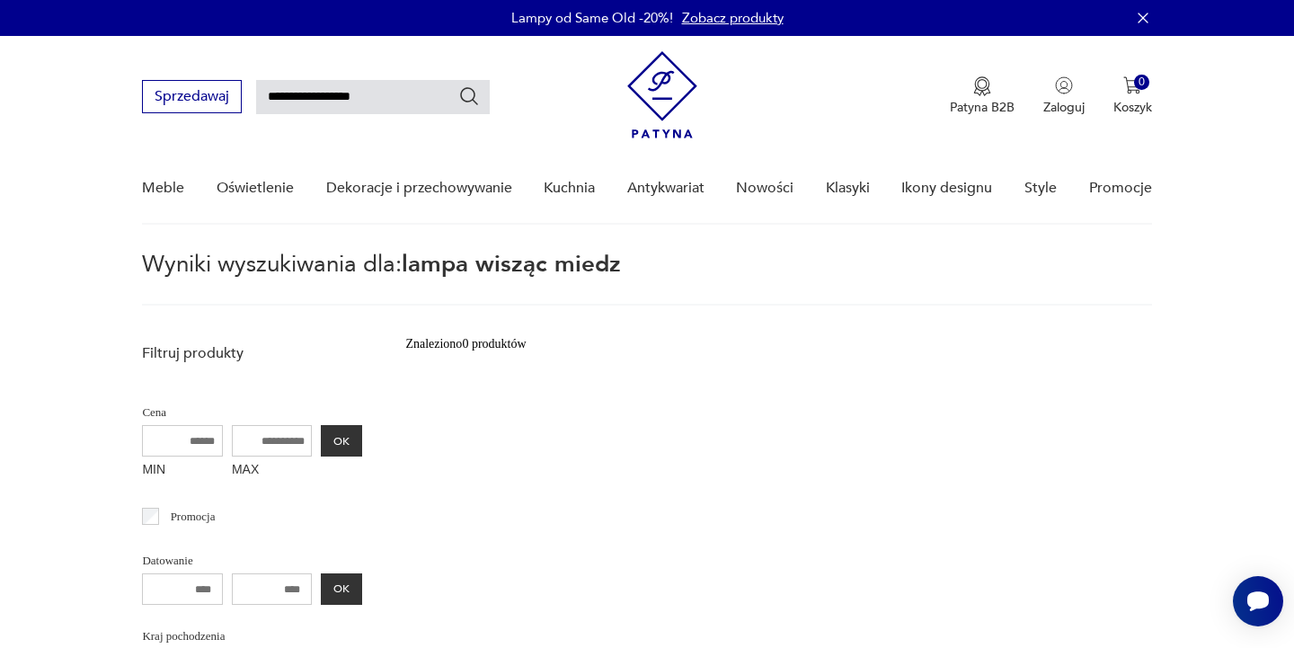
click at [398, 105] on input "**********" at bounding box center [373, 97] width 234 height 34
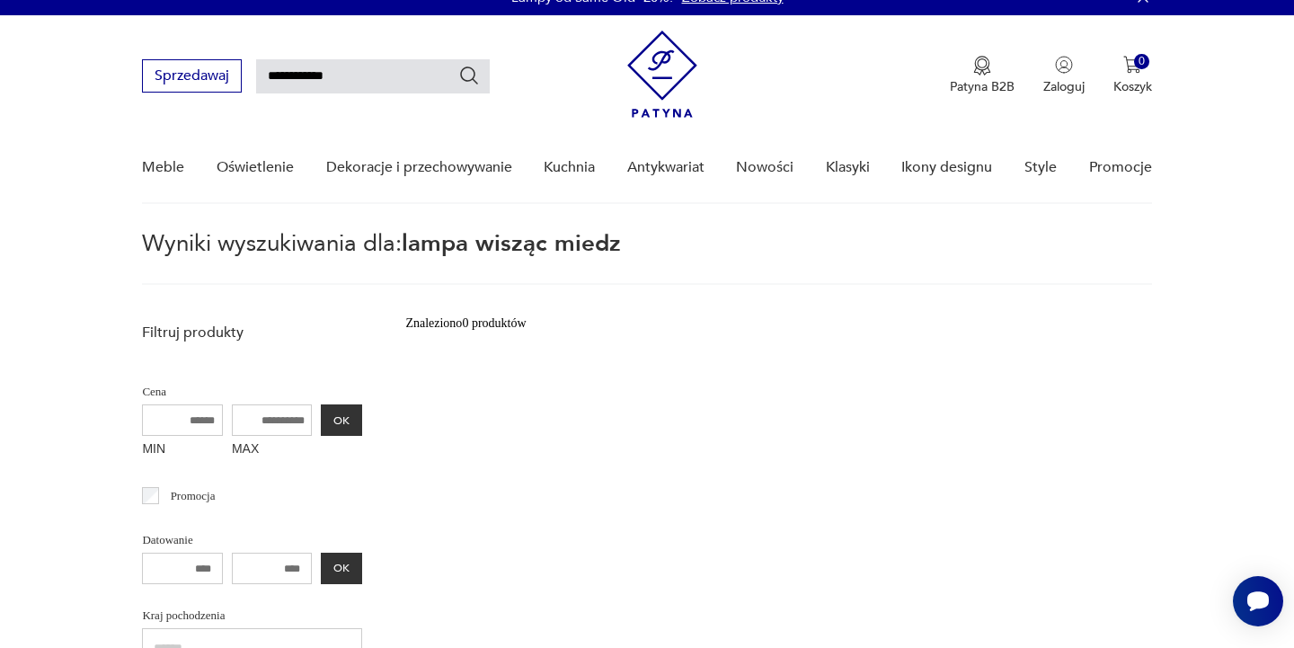
scroll to position [22, 0]
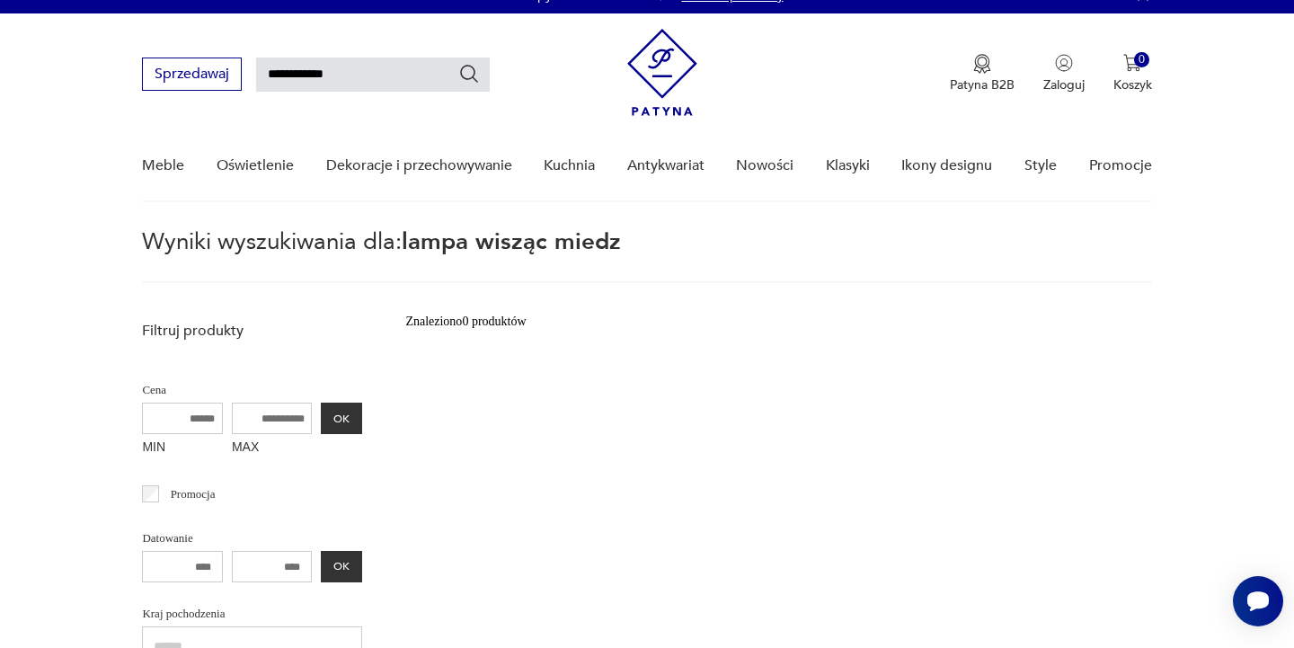
type input "**********"
click at [470, 73] on icon "Szukaj" at bounding box center [469, 74] width 22 height 22
type input "**********"
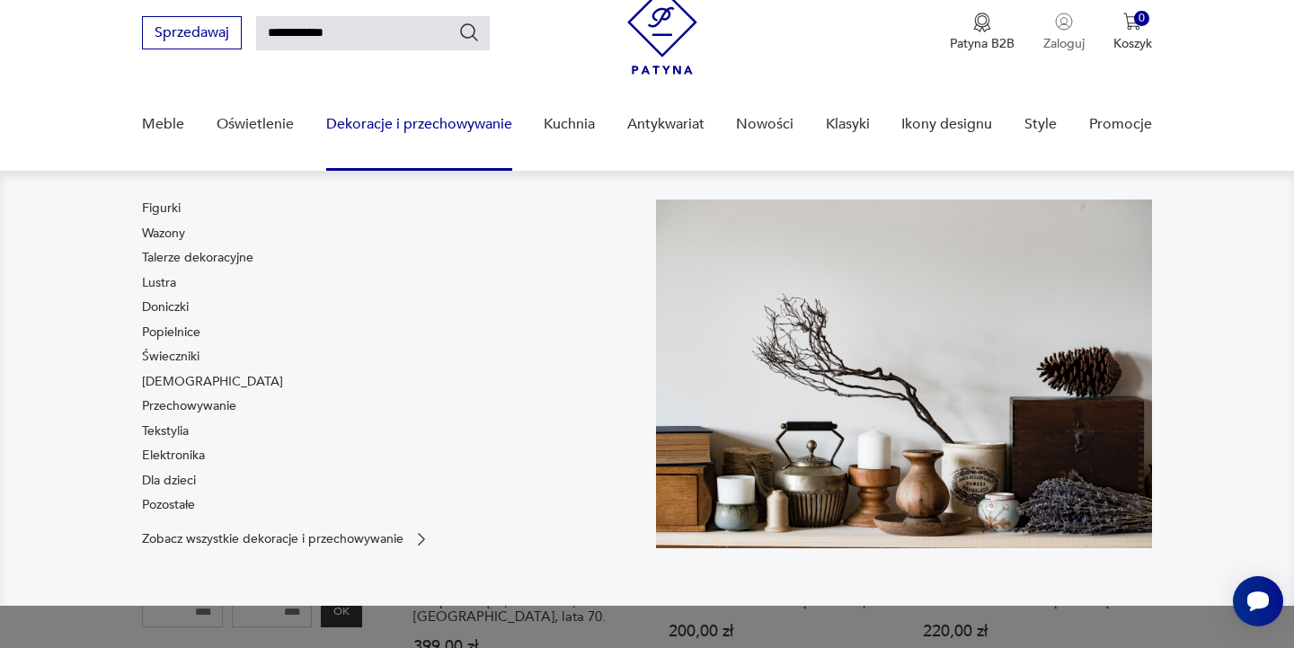
click at [1053, 40] on p "Zaloguj" at bounding box center [1063, 43] width 41 height 17
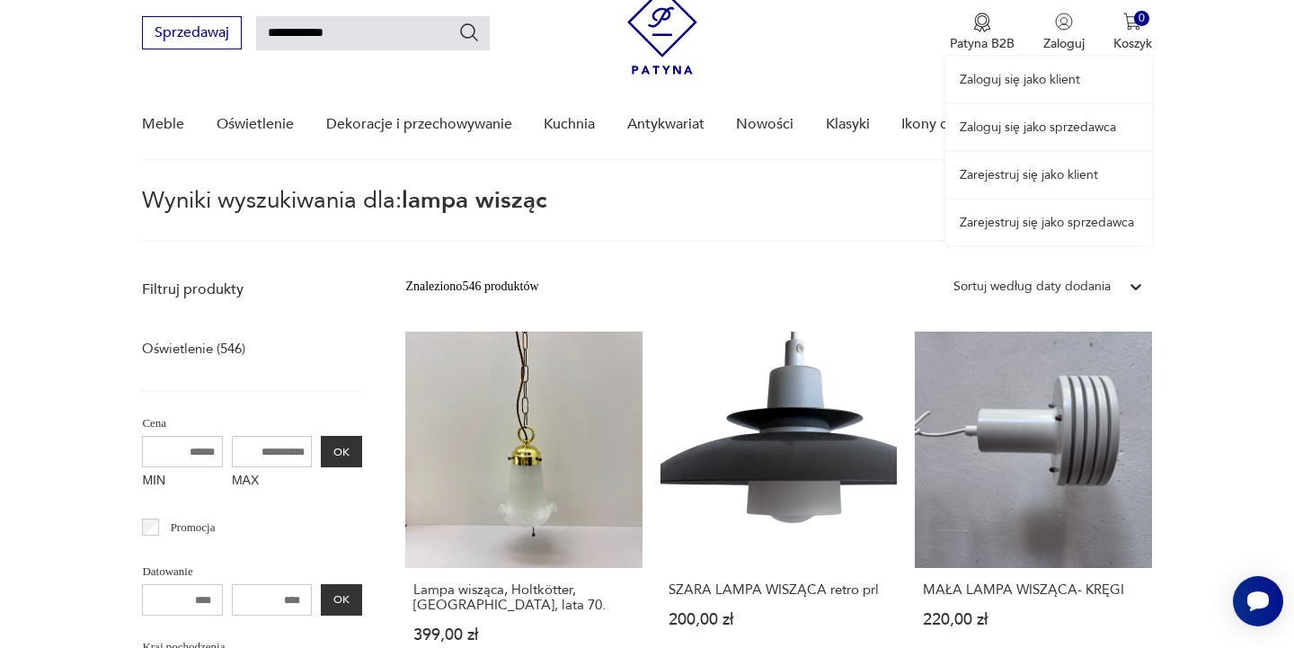
click at [1004, 135] on link "Zaloguj się jako sprzedawca" at bounding box center [1048, 127] width 207 height 46
